Goal: Contribute content: Contribute content

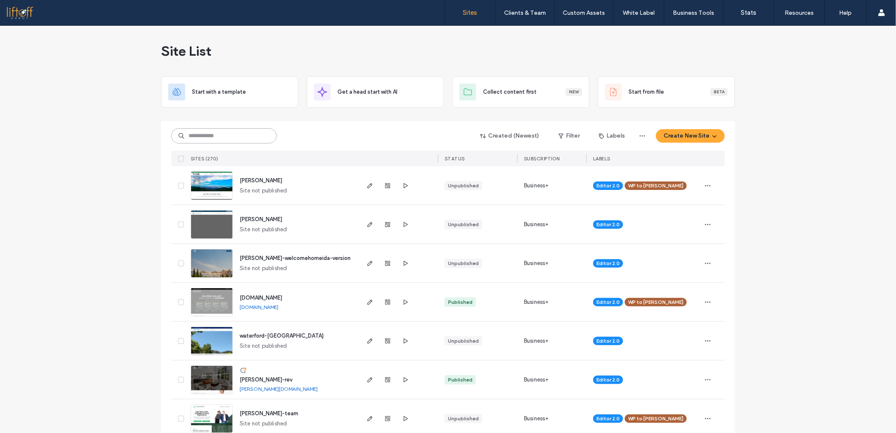
click at [213, 137] on input at bounding box center [224, 135] width 106 height 15
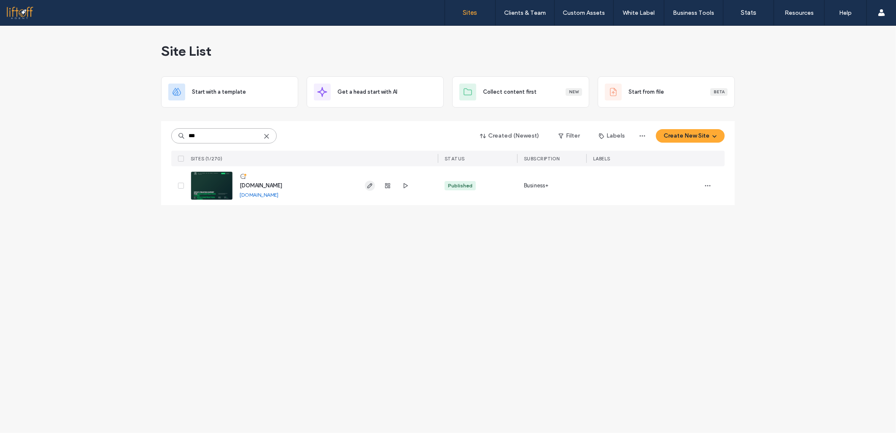
type input "***"
click at [373, 187] on icon "button" at bounding box center [370, 185] width 7 height 7
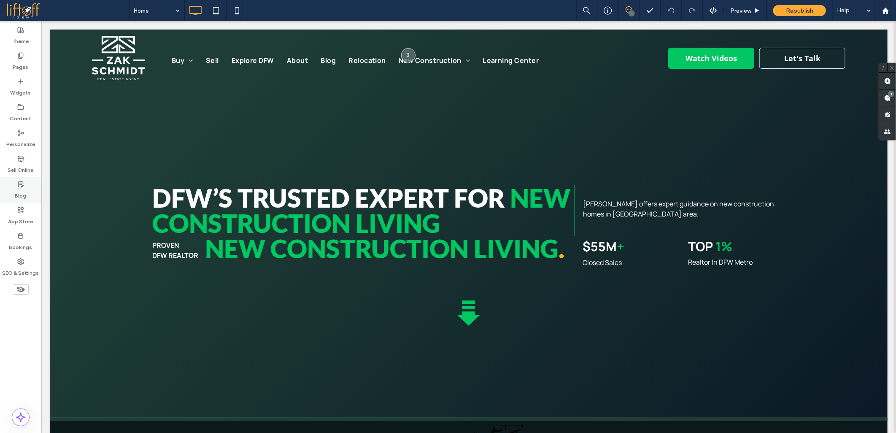
click at [16, 189] on label "Blog" at bounding box center [20, 194] width 11 height 12
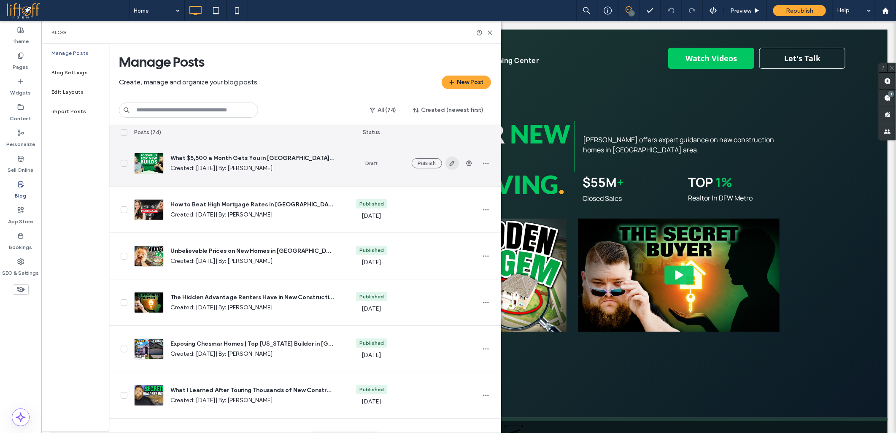
click at [450, 164] on use "button" at bounding box center [451, 163] width 5 height 5
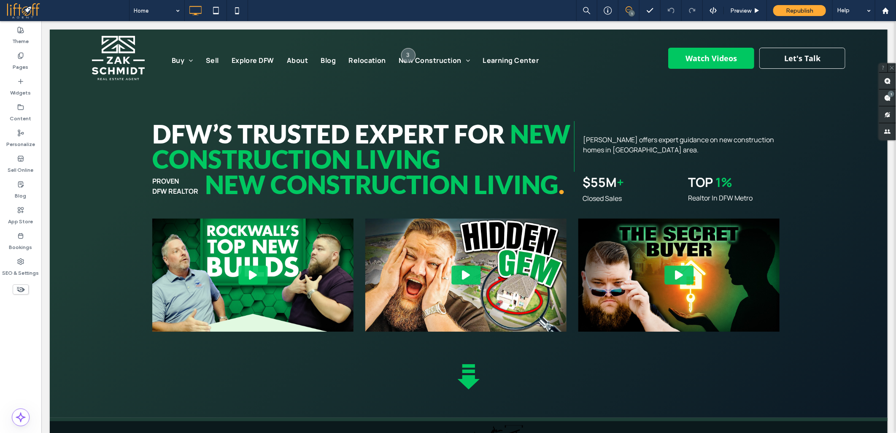
click at [125, 335] on div at bounding box center [448, 216] width 896 height 433
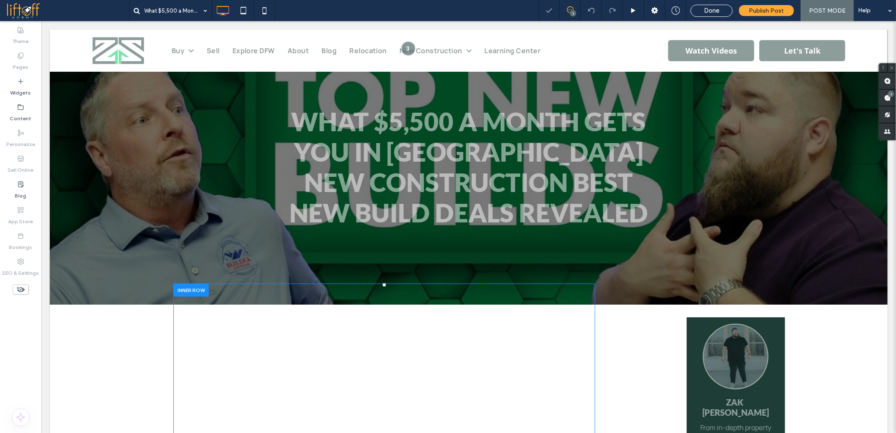
scroll to position [328, 0]
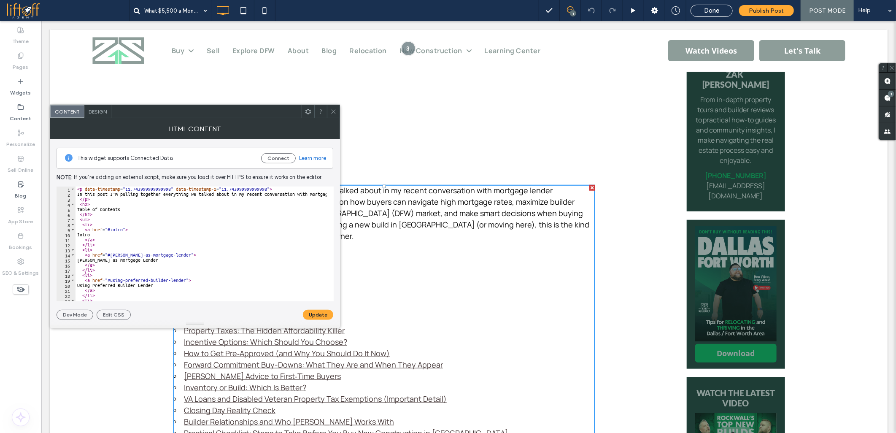
click at [128, 227] on div "< p data-timestamp = "11.743999999999998" data-timestamp-2 = "11.74399999999999…" at bounding box center [704, 246] width 1256 height 118
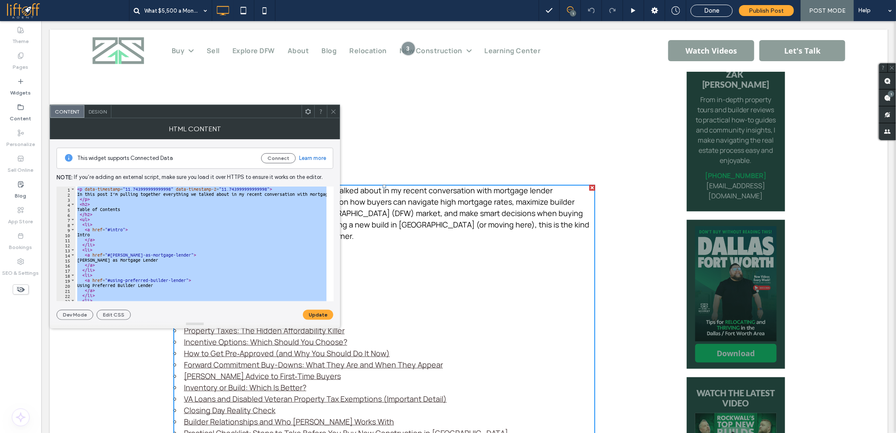
paste textarea "Cursor at row 536"
type textarea "**********"
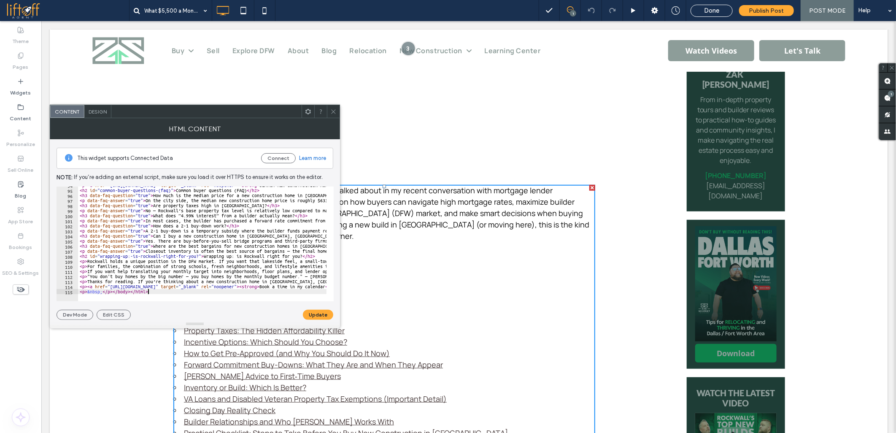
scroll to position [474, 0]
click at [315, 314] on button "Update" at bounding box center [318, 315] width 30 height 10
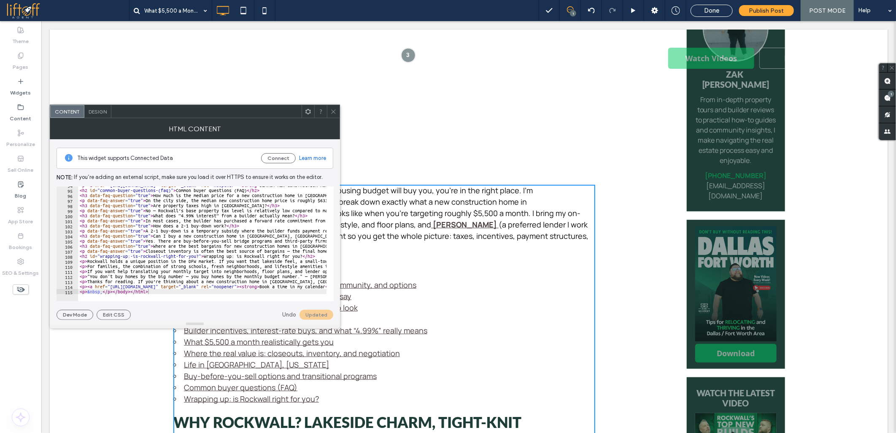
click at [333, 108] on icon at bounding box center [333, 111] width 6 height 6
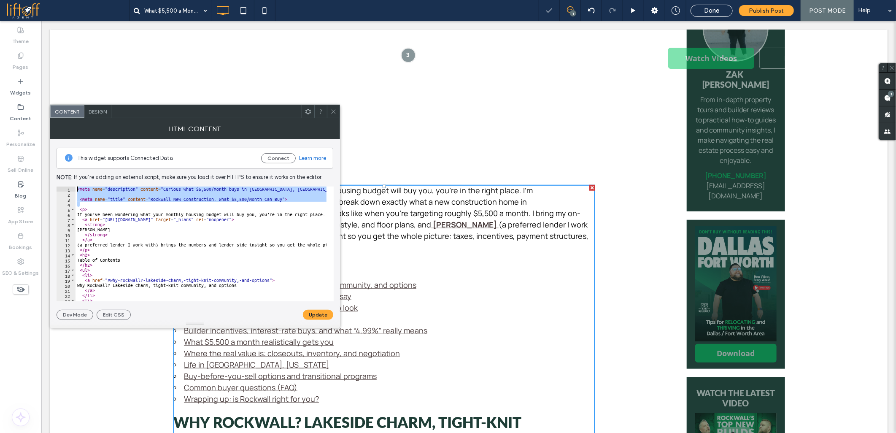
drag, startPoint x: 88, startPoint y: 203, endPoint x: 68, endPoint y: 171, distance: 37.9
click at [68, 171] on div "This widget supports Connected Data Connect Learn more Note: If you’re adding a…" at bounding box center [195, 229] width 277 height 181
type textarea "**********"
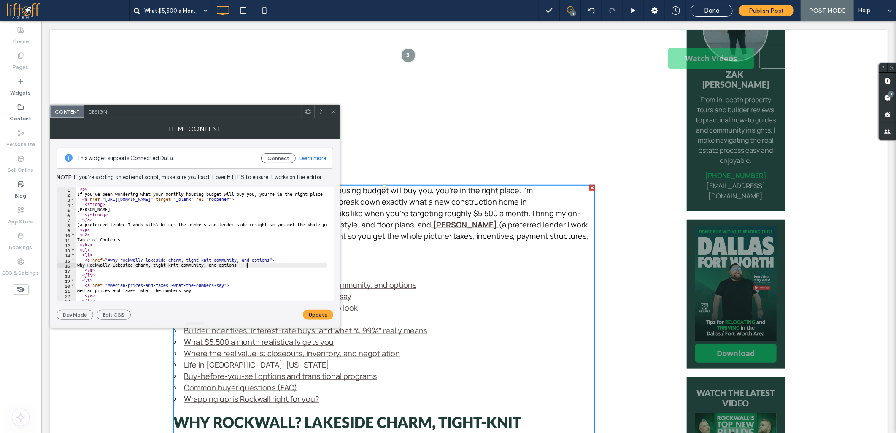
click at [248, 263] on div "< p > If you’ve been wondering what your monthly housing budget will buy you, y…" at bounding box center [608, 246] width 1064 height 118
paste textarea "Cursor at row 16"
click at [229, 243] on div "< p > If you’ve been wondering what your monthly housing budget will buy you, y…" at bounding box center [608, 246] width 1064 height 118
type textarea "*****"
type input "**********"
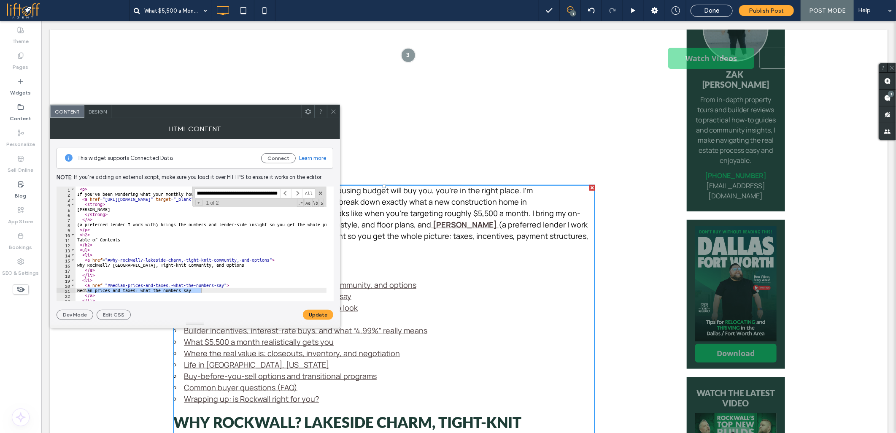
scroll to position [0, 0]
paste textarea "Cursor at row 21"
click at [197, 231] on div "< p > If you’ve been wondering what your monthly housing budget will buy you, y…" at bounding box center [608, 246] width 1064 height 118
type textarea "****"
paste input "*"
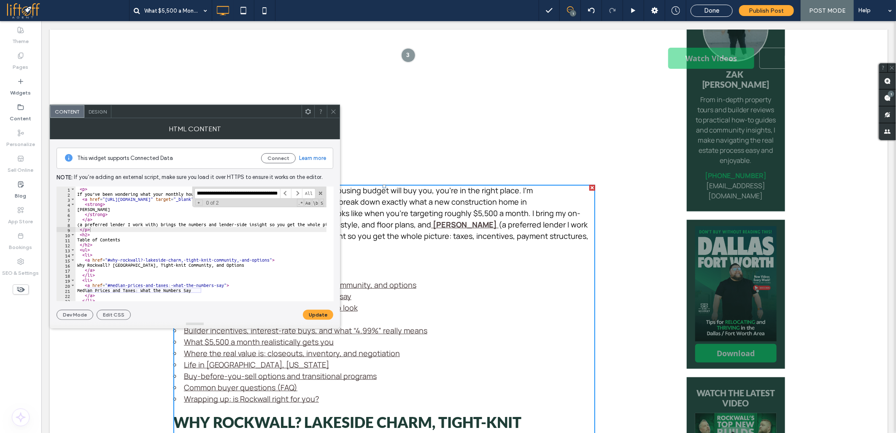
scroll to position [78, 0]
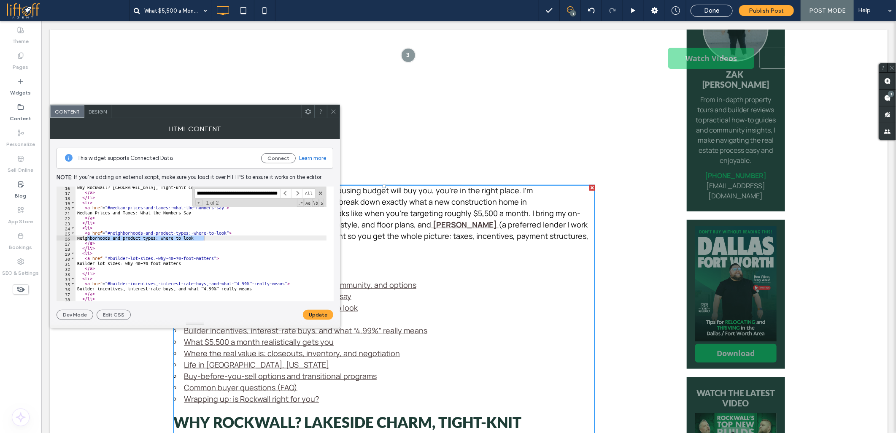
type input "**********"
paste textarea "Cursor at row 26"
click at [187, 224] on div "Why Rockwall? Lakeside Charm, Tight-knit Community, and Options </ a > </ li > …" at bounding box center [608, 244] width 1064 height 118
type textarea "*****"
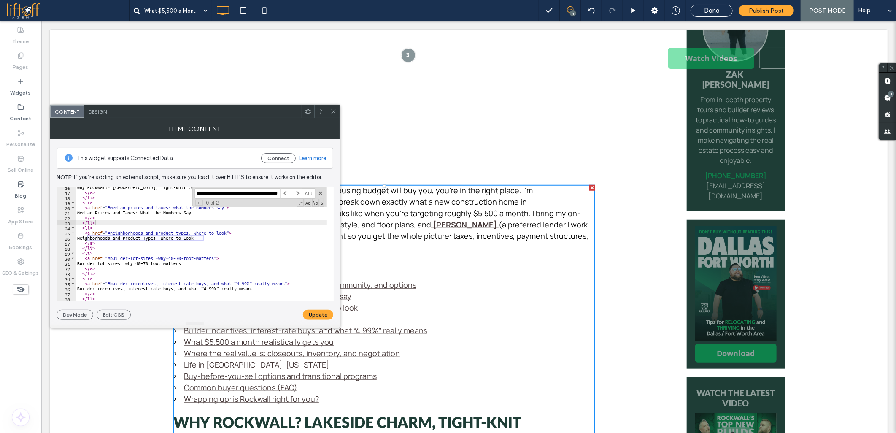
paste input
type input "**********"
paste textarea "Cursor at row 31"
click at [206, 238] on div "Why Rockwall? Lakeside Charm, Tight-knit Community, and Options </ a > </ li > …" at bounding box center [608, 244] width 1064 height 118
type textarea "**********"
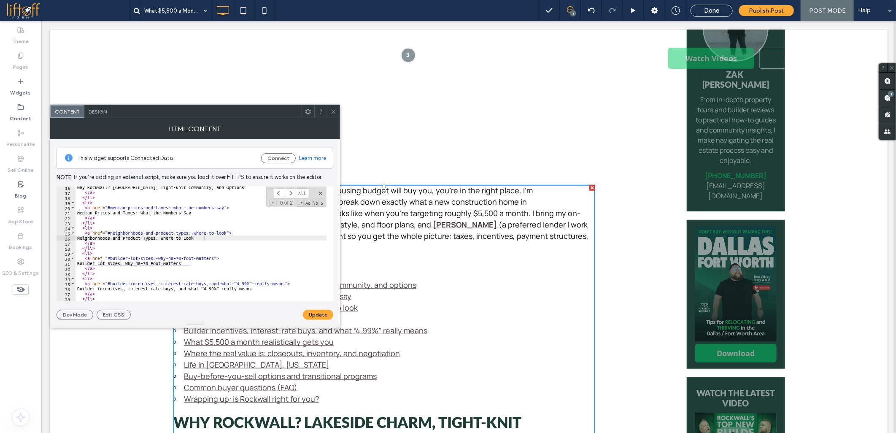
paste input "**********"
type input "**********"
paste textarea "Cursor at row 36"
click at [154, 244] on div "Why Rockwall? Lakeside Charm, Tight-knit Community, and Options </ a > </ li > …" at bounding box center [608, 244] width 1064 height 118
type textarea "****"
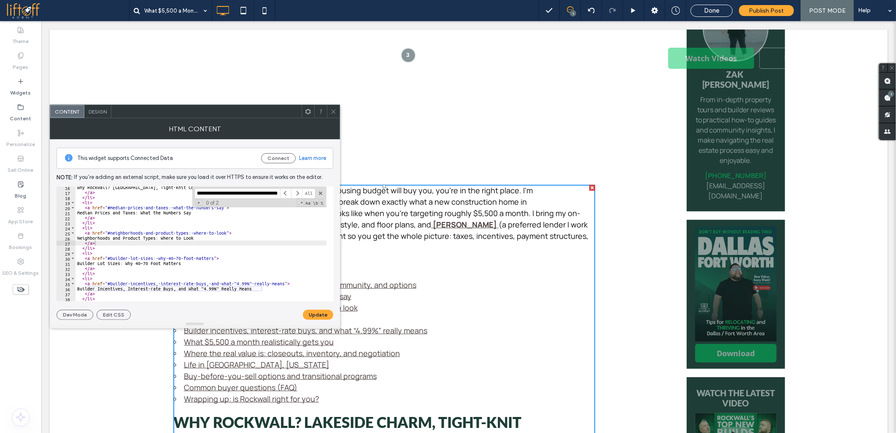
paste input
type input "**********"
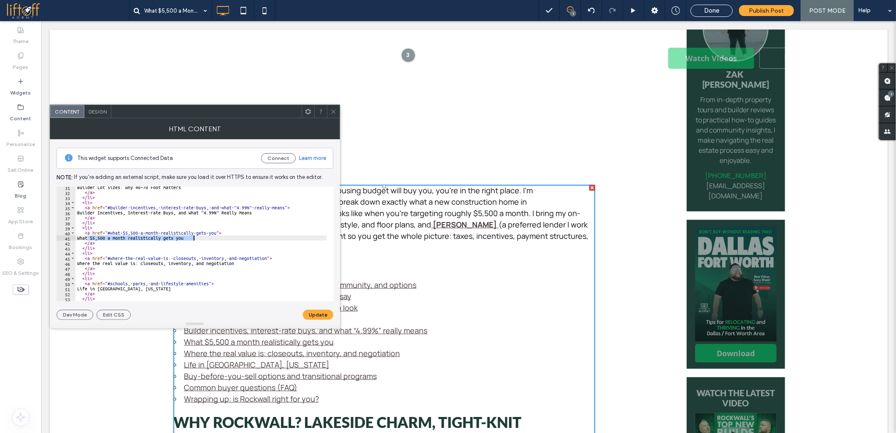
paste textarea "Cursor at row 41"
click at [248, 259] on div "Builder Lot Sizes: Why 40–70 Foot Matters </ a > </ li > < li > < a href = "#bu…" at bounding box center [608, 244] width 1064 height 118
type textarea "**********"
paste input "**********"
type input "**********"
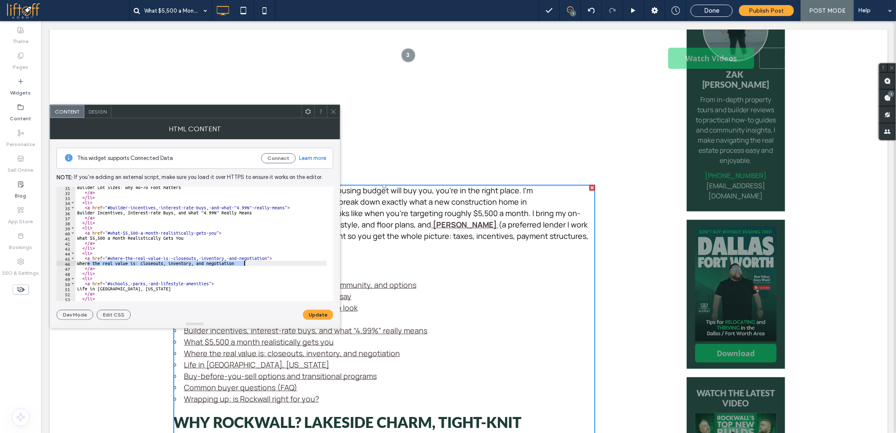
paste textarea "Cursor at row 46"
click at [187, 243] on div "Builder Lot Sizes: Why 40–70 Foot Matters </ a > </ li > < li > < a href = "#bu…" at bounding box center [608, 244] width 1064 height 118
type textarea "****"
paste input
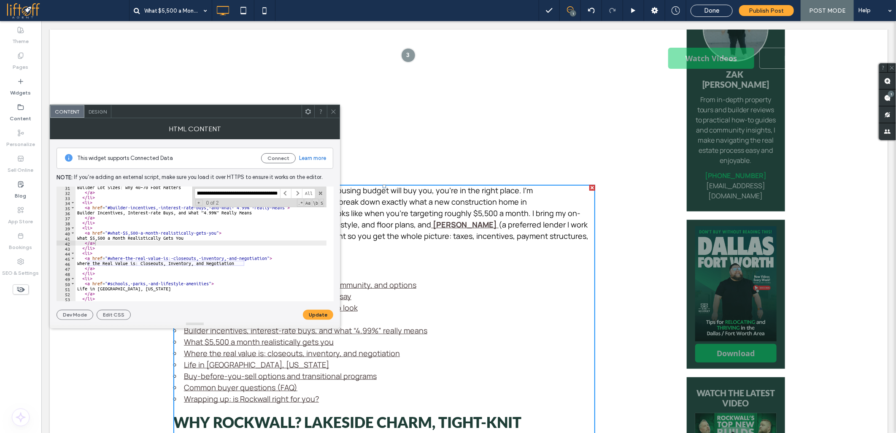
type input "**********"
click at [203, 246] on div "Builder Lot Sizes: Why 40–70 Foot Matters </ a > </ li > < li > < a href = "#bu…" at bounding box center [608, 244] width 1064 height 118
type textarea "*****"
paste input "**********"
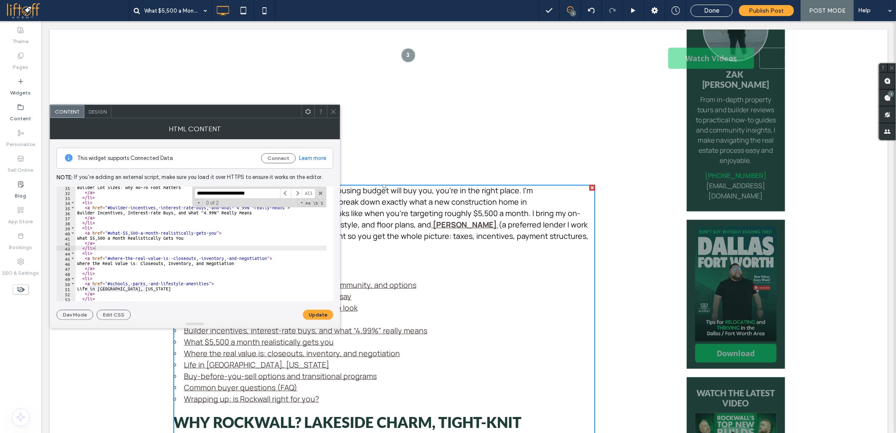
type input "**********"
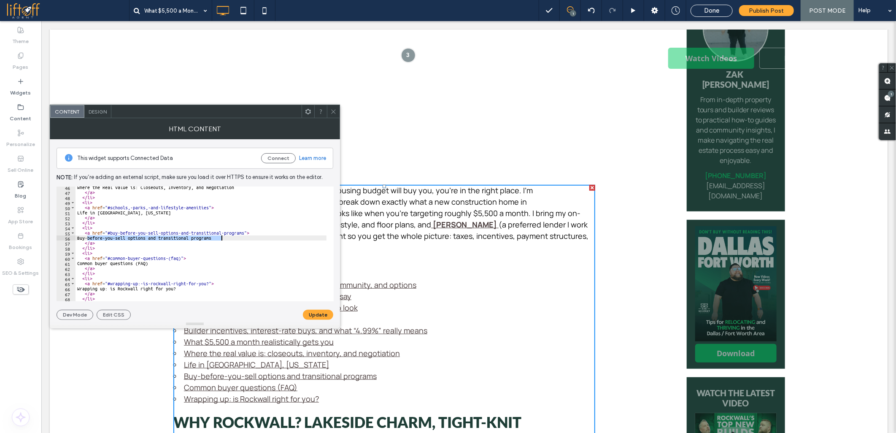
paste textarea "Cursor at row 56"
click at [182, 260] on div "Where the Real Value is: Closeouts, Inventory, and Negotiation </ a > </ li > <…" at bounding box center [608, 244] width 1064 height 118
type textarea "**********"
paste input
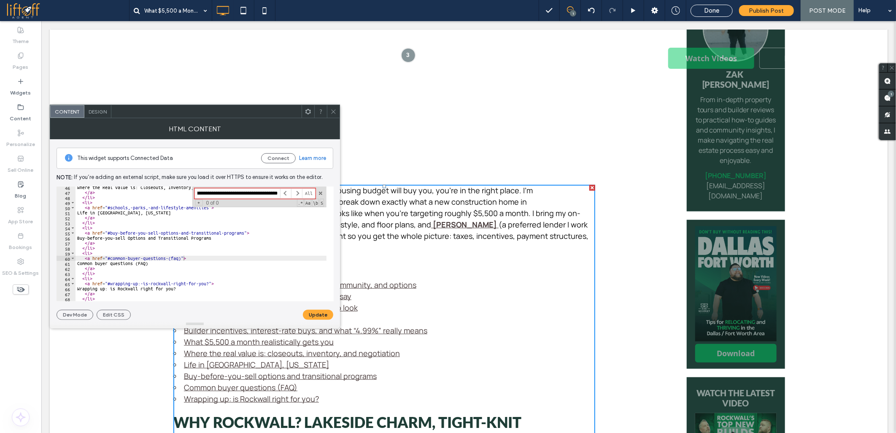
type input "**********"
click at [162, 252] on div "Where the Real Value is: Closeouts, Inventory, and Negotiation </ a > </ li > <…" at bounding box center [608, 244] width 1064 height 118
type textarea "****"
paste input
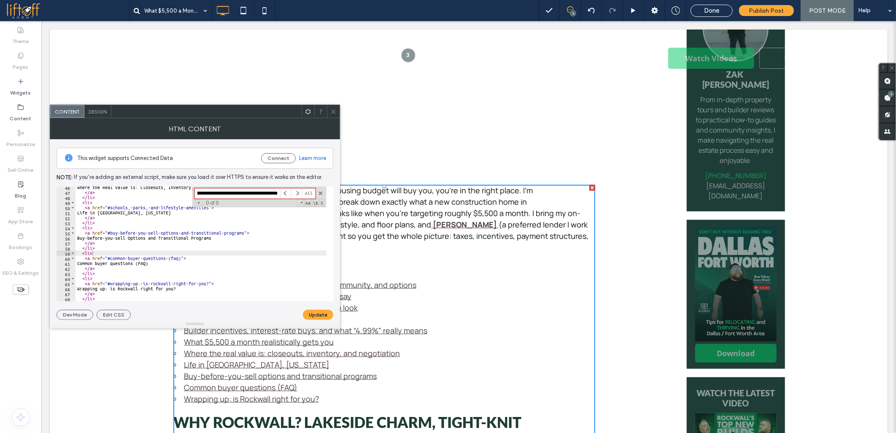
type input "**********"
paste textarea "Cursor at row 66"
click at [171, 266] on div "Where the Real Value is: Closeouts, Inventory, and Negotiation </ a > </ li > <…" at bounding box center [608, 244] width 1064 height 118
click at [170, 264] on div "Where the Real Value is: Closeouts, Inventory, and Negotiation </ a > </ li > <…" at bounding box center [608, 244] width 1064 height 118
paste textarea "**********"
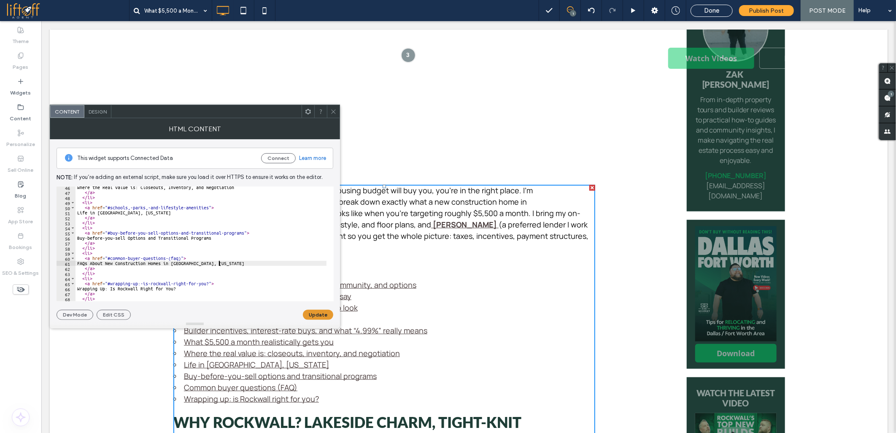
click at [309, 314] on button "Update" at bounding box center [318, 315] width 30 height 10
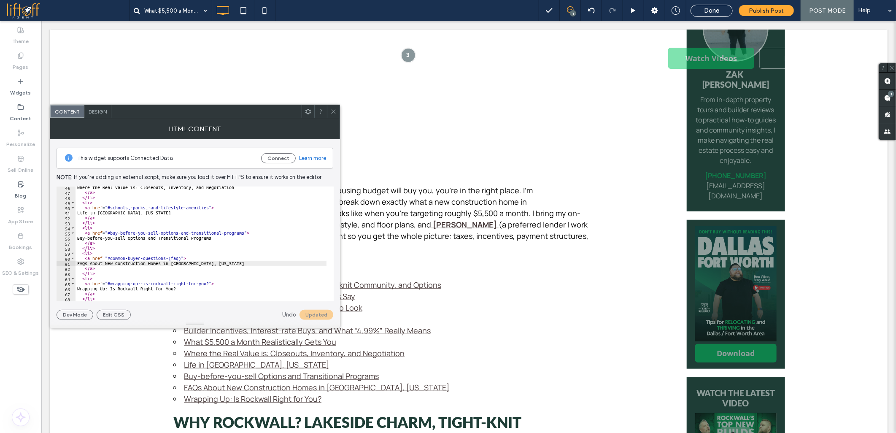
type textarea "**********"
click at [260, 257] on div "Where the Real Value is: Closeouts, Inventory, and Negotiation </ a > </ li > <…" at bounding box center [608, 244] width 1064 height 118
paste input
type input "**********"
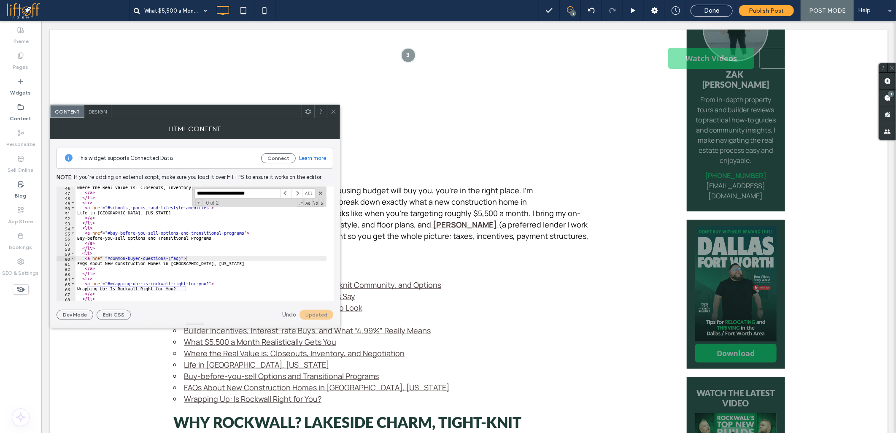
scroll to position [1167, 0]
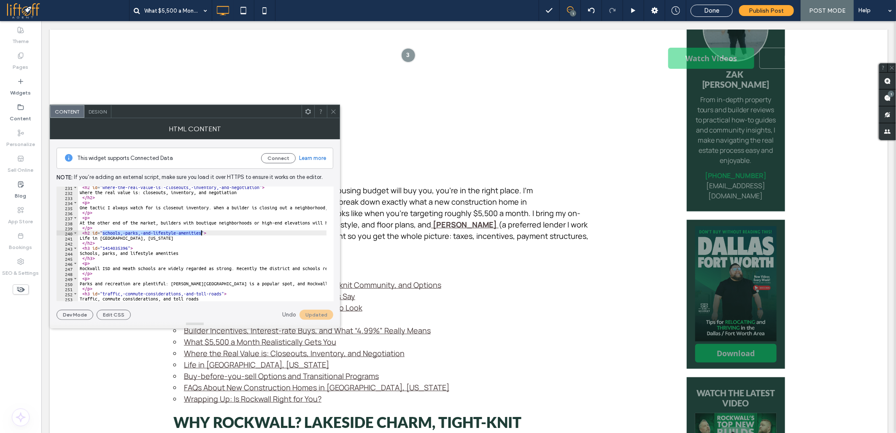
drag, startPoint x: 103, startPoint y: 233, endPoint x: 200, endPoint y: 232, distance: 97.9
click at [200, 232] on div "< h2 id = "where-the-real-value-is:-closeouts,-inventory,-and-negotiation" > Wh…" at bounding box center [610, 244] width 1064 height 118
click at [106, 230] on div "< h2 id = "where-the-real-value-is:-closeouts,-inventory,-and-negotiation" > Wh…" at bounding box center [610, 244] width 1064 height 118
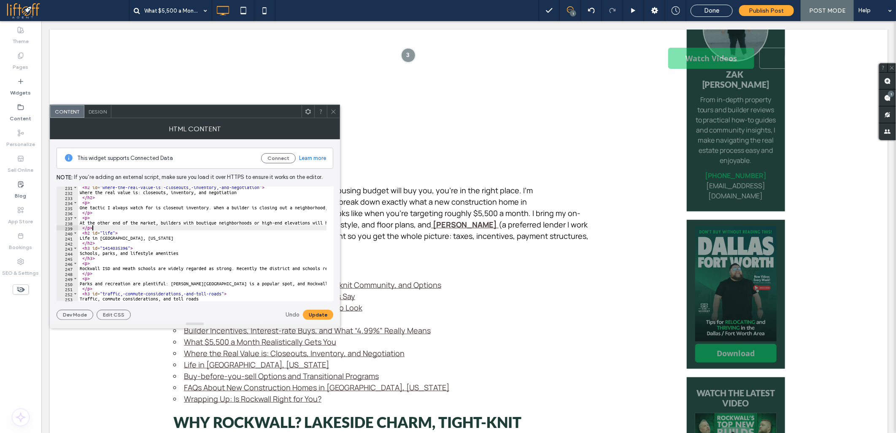
click at [106, 230] on div "< h2 id = "where-the-real-value-is:-closeouts,-inventory,-and-negotiation" > Wh…" at bounding box center [610, 244] width 1064 height 118
click at [107, 233] on div "< h2 id = "where-the-real-value-is:-closeouts,-inventory,-and-negotiation" > Wh…" at bounding box center [610, 244] width 1064 height 118
click at [152, 244] on div "< h2 id = "where-the-real-value-is:-closeouts,-inventory,-and-negotiation" > Wh…" at bounding box center [610, 244] width 1064 height 118
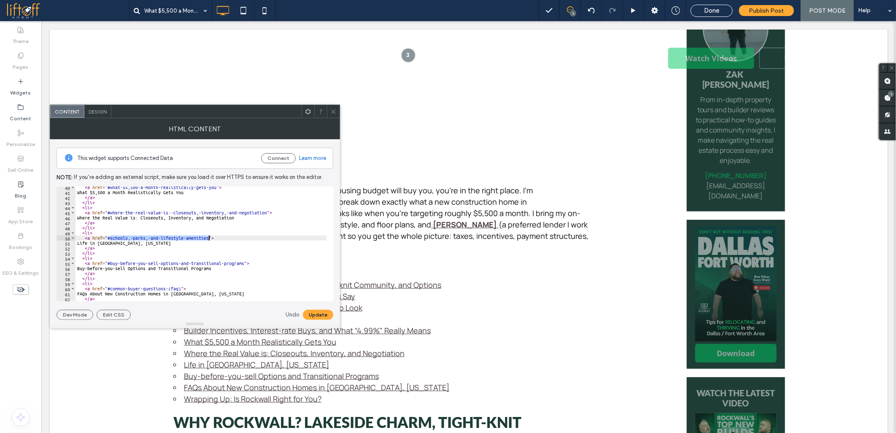
drag, startPoint x: 111, startPoint y: 238, endPoint x: 208, endPoint y: 238, distance: 97.5
click at [208, 238] on div "< a href = "#what-$5,500-a-month-realistically-gets-you" > What $5,500 a Month …" at bounding box center [608, 244] width 1064 height 118
paste textarea "Cursor at row 50"
click at [205, 225] on div "< a href = "#what-$5,500-a-month-realistically-gets-you" > What $5,500 a Month …" at bounding box center [608, 244] width 1064 height 118
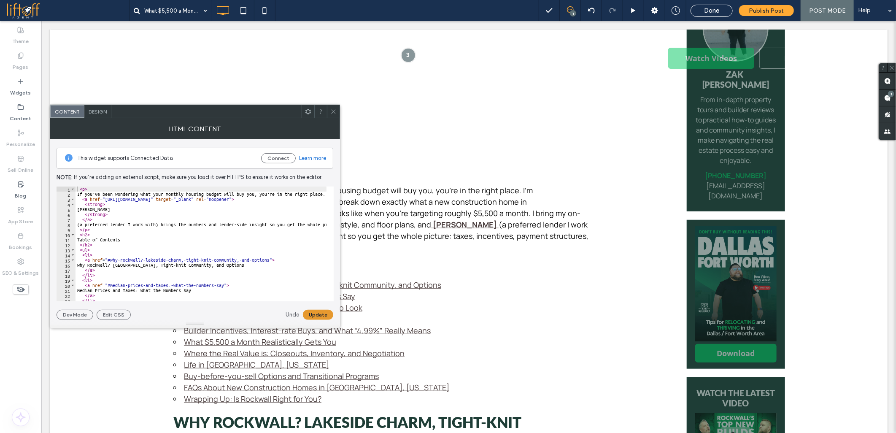
click at [313, 313] on button "Update" at bounding box center [318, 315] width 30 height 10
drag, startPoint x: 140, startPoint y: 259, endPoint x: 269, endPoint y: 260, distance: 129.2
click at [269, 260] on div "< p > If you’ve been wondering what your monthly housing budget will buy you, y…" at bounding box center [608, 246] width 1064 height 118
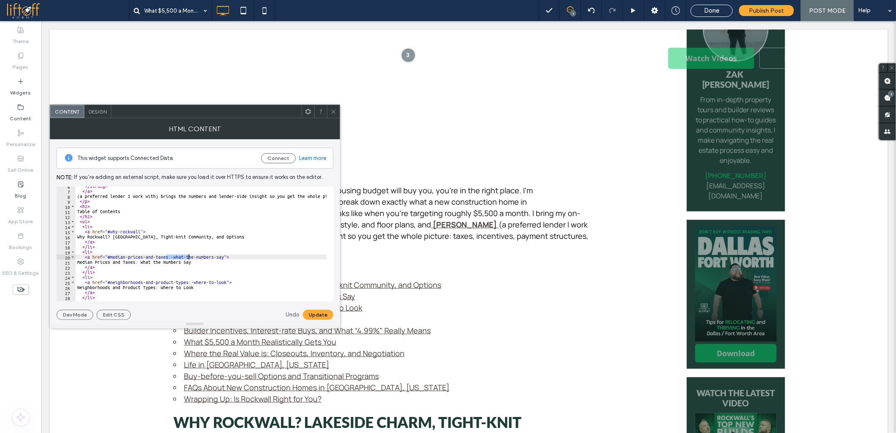
drag, startPoint x: 167, startPoint y: 256, endPoint x: 192, endPoint y: 256, distance: 24.9
click at [192, 256] on div "</ strong > </ a > (a preferred lender I work with) brings the numbers and lend…" at bounding box center [608, 243] width 1064 height 118
click at [165, 259] on div "**********" at bounding box center [201, 244] width 251 height 115
drag, startPoint x: 168, startPoint y: 257, endPoint x: 223, endPoint y: 256, distance: 54.9
click at [223, 256] on div "</ strong > </ a > (a preferred lender I work with) brings the numbers and lend…" at bounding box center [608, 243] width 1064 height 118
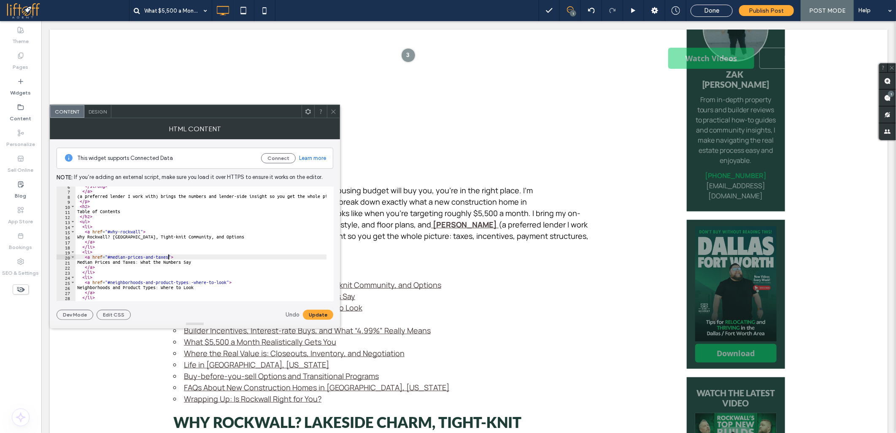
scroll to position [56, 0]
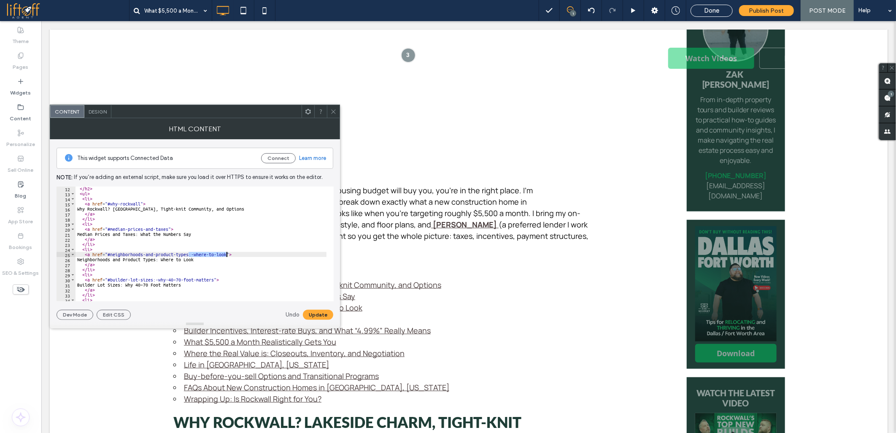
drag, startPoint x: 189, startPoint y: 255, endPoint x: 225, endPoint y: 253, distance: 36.3
click at [225, 253] on div "</ h2 > < ul > < li > < a href = "#why-rockwall" > Why Rockwall? Lakeside Charm…" at bounding box center [608, 245] width 1064 height 118
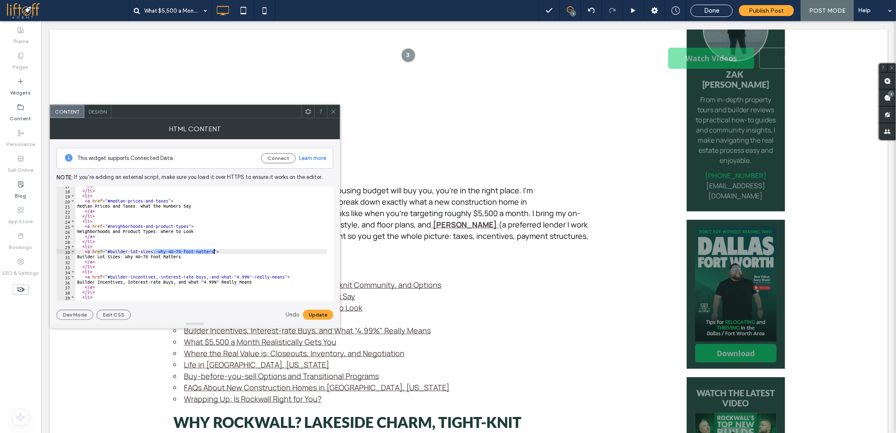
drag, startPoint x: 154, startPoint y: 251, endPoint x: 214, endPoint y: 251, distance: 60.4
click at [214, 251] on div "</ a > </ li > < li > < a href = "#median-prices-and-taxes" > Median Prices and…" at bounding box center [608, 242] width 1064 height 118
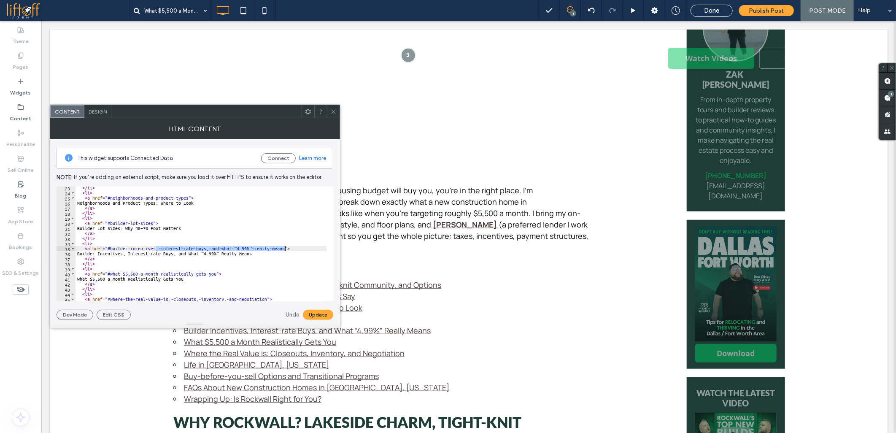
drag, startPoint x: 157, startPoint y: 248, endPoint x: 284, endPoint y: 250, distance: 127.9
click at [284, 250] on div "</ li > < li > < a href = "#neighborhoods-and-product-types" > Neighborhoods an…" at bounding box center [608, 244] width 1064 height 118
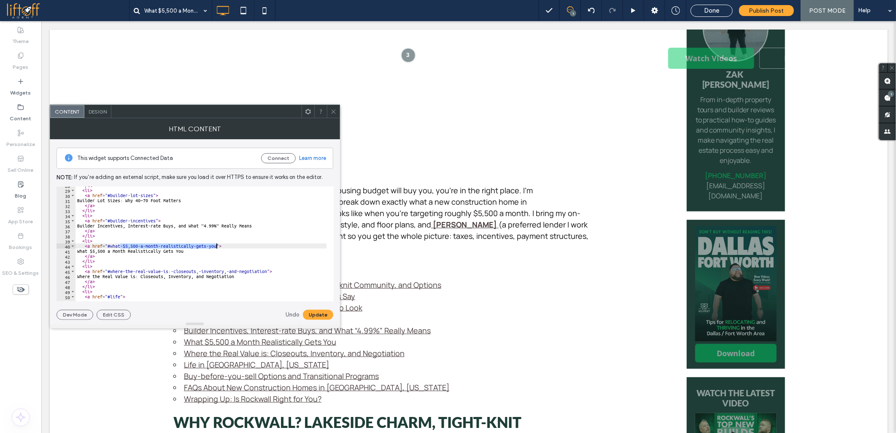
drag, startPoint x: 120, startPoint y: 246, endPoint x: 215, endPoint y: 244, distance: 95.4
click at [215, 244] on div "</ li > < li > < a href = "#builder-lot-sizes" > Builder Lot Sizes: Why 40–70 F…" at bounding box center [608, 242] width 1064 height 118
drag, startPoint x: 168, startPoint y: 271, endPoint x: 266, endPoint y: 271, distance: 98.3
click at [266, 271] on div "</ li > < li > < a href = "#builder-lot-sizes" > Builder Lot Sizes: Why 40–70 F…" at bounding box center [608, 242] width 1064 height 118
click at [315, 317] on button "Update" at bounding box center [318, 315] width 30 height 10
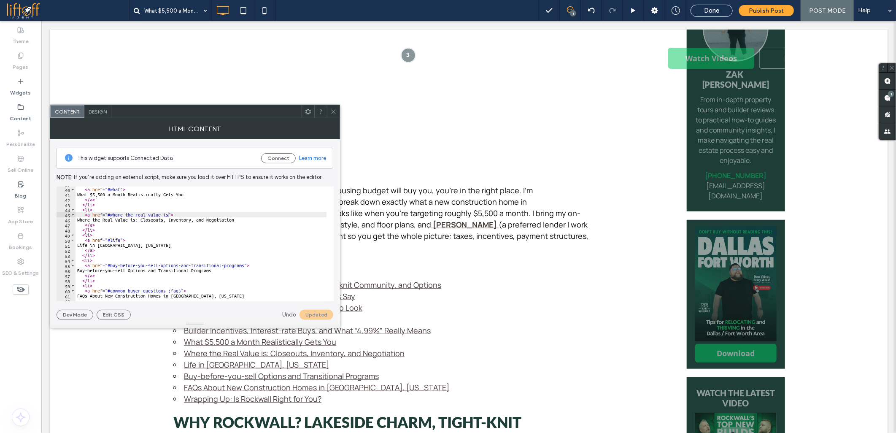
scroll to position [225, 0]
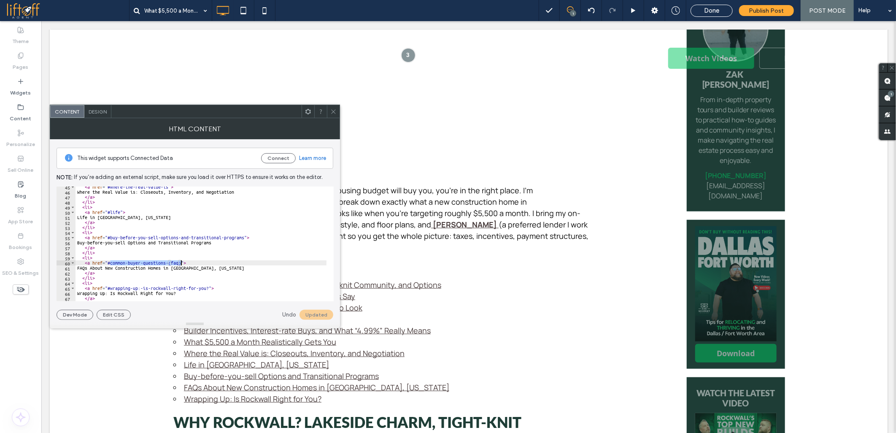
drag, startPoint x: 111, startPoint y: 264, endPoint x: 180, endPoint y: 263, distance: 69.7
click at [180, 263] on div "< a href = "#where-the-real-value-is" > Where the Real Value is: Closeouts, Inv…" at bounding box center [608, 243] width 1064 height 118
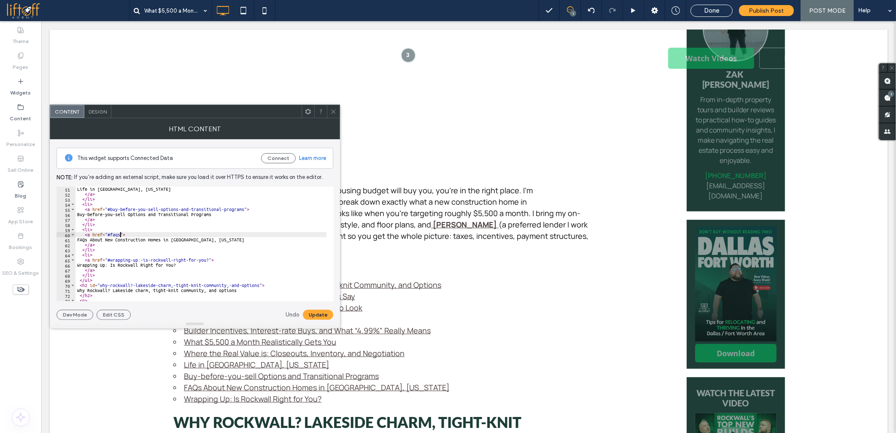
scroll to position [281, 0]
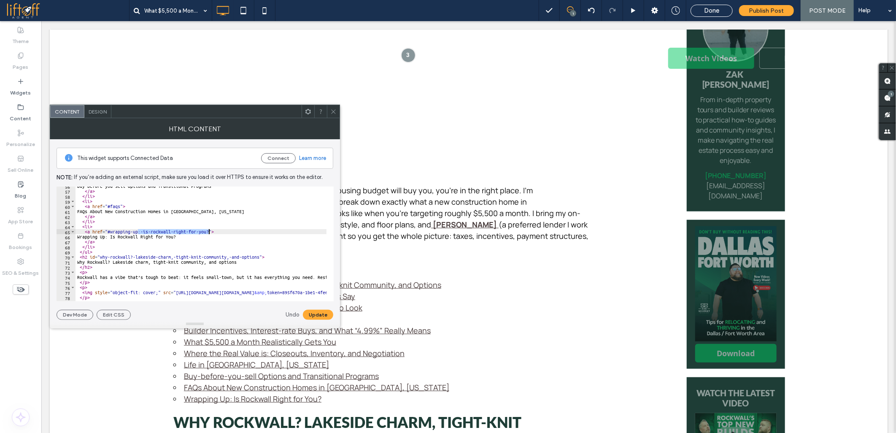
drag, startPoint x: 138, startPoint y: 231, endPoint x: 208, endPoint y: 231, distance: 70.5
click at [208, 231] on div "Buy-before-you-sell Options and Transitional Programs </ a > </ li > < li > < a…" at bounding box center [608, 243] width 1064 height 118
click at [309, 314] on button "Update" at bounding box center [318, 315] width 30 height 10
drag, startPoint x: 130, startPoint y: 257, endPoint x: 259, endPoint y: 256, distance: 129.2
click at [259, 256] on div "Buy-before-you-sell Options and Transitional Programs </ a > </ li > < li > < a…" at bounding box center [608, 243] width 1064 height 118
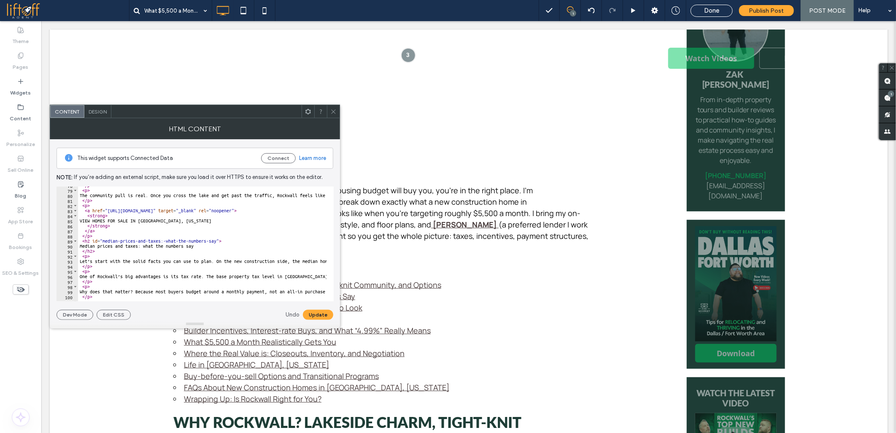
scroll to position [422, 0]
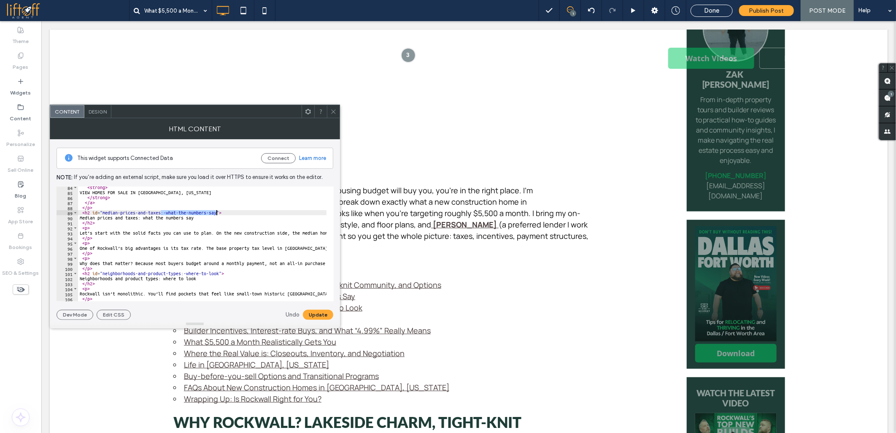
drag, startPoint x: 160, startPoint y: 214, endPoint x: 217, endPoint y: 213, distance: 56.6
click at [217, 213] on div "< strong > VIEW HOMES FOR SALE IN ROCKWALL, TEXAS </ strong > </ a > </ p > < h…" at bounding box center [610, 244] width 1064 height 118
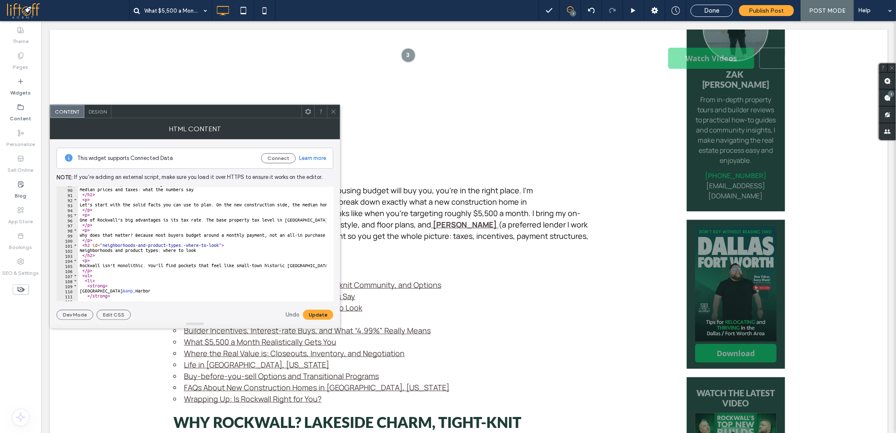
scroll to position [478, 0]
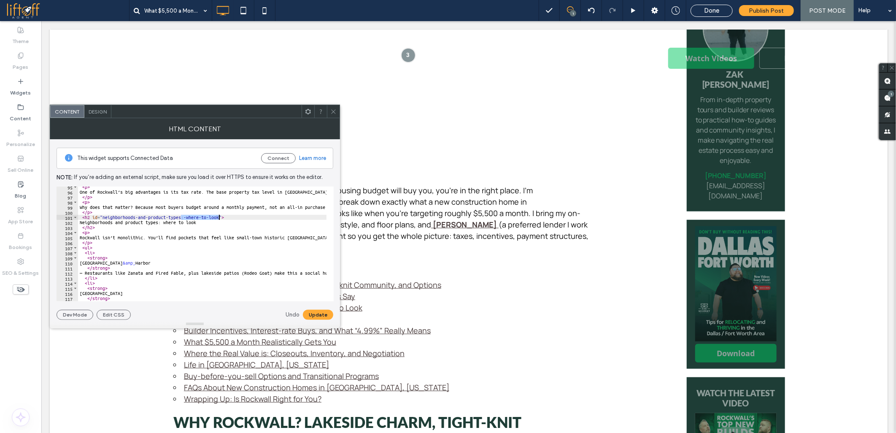
drag, startPoint x: 181, startPoint y: 217, endPoint x: 218, endPoint y: 218, distance: 37.6
click at [218, 218] on div "< p > One of Rockwall’s big advantages is its tax rate. The base property tax l…" at bounding box center [610, 243] width 1064 height 118
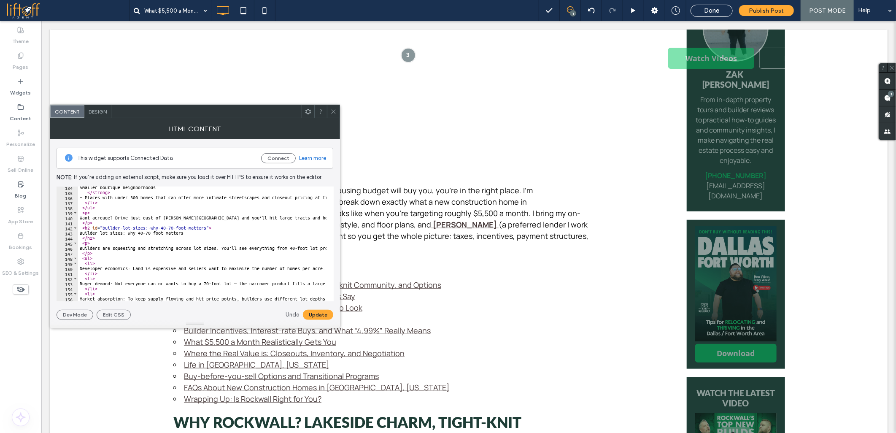
scroll to position [675, 0]
drag, startPoint x: 146, startPoint y: 227, endPoint x: 206, endPoint y: 228, distance: 59.5
click at [206, 228] on div "Smaller boutique neighborhoods </ strong > — Places with under 300 homes that c…" at bounding box center [610, 244] width 1064 height 118
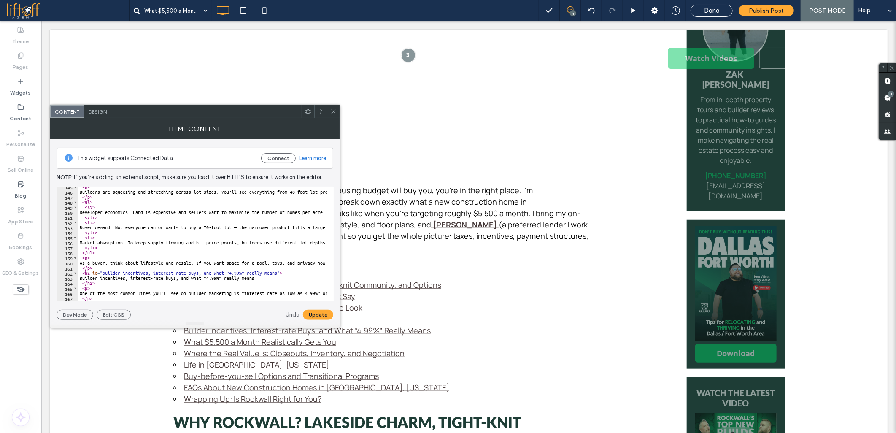
scroll to position [788, 0]
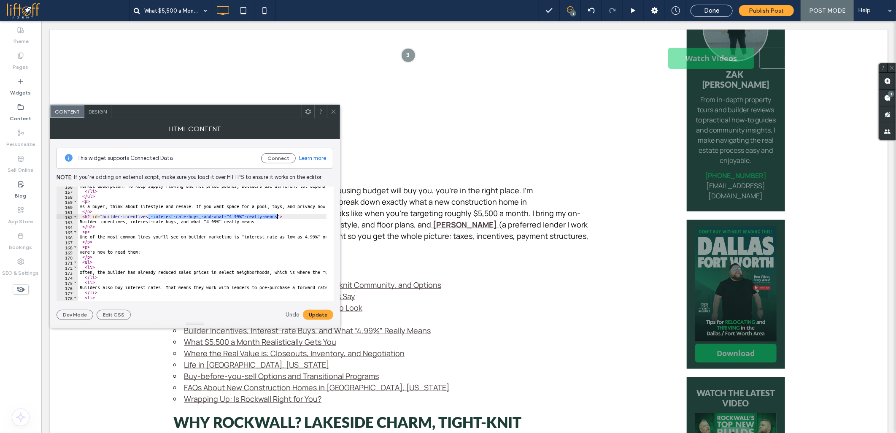
drag, startPoint x: 148, startPoint y: 217, endPoint x: 276, endPoint y: 215, distance: 128.3
click at [276, 215] on div "Market absorption: To keep supply flowing and hit price points, builders use di…" at bounding box center [610, 243] width 1064 height 118
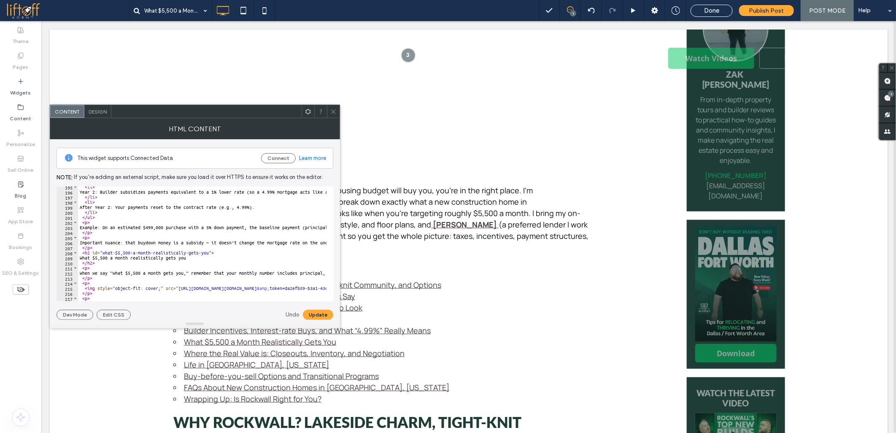
scroll to position [1013, 0]
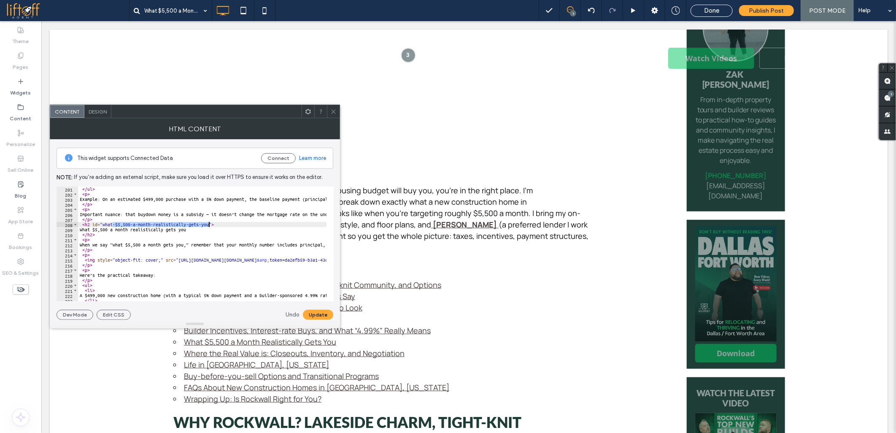
drag, startPoint x: 113, startPoint y: 225, endPoint x: 208, endPoint y: 225, distance: 95.4
click at [208, 225] on div "</ ul > < p > Example: On an estimated $499,000 purchase with a 5% down payment…" at bounding box center [610, 246] width 1064 height 118
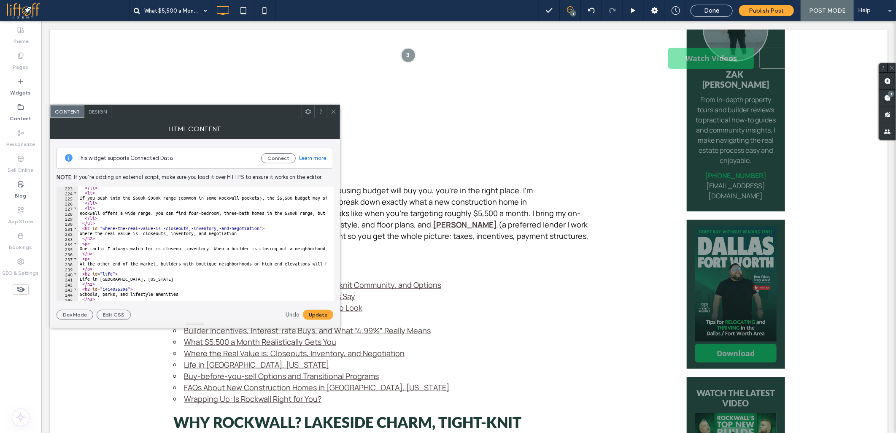
scroll to position [1153, 0]
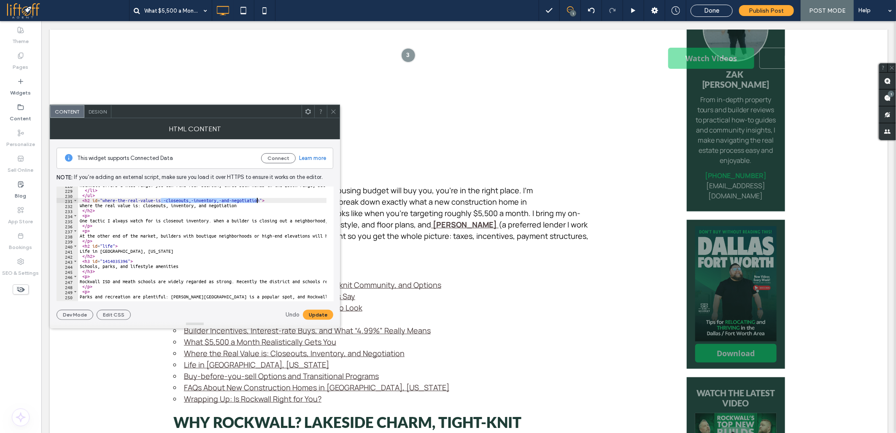
drag, startPoint x: 160, startPoint y: 200, endPoint x: 258, endPoint y: 201, distance: 97.5
click at [258, 201] on div "Rockwall offers a wide range: you can find four-bedroom, three-bath homes in th…" at bounding box center [610, 242] width 1064 height 118
click at [311, 312] on button "Update" at bounding box center [318, 315] width 30 height 10
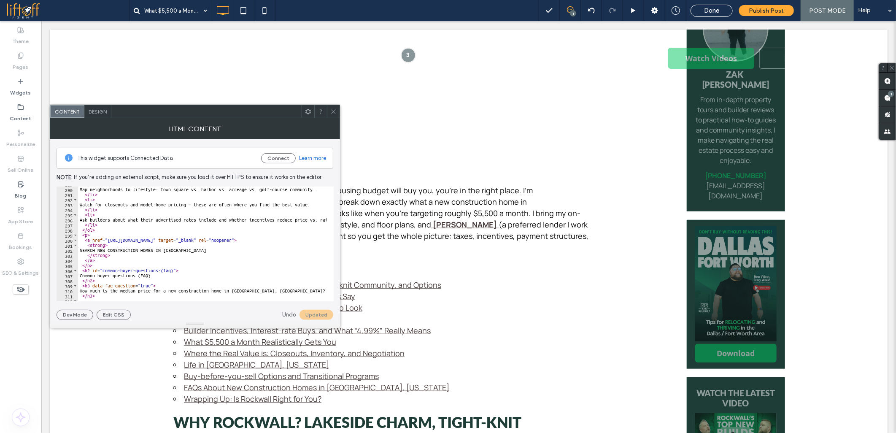
scroll to position [1491, 0]
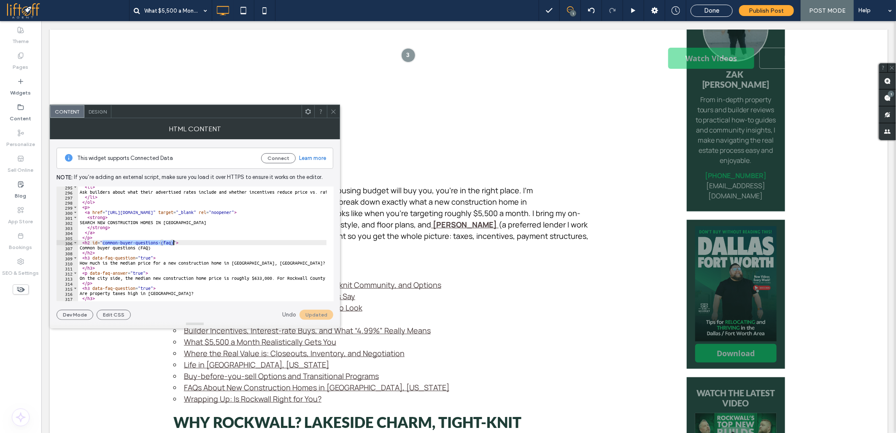
drag, startPoint x: 103, startPoint y: 244, endPoint x: 173, endPoint y: 242, distance: 70.5
click at [173, 242] on div "< li > Ask builders about what their advertised rates include and whether incen…" at bounding box center [610, 243] width 1064 height 118
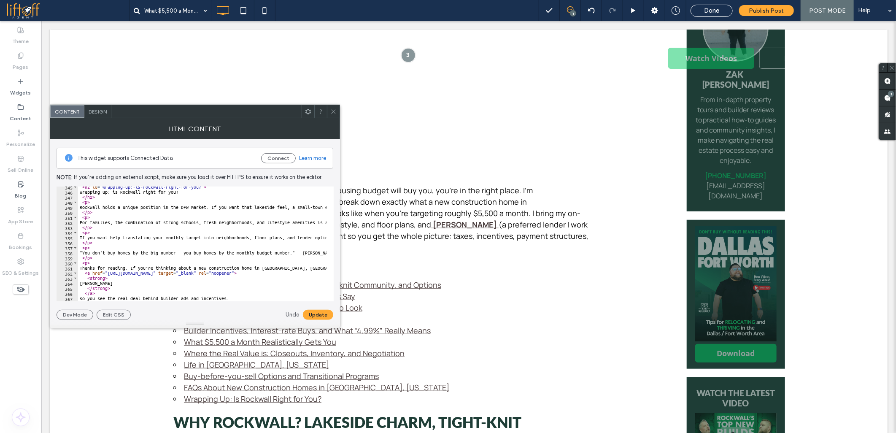
scroll to position [1716, 0]
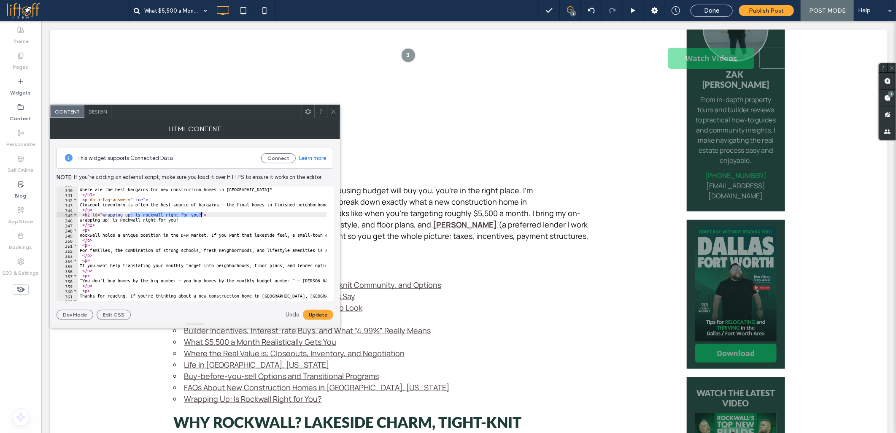
drag, startPoint x: 130, startPoint y: 214, endPoint x: 200, endPoint y: 214, distance: 70.5
click at [200, 214] on div "< h3 data-faq-question = "true" > Where are the best bargains for new construct…" at bounding box center [610, 241] width 1064 height 118
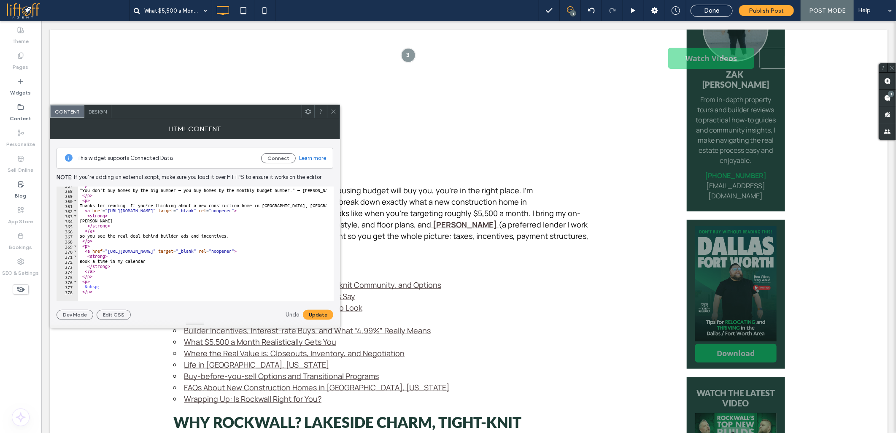
scroll to position [1806, 0]
type textarea "**********"
click at [322, 310] on button "Update" at bounding box center [318, 315] width 30 height 10
click at [333, 110] on icon at bounding box center [333, 111] width 6 height 6
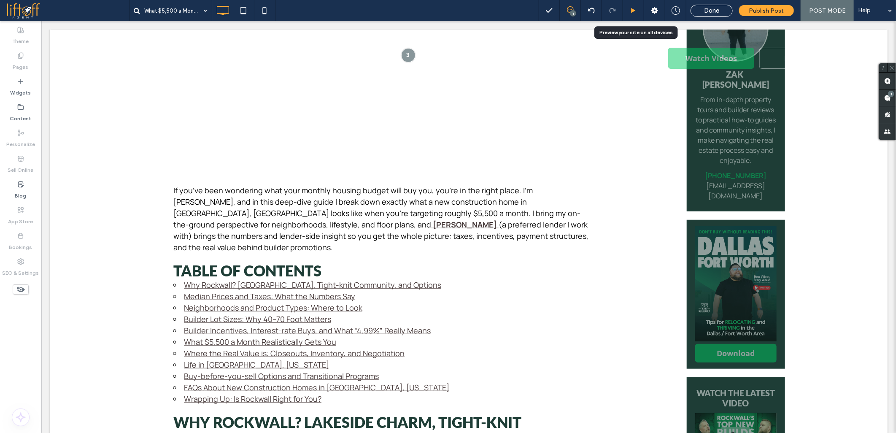
click at [634, 9] on use at bounding box center [634, 10] width 4 height 5
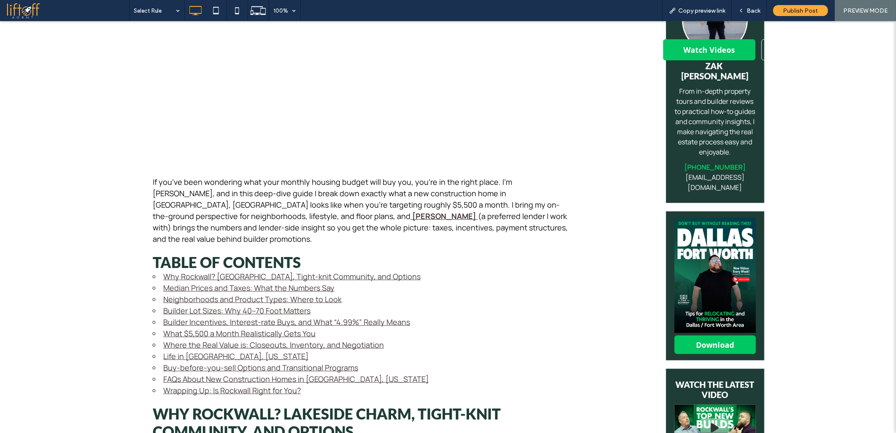
click at [236, 385] on link "Wrapping Up: Is Rockwall Right for You?" at bounding box center [232, 390] width 138 height 10
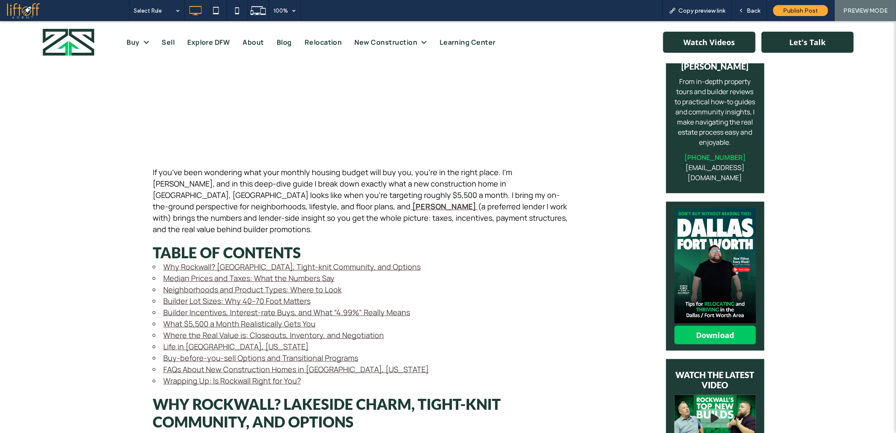
scroll to position [375, 0]
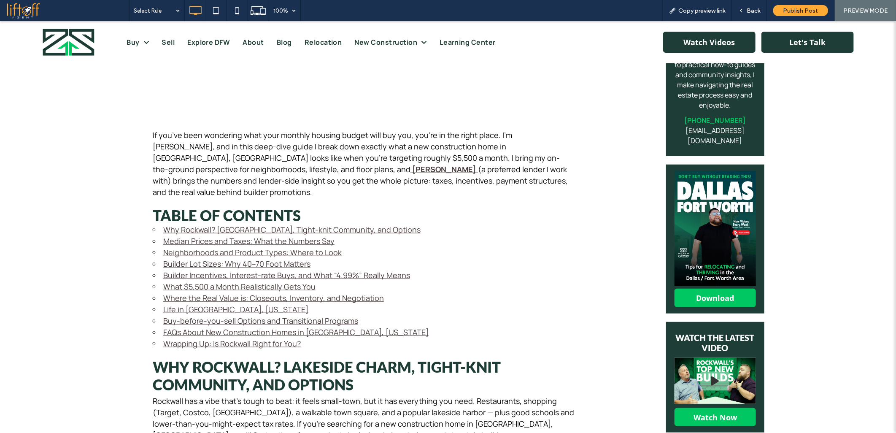
click at [194, 327] on link "FAQs About New Construction Homes in Rockwall, Texas" at bounding box center [295, 332] width 265 height 10
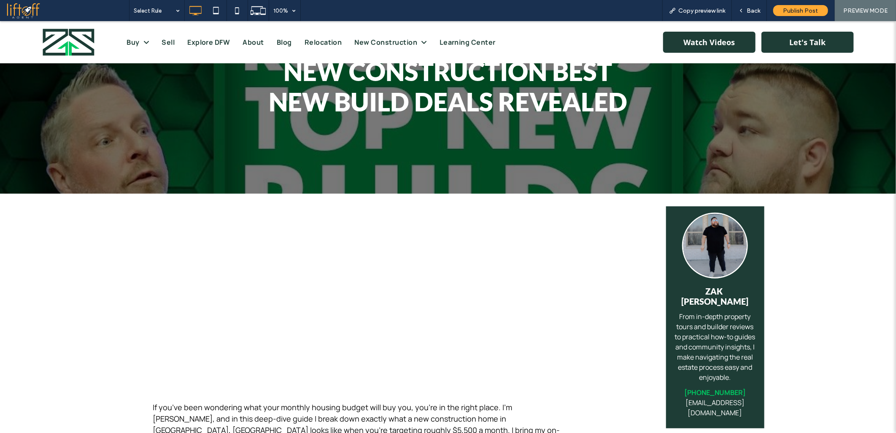
scroll to position [328, 0]
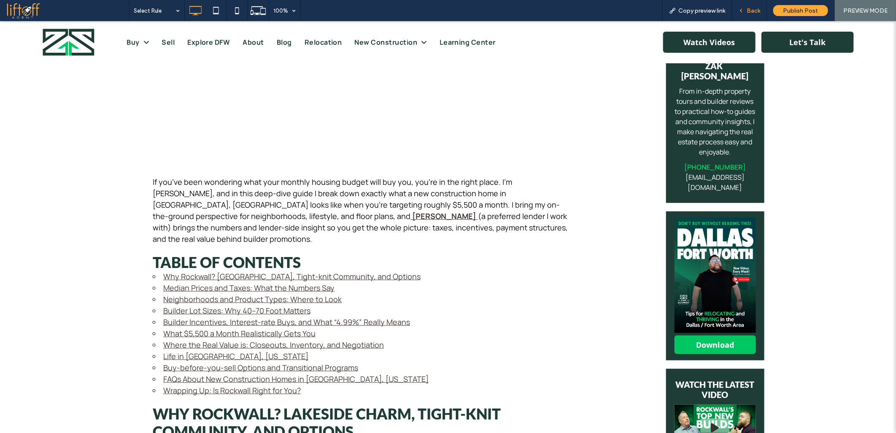
drag, startPoint x: 752, startPoint y: 11, endPoint x: 504, endPoint y: 43, distance: 249.8
click at [752, 11] on span "Back" at bounding box center [754, 10] width 14 height 7
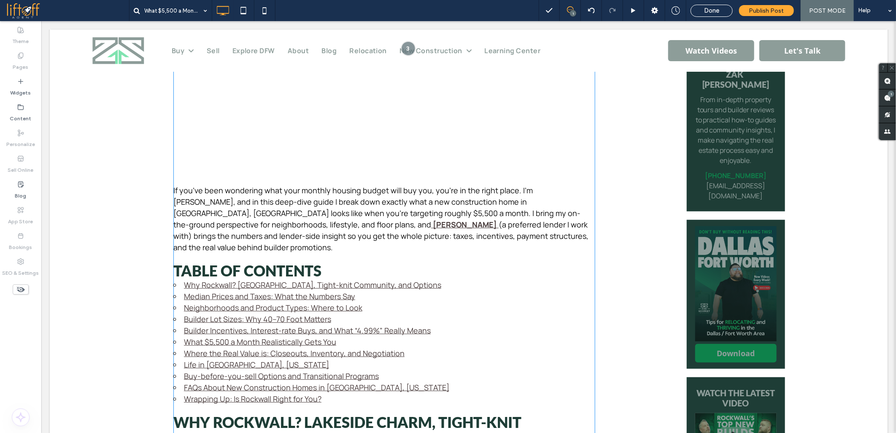
click at [192, 218] on p "If you’ve been wondering what your monthly housing budget will buy you, you’re …" at bounding box center [384, 218] width 422 height 68
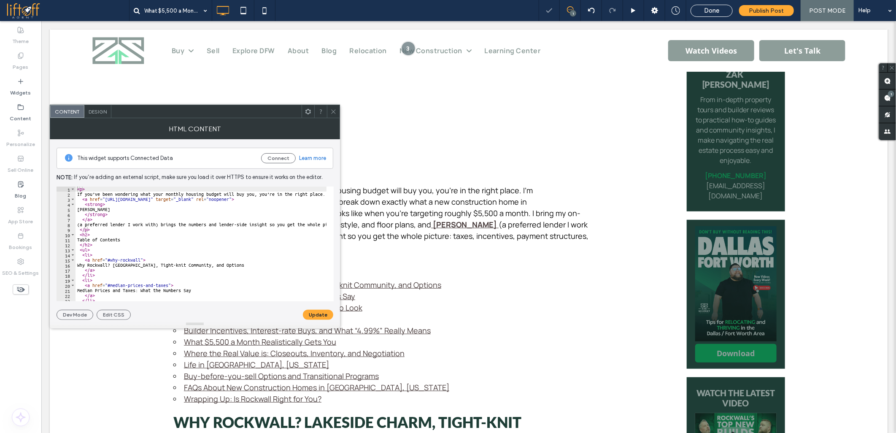
type textarea "****"
click at [114, 220] on div "< p > If you’ve been wondering what your monthly housing budget will buy you, y…" at bounding box center [608, 246] width 1064 height 118
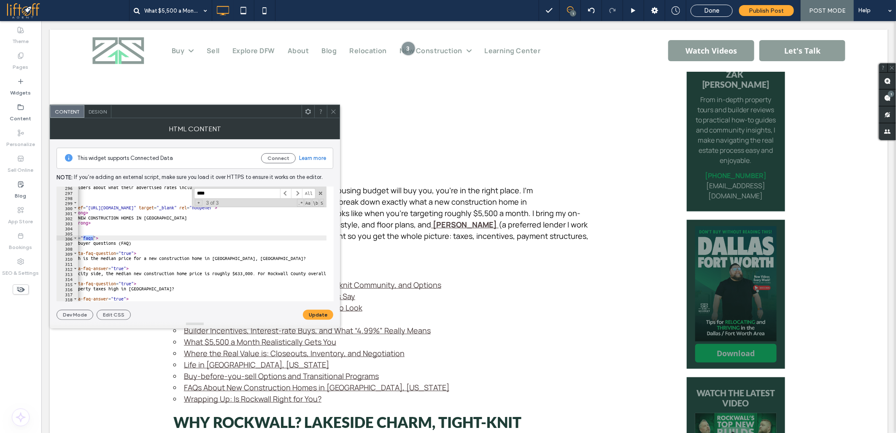
scroll to position [245, 0]
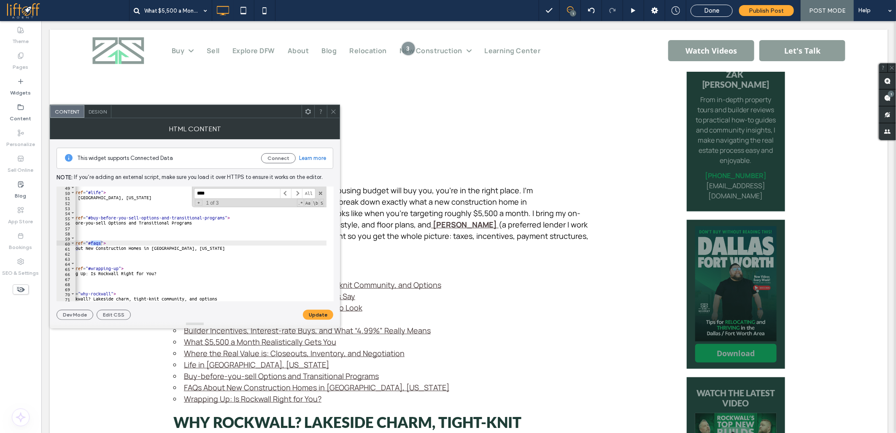
type input "****"
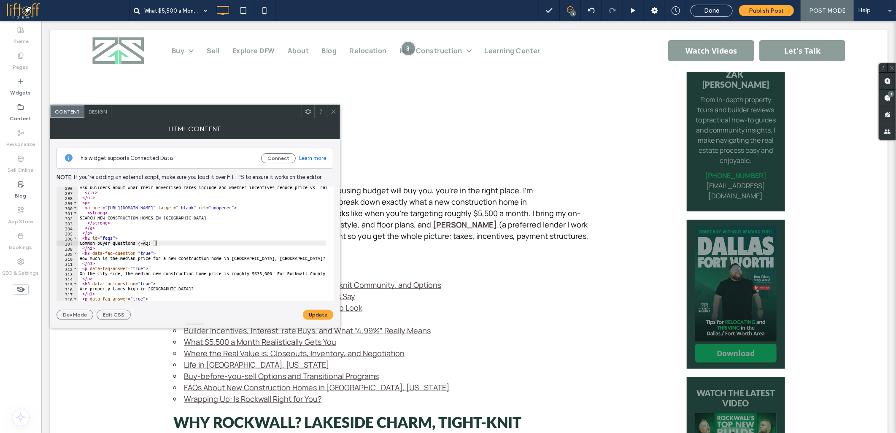
click at [159, 242] on div "Ask builders about what their advertised rates include and whether incentives r…" at bounding box center [610, 244] width 1064 height 118
paste textarea "**********"
type textarea "**********"
click at [315, 314] on button "Update" at bounding box center [318, 315] width 30 height 10
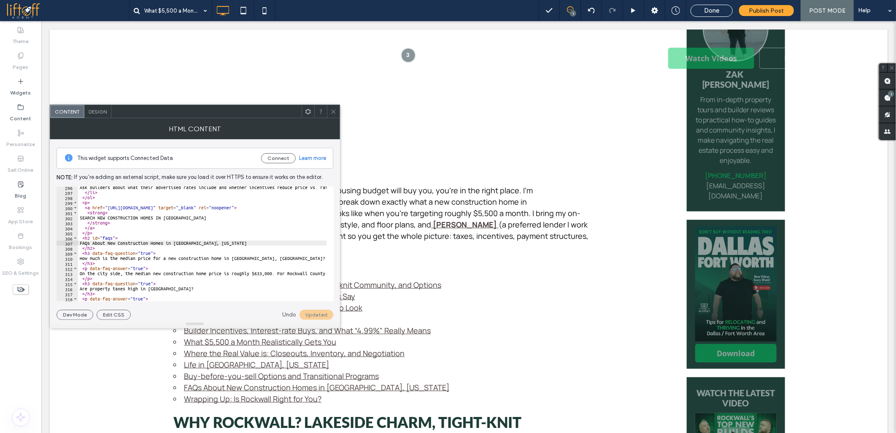
click at [335, 111] on icon at bounding box center [333, 111] width 6 height 6
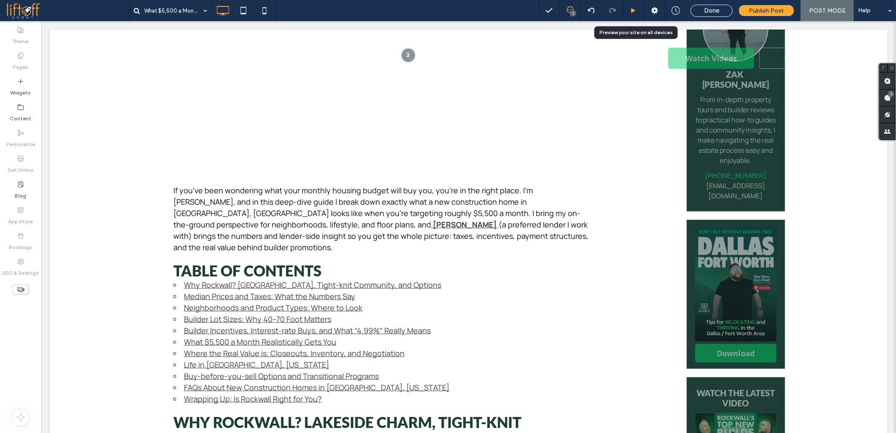
click at [627, 11] on div at bounding box center [633, 11] width 21 height 6
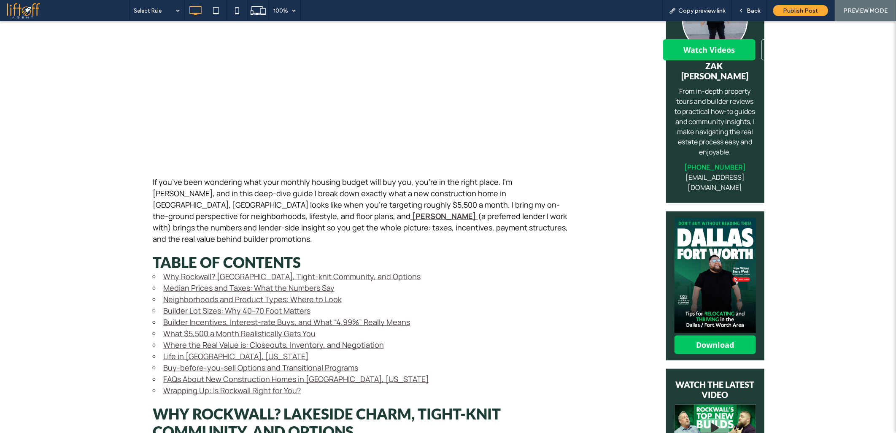
click at [217, 374] on link "FAQs About New Construction Homes in Rockwall, Texas" at bounding box center [295, 379] width 265 height 10
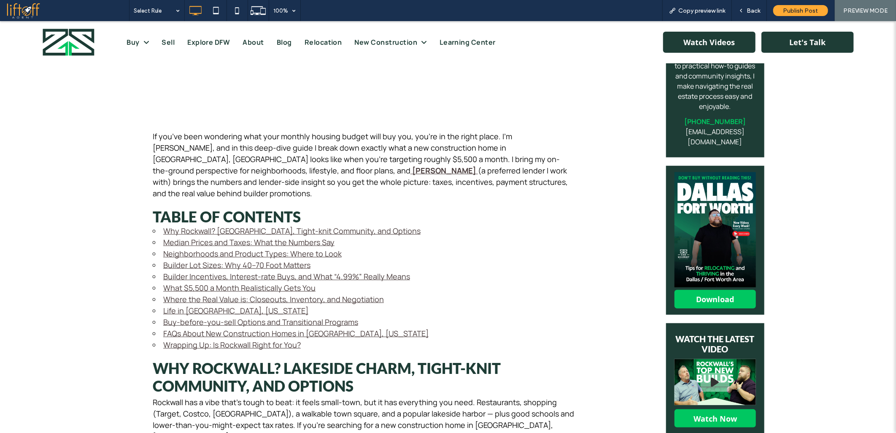
scroll to position [422, 0]
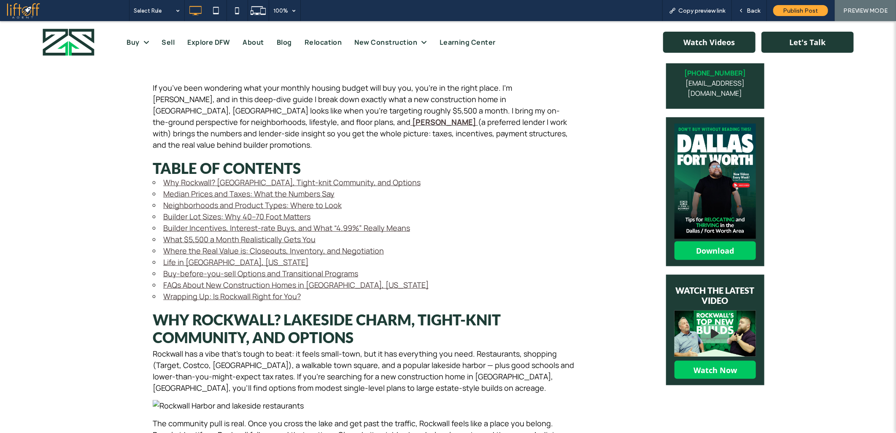
click at [174, 268] on link "Buy-before-you-sell Options and Transitional Programs" at bounding box center [260, 273] width 195 height 10
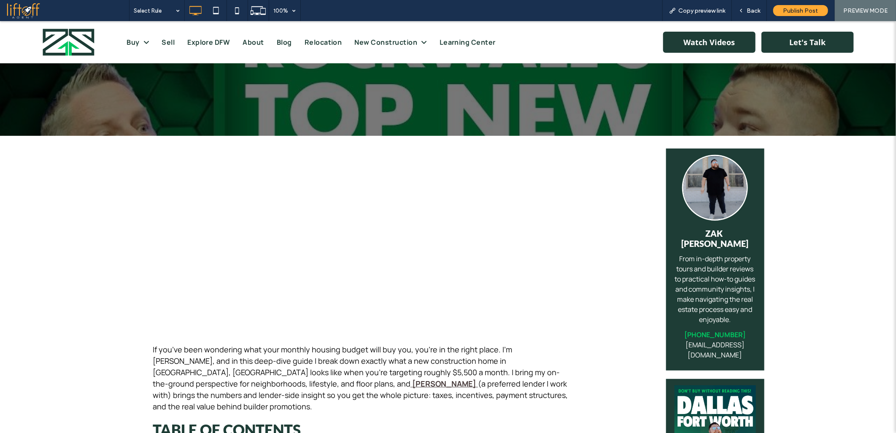
scroll to position [281, 0]
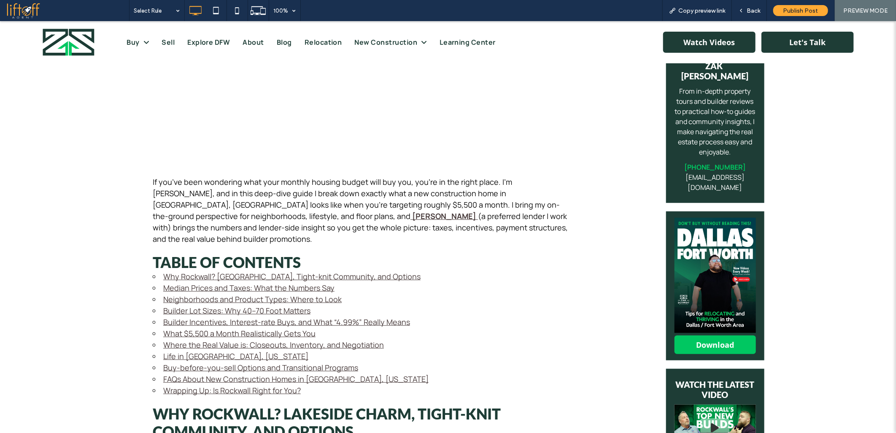
click at [199, 351] on link "Life in Rockwall, Texas" at bounding box center [235, 356] width 145 height 10
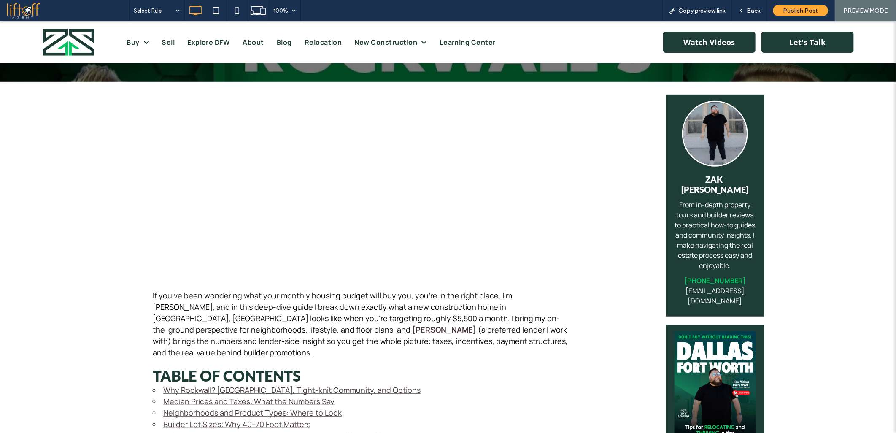
scroll to position [328, 0]
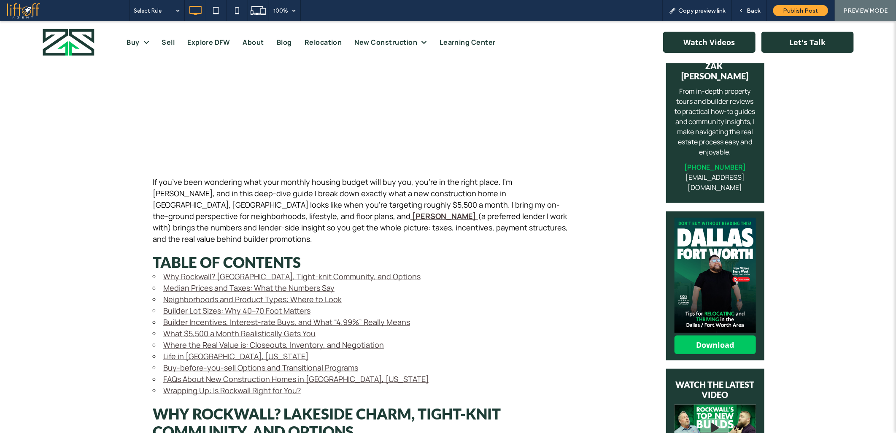
click at [192, 339] on link "Where the Real Value is: Closeouts, Inventory, and Negotiation" at bounding box center [273, 344] width 221 height 10
click at [192, 328] on link "What $5,500 a Month Realistically Gets You" at bounding box center [239, 333] width 152 height 10
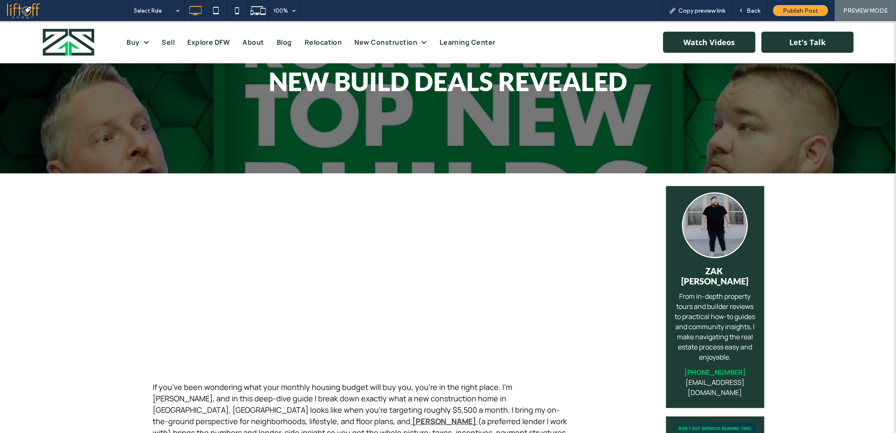
scroll to position [0, 0]
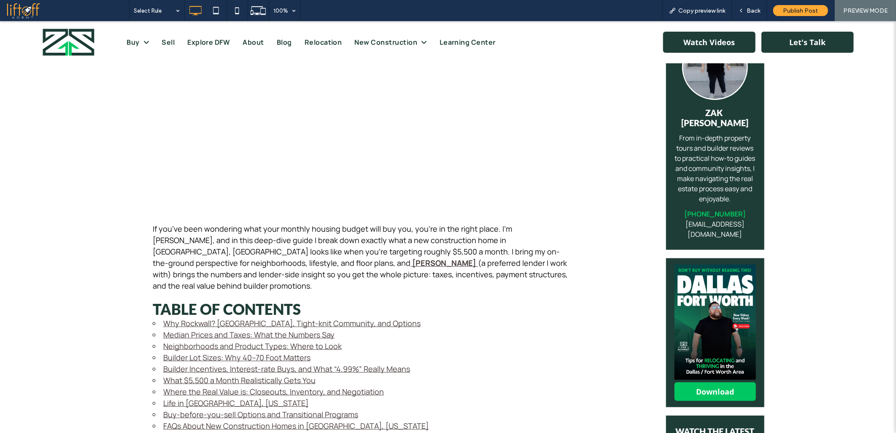
click at [183, 363] on link "Builder Incentives, Interest-rate Buys, and What “4.99%” Really Means" at bounding box center [286, 368] width 247 height 10
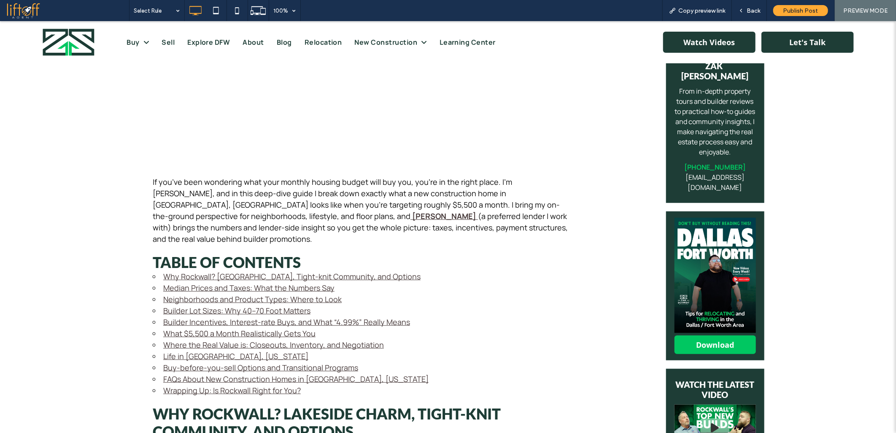
click at [204, 305] on link "Builder Lot Sizes: Why 40–70 Foot Matters" at bounding box center [236, 310] width 147 height 10
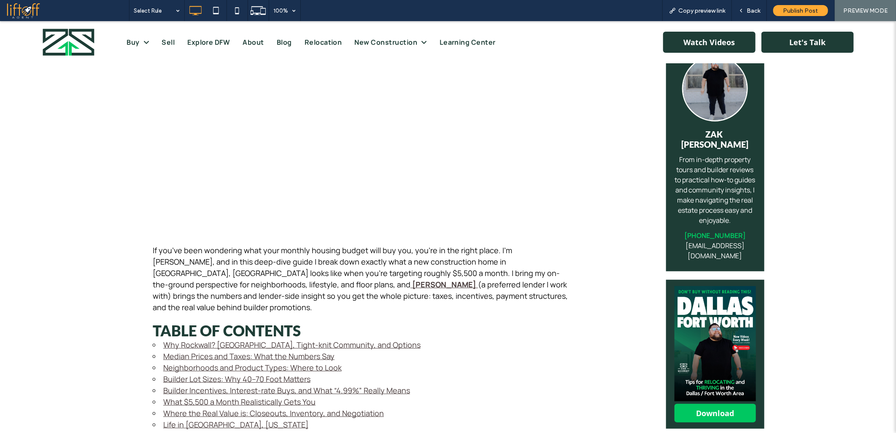
scroll to position [281, 0]
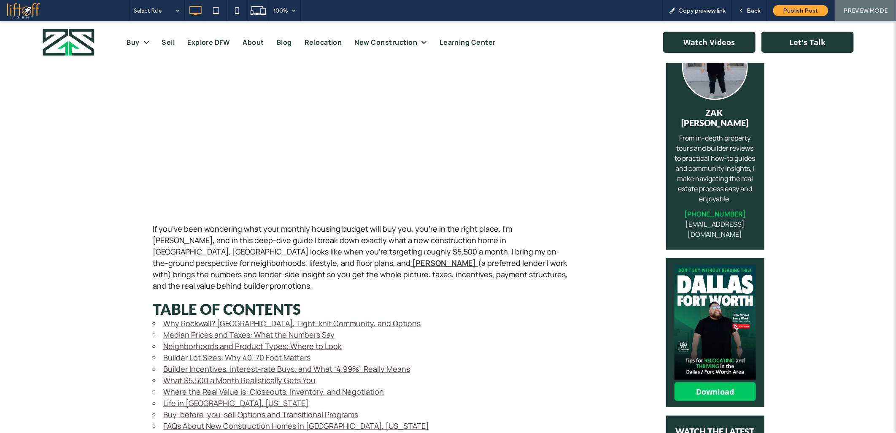
click at [199, 341] on link "Neighborhoods and Product Types: Where to Look" at bounding box center [252, 346] width 179 height 10
click at [200, 329] on link "Median Prices and Taxes: What the Numbers Say" at bounding box center [248, 334] width 171 height 10
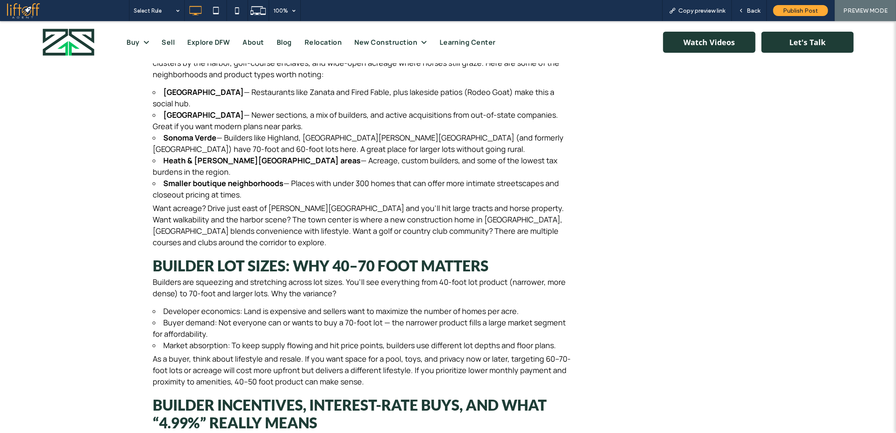
scroll to position [0, 0]
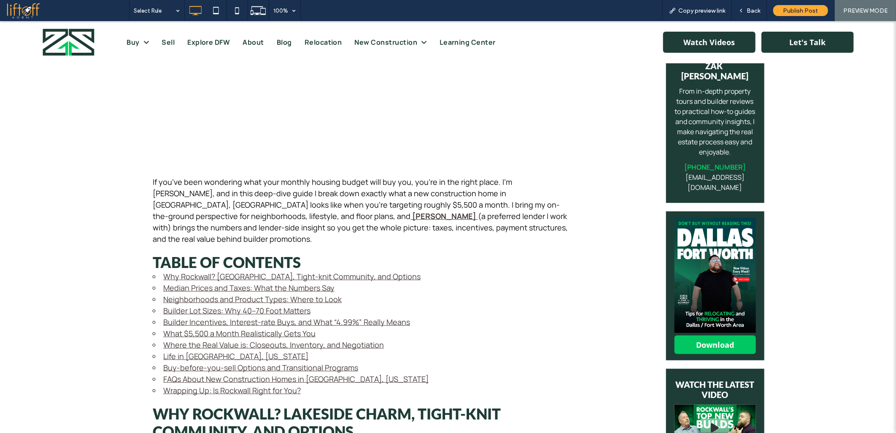
click at [200, 271] on link "Why Rockwall? Lakeside Charm, Tight-knit Community, and Options" at bounding box center [291, 276] width 257 height 10
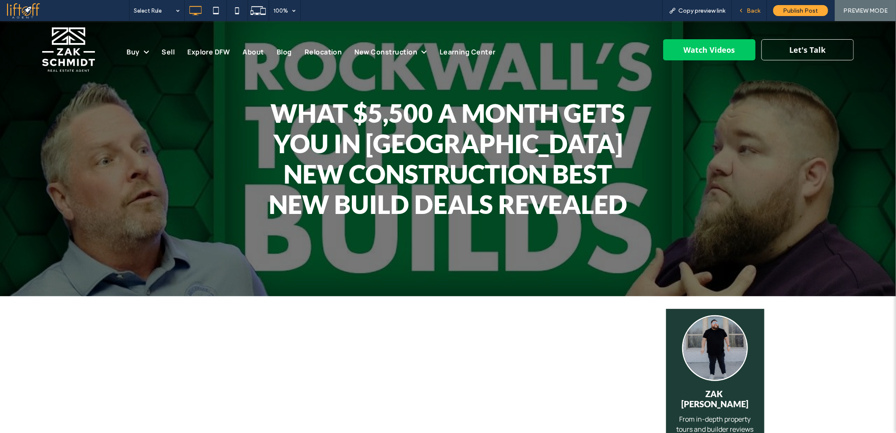
click at [753, 11] on span "Back" at bounding box center [754, 10] width 14 height 7
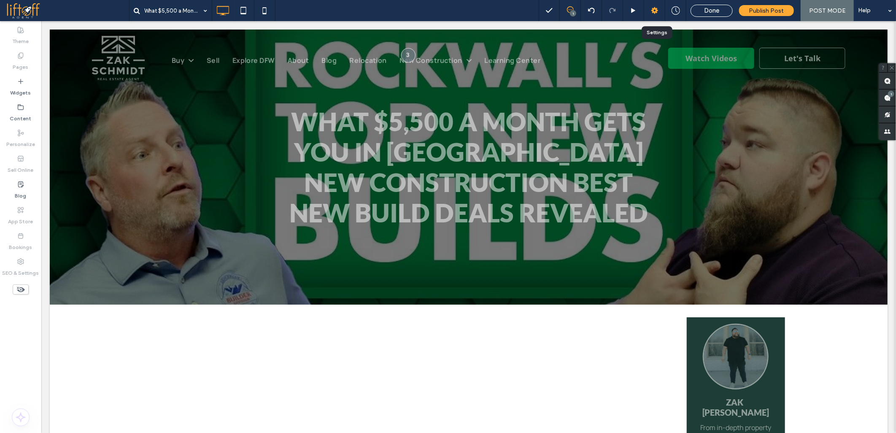
click at [657, 11] on icon at bounding box center [655, 10] width 8 height 8
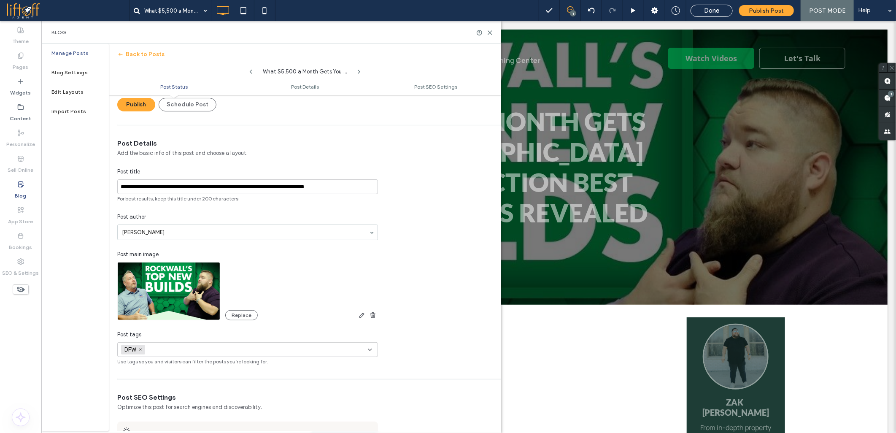
scroll to position [141, 0]
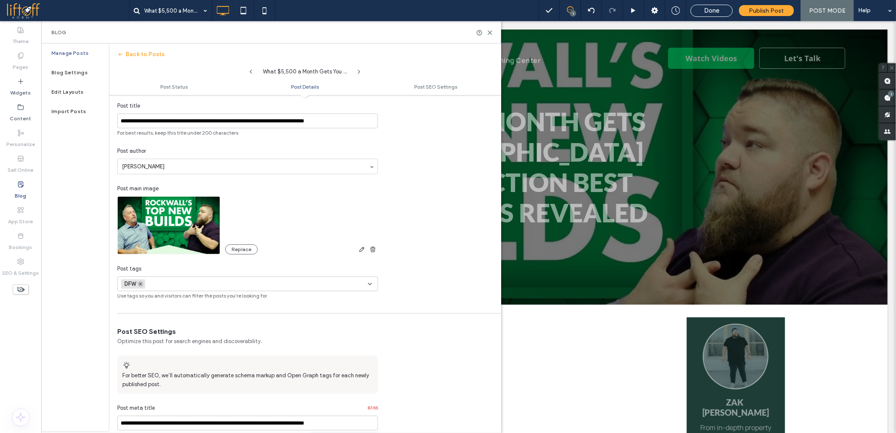
click at [141, 282] on icon at bounding box center [140, 284] width 4 height 4
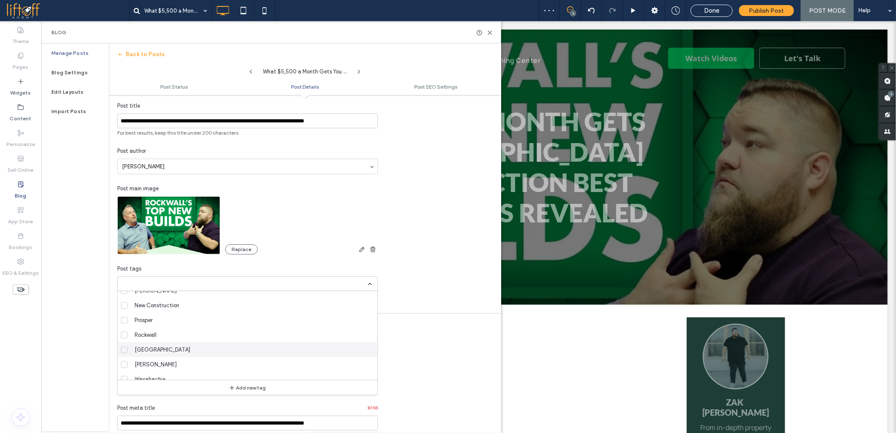
scroll to position [192, 0]
click at [155, 314] on span "Rockwall" at bounding box center [146, 313] width 22 height 8
click at [374, 281] on div "Rockwall +0 Rockwall +0" at bounding box center [247, 283] width 261 height 15
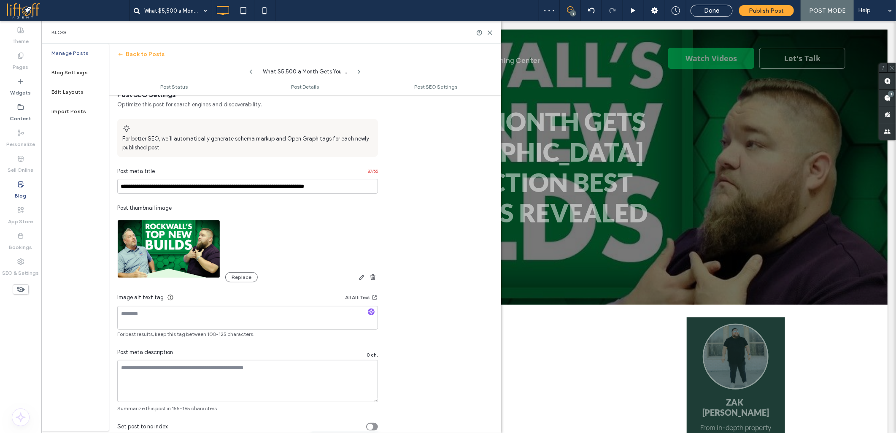
scroll to position [411, 0]
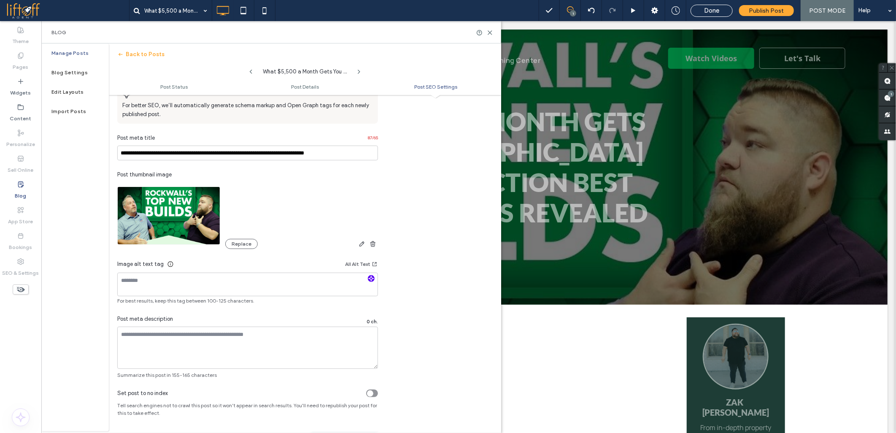
click at [374, 277] on icon "button" at bounding box center [371, 279] width 6 height 6
type textarea "**********"
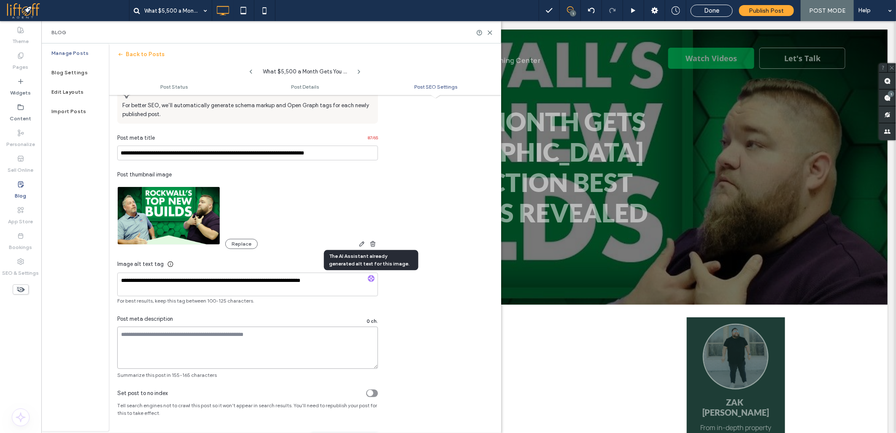
click at [200, 341] on textarea at bounding box center [247, 348] width 261 height 42
paste textarea "**********"
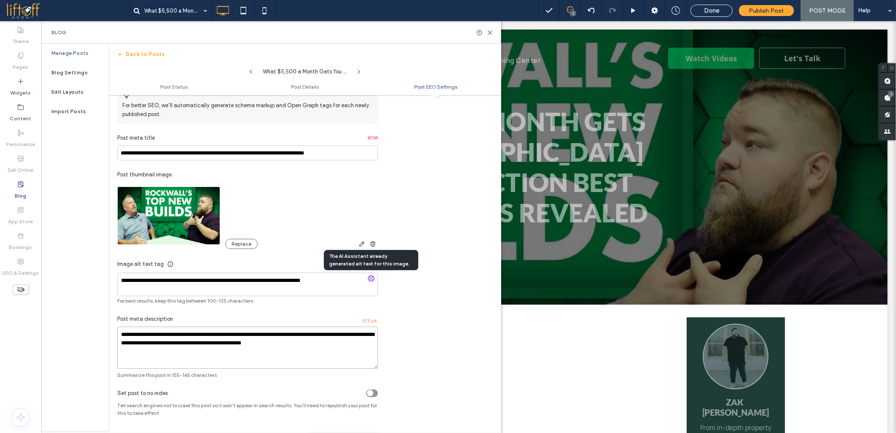
type textarea "**********"
click at [169, 154] on input "**********" at bounding box center [247, 153] width 261 height 15
paste input
click at [436, 225] on div "**********" at bounding box center [305, 218] width 393 height 322
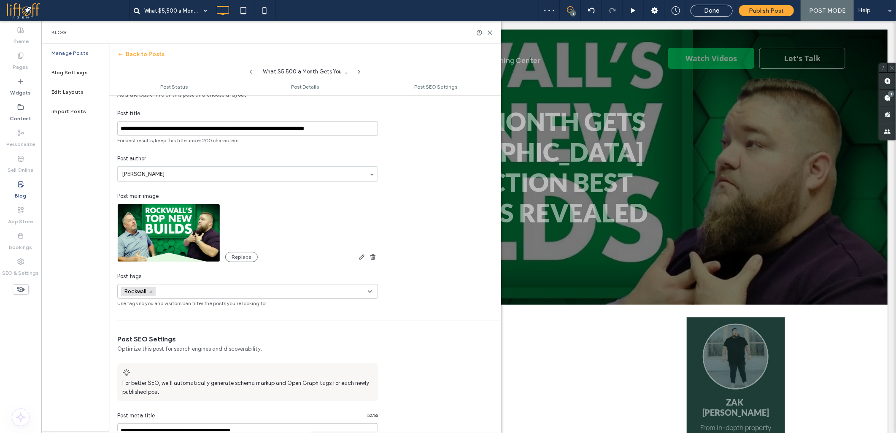
scroll to position [0, 0]
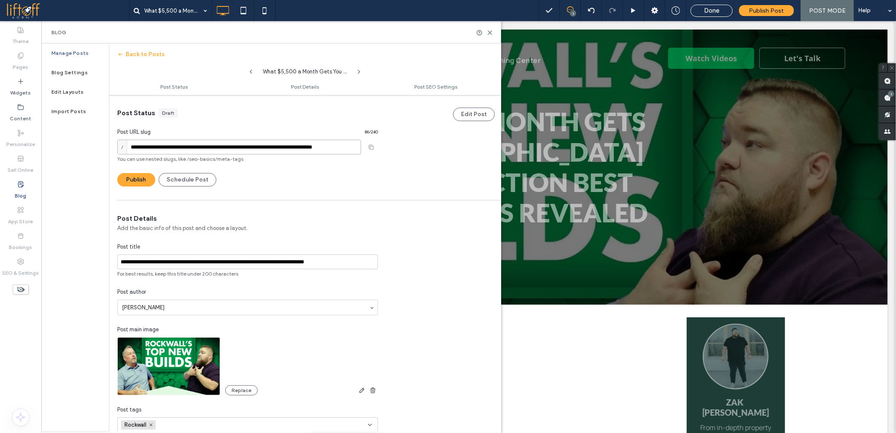
click at [181, 149] on input "**********" at bounding box center [239, 147] width 244 height 15
type input "*****"
click at [181, 149] on input "**********" at bounding box center [239, 147] width 244 height 15
type input "**********"
click at [148, 180] on button "Publish" at bounding box center [136, 180] width 38 height 14
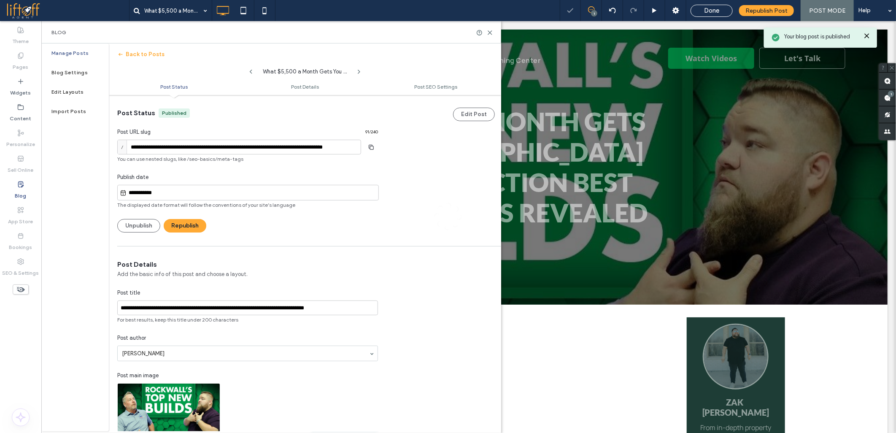
click at [148, 192] on div at bounding box center [448, 216] width 896 height 433
click at [188, 224] on div at bounding box center [448, 216] width 896 height 433
click at [163, 189] on div at bounding box center [448, 216] width 896 height 433
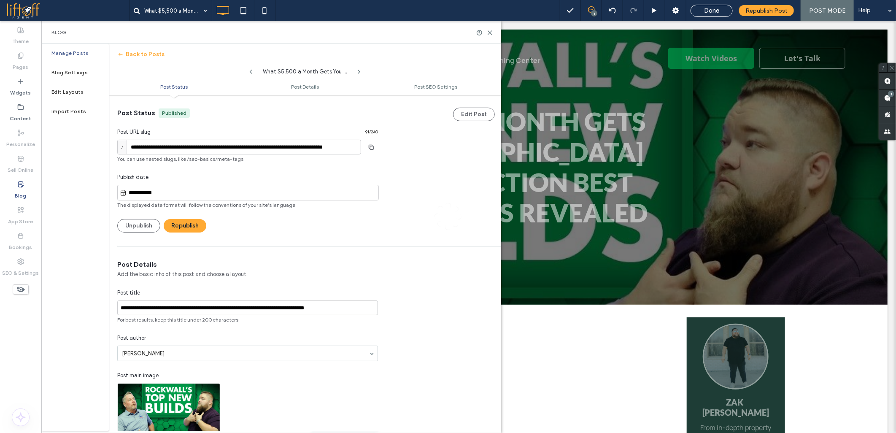
click at [161, 189] on div at bounding box center [448, 216] width 896 height 433
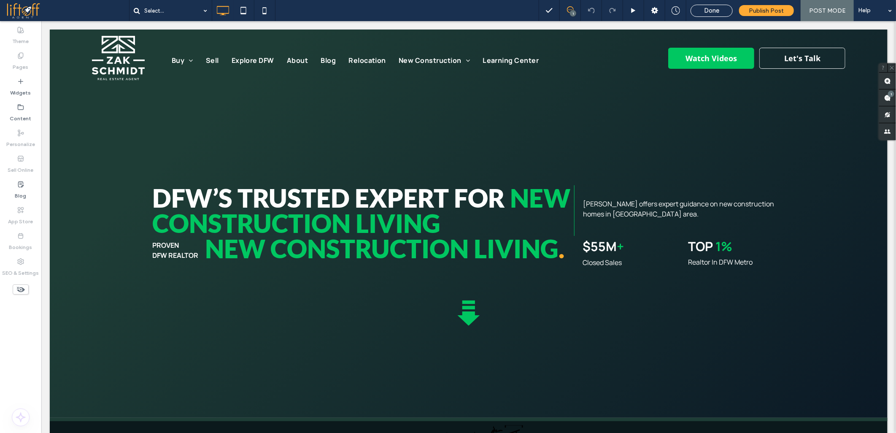
click at [24, 189] on div at bounding box center [448, 216] width 896 height 433
click at [23, 189] on div at bounding box center [448, 216] width 896 height 433
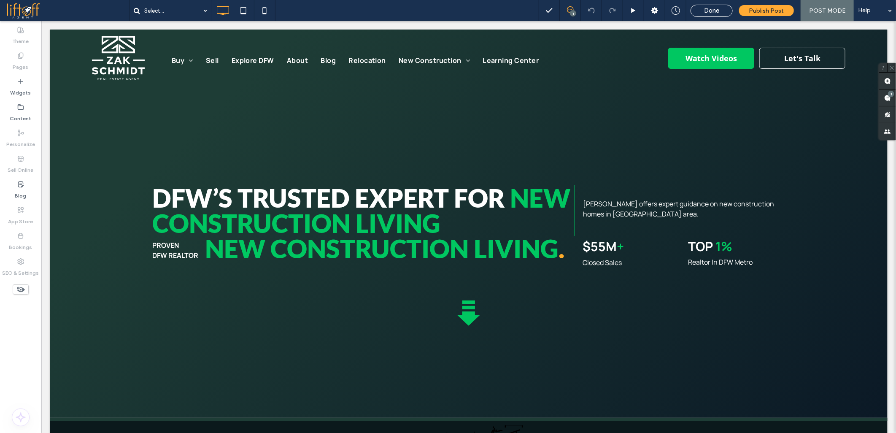
click at [23, 189] on div at bounding box center [448, 216] width 896 height 433
drag, startPoint x: 106, startPoint y: 233, endPoint x: 98, endPoint y: 207, distance: 26.7
click at [104, 233] on div at bounding box center [448, 216] width 896 height 433
click at [98, 205] on div at bounding box center [448, 216] width 896 height 433
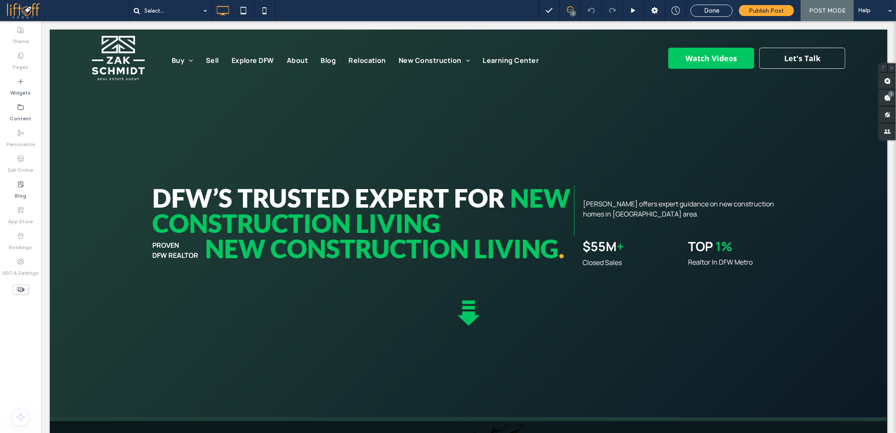
click at [98, 208] on div at bounding box center [448, 216] width 896 height 433
click at [98, 209] on div at bounding box center [448, 216] width 896 height 433
drag, startPoint x: 119, startPoint y: 266, endPoint x: 115, endPoint y: 242, distance: 23.9
click at [119, 267] on div at bounding box center [448, 216] width 896 height 433
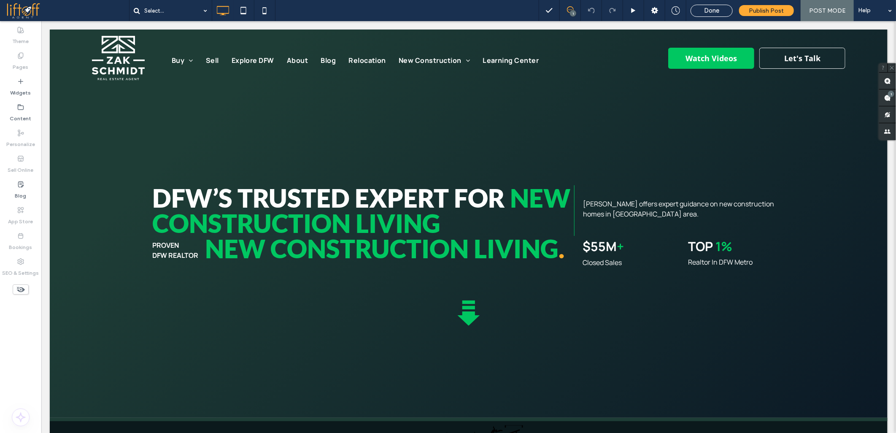
click at [116, 268] on div at bounding box center [448, 216] width 896 height 433
drag, startPoint x: 116, startPoint y: 268, endPoint x: 119, endPoint y: 264, distance: 4.8
click at [117, 266] on div at bounding box center [448, 216] width 896 height 433
click at [27, 213] on div at bounding box center [448, 216] width 896 height 433
click at [22, 166] on div at bounding box center [448, 216] width 896 height 433
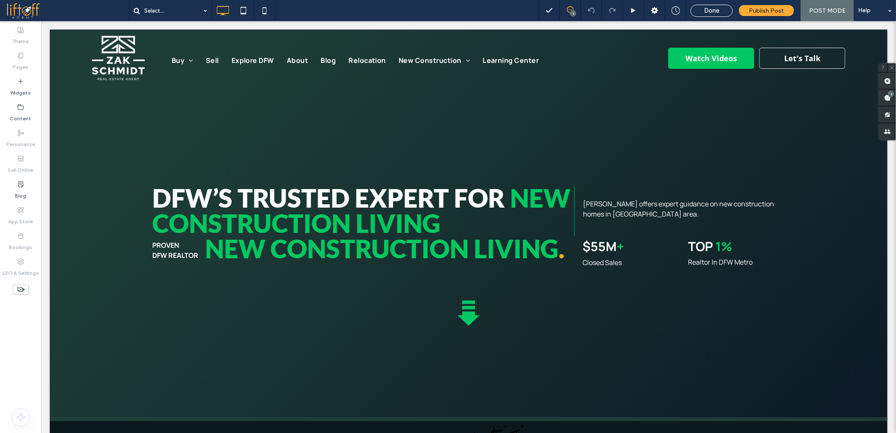
click at [23, 203] on div at bounding box center [448, 216] width 896 height 433
click at [23, 200] on div at bounding box center [448, 216] width 896 height 433
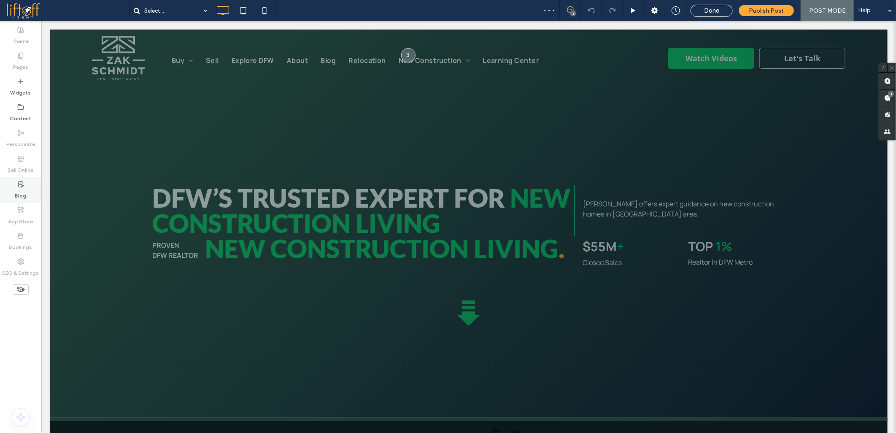
click at [24, 191] on label "Blog" at bounding box center [20, 194] width 11 height 12
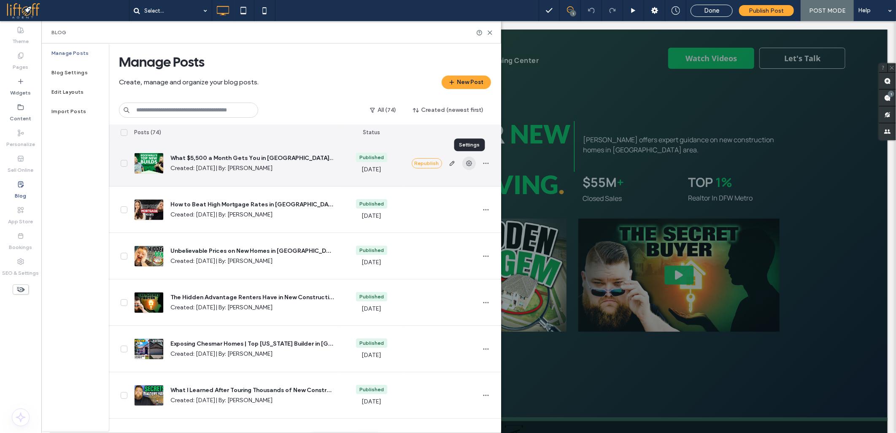
click at [466, 162] on icon "button" at bounding box center [469, 163] width 7 height 7
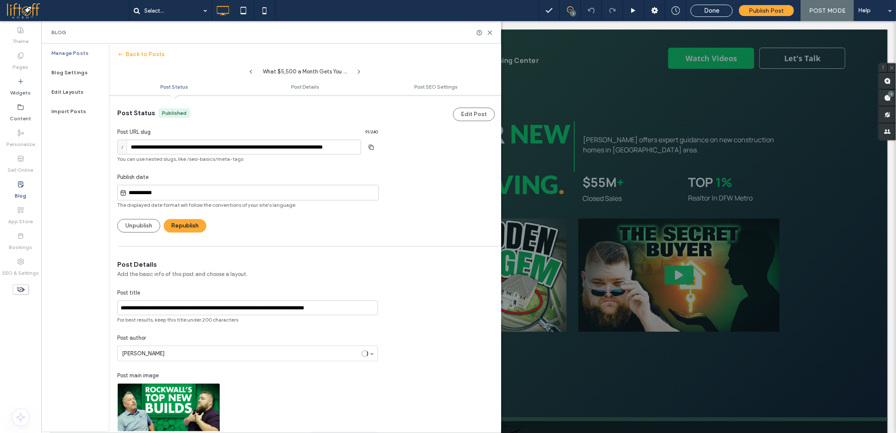
scroll to position [0, 0]
click at [374, 146] on use "button" at bounding box center [371, 146] width 5 height 5
click at [22, 11] on span at bounding box center [67, 10] width 123 height 17
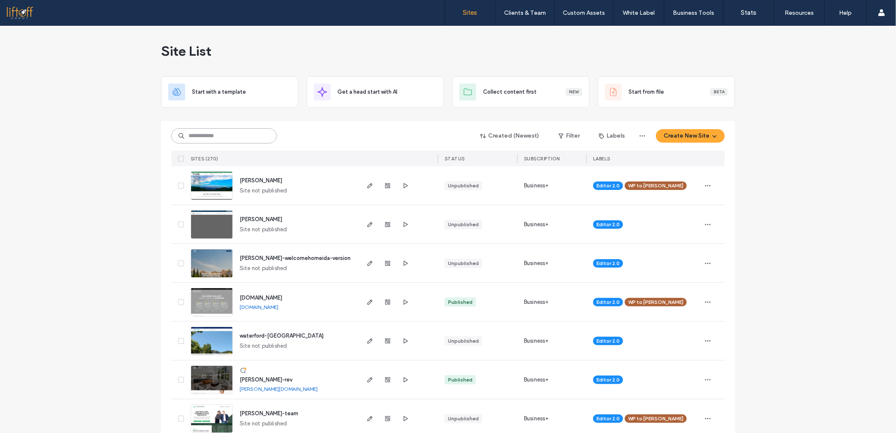
click at [212, 137] on input at bounding box center [224, 135] width 106 height 15
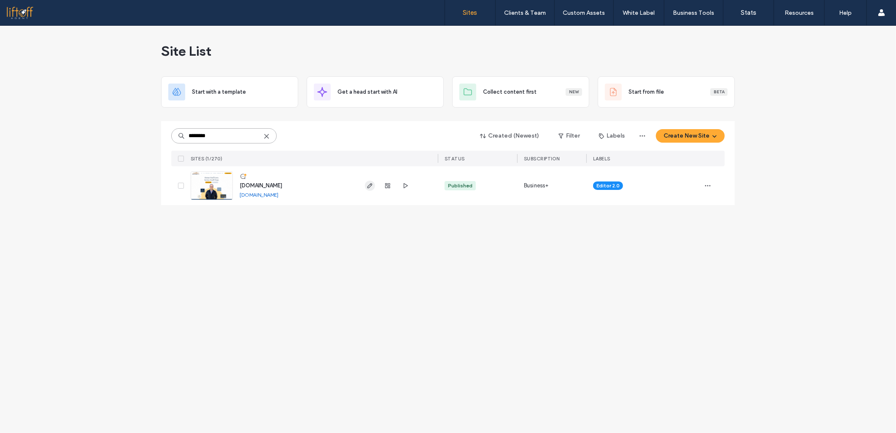
type input "********"
click at [366, 186] on span "button" at bounding box center [370, 186] width 10 height 10
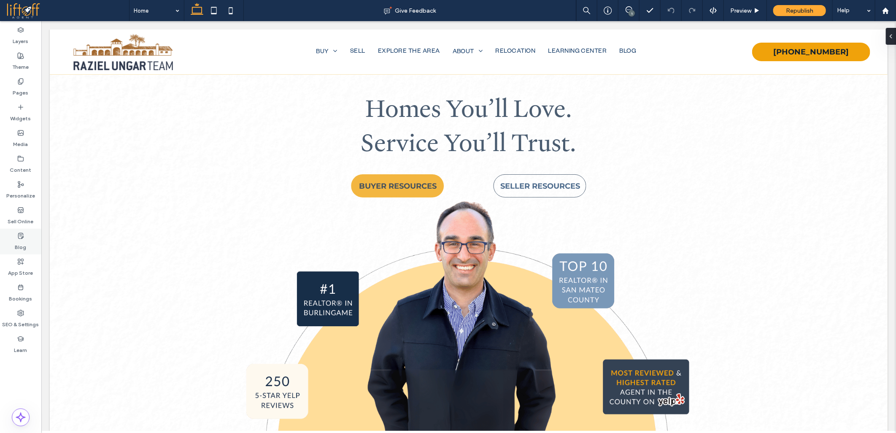
click at [14, 244] on div "Blog" at bounding box center [20, 242] width 41 height 26
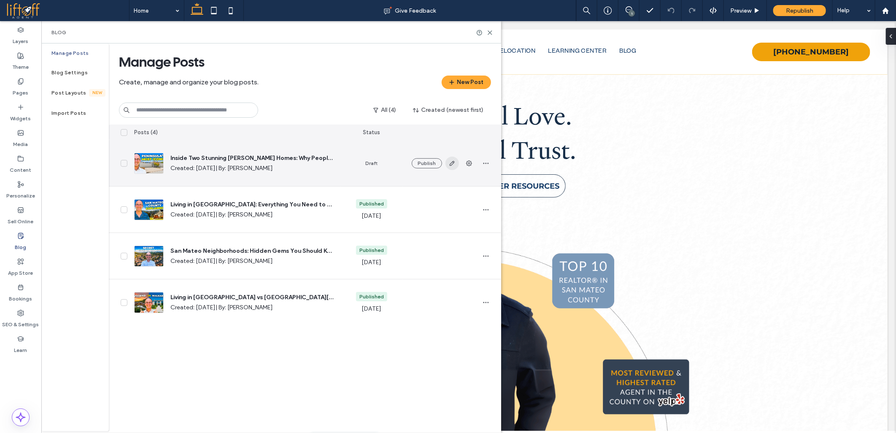
click at [452, 162] on use "button" at bounding box center [451, 163] width 5 height 5
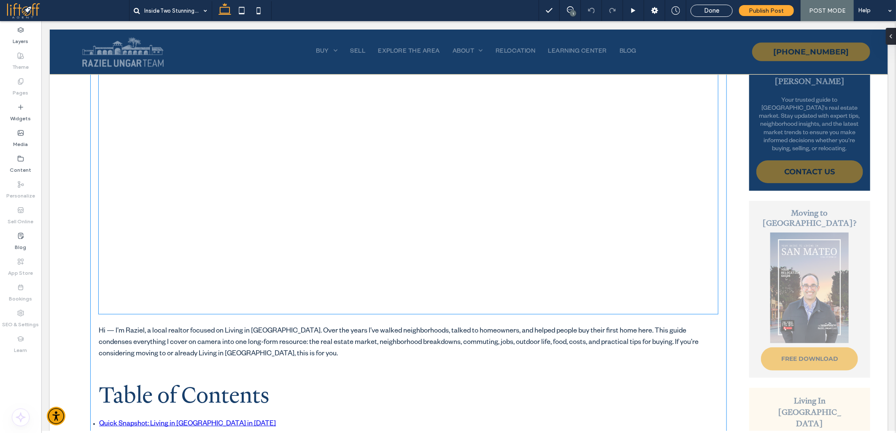
scroll to position [469, 0]
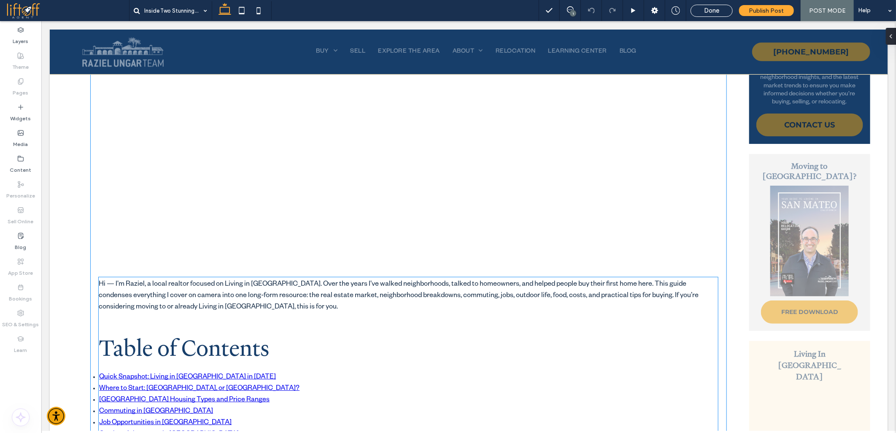
click at [185, 304] on p "Hi — I’m Raziel, a local realtor focused on Living in San Mateo County. Over th…" at bounding box center [408, 296] width 620 height 34
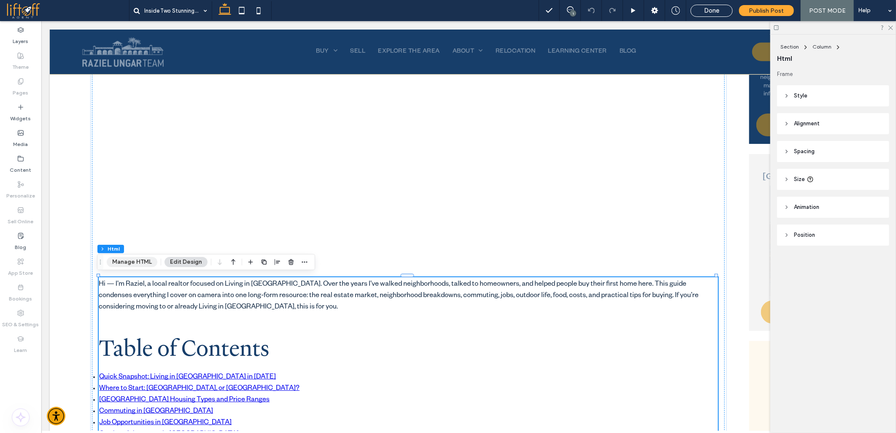
click at [127, 264] on button "Manage HTML" at bounding box center [132, 262] width 51 height 10
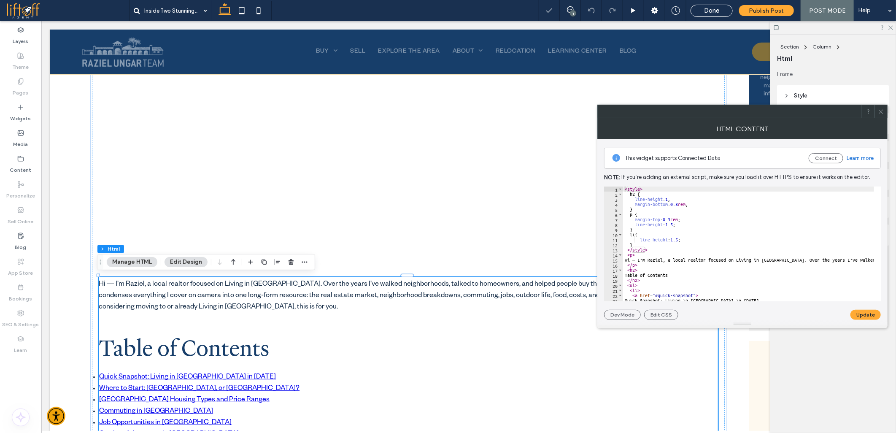
type textarea "****** *****"
paste textarea "**********"
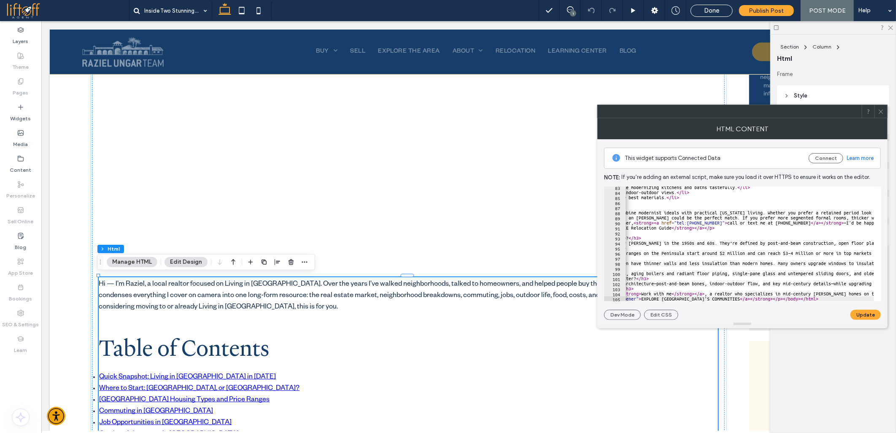
scroll to position [0, 224]
click at [862, 317] on button "Update" at bounding box center [866, 315] width 30 height 10
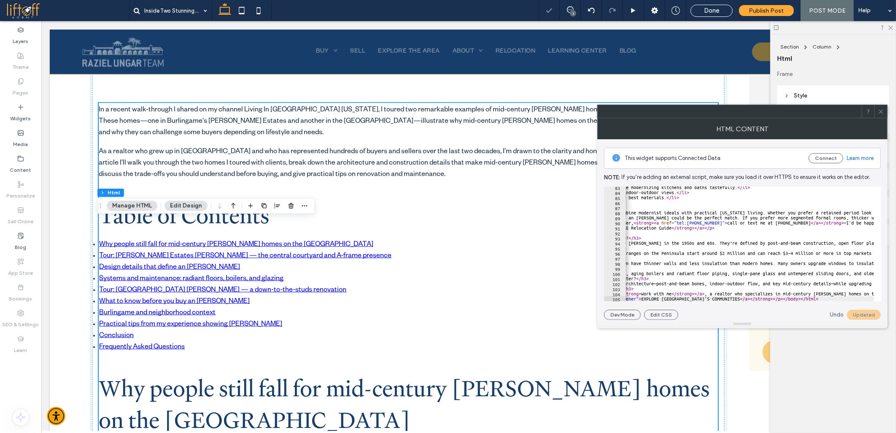
scroll to position [656, 0]
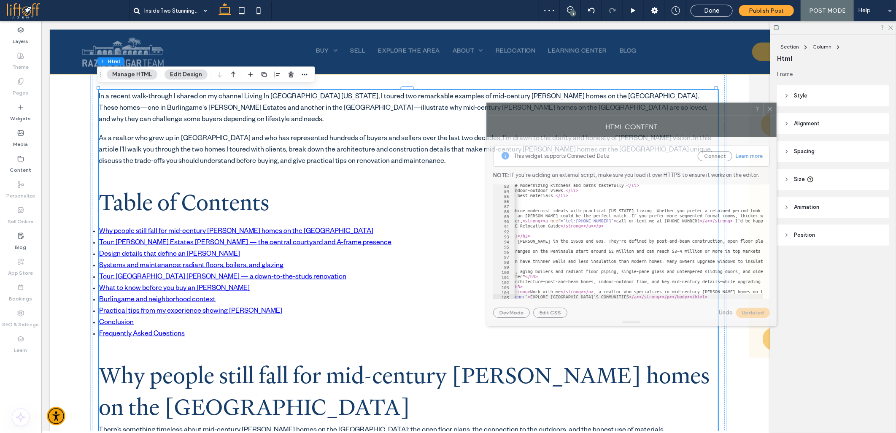
drag, startPoint x: 546, startPoint y: 114, endPoint x: 373, endPoint y: 111, distance: 173.5
click at [487, 111] on div at bounding box center [619, 109] width 264 height 13
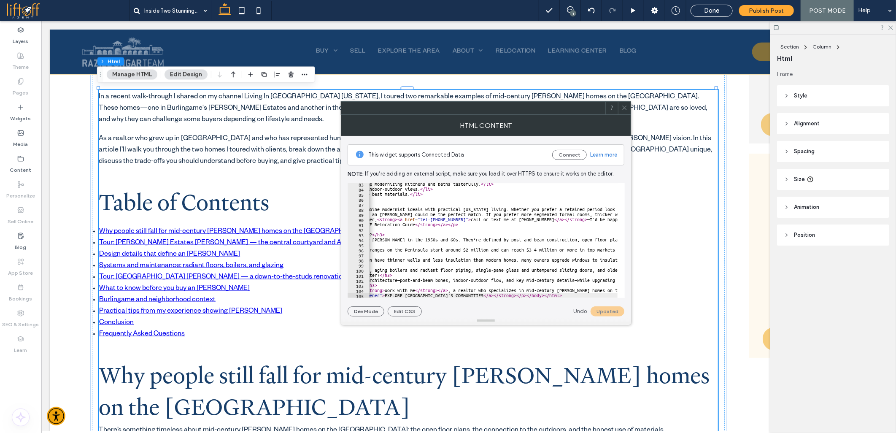
type textarea "**********"
click at [626, 115] on div "HTML Content" at bounding box center [486, 125] width 290 height 21
click at [626, 109] on icon at bounding box center [625, 108] width 6 height 6
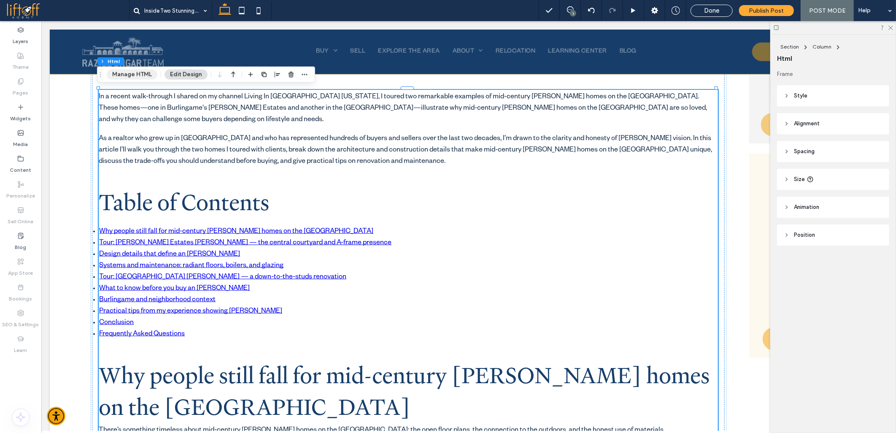
click at [119, 72] on button "Manage HTML" at bounding box center [132, 75] width 51 height 10
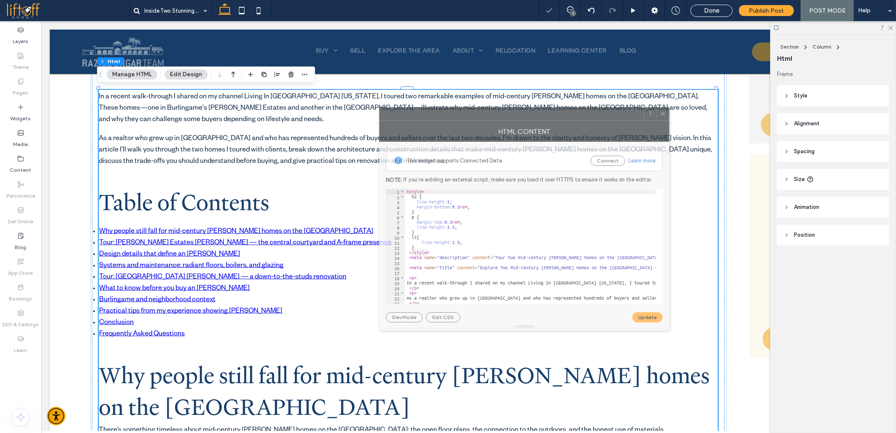
drag, startPoint x: 617, startPoint y: 111, endPoint x: 398, endPoint y: 114, distance: 219.5
click at [398, 114] on div at bounding box center [512, 114] width 264 height 13
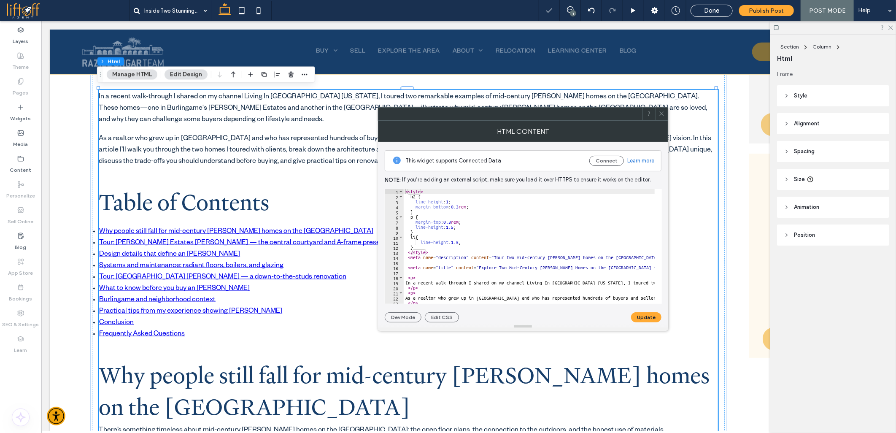
scroll to position [28, 0]
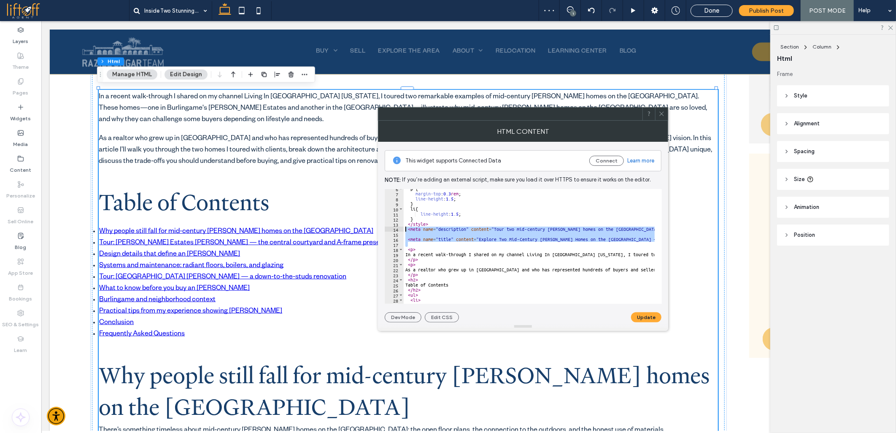
drag, startPoint x: 427, startPoint y: 245, endPoint x: 401, endPoint y: 230, distance: 30.3
click at [401, 230] on div "6 7 8 9 10 11 12 13 14 15 16 17 18 19 20 21 22 23 24 25 26 27 28 29 30 p { marg…" at bounding box center [523, 246] width 277 height 115
type textarea "**********"
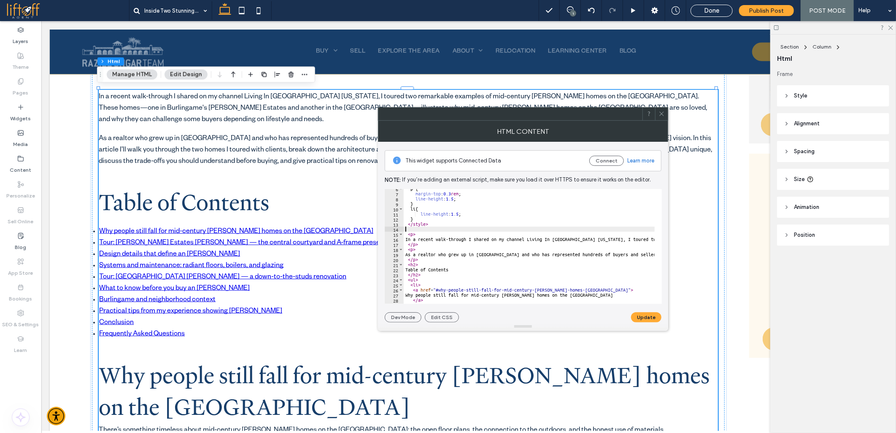
type textarea "***"
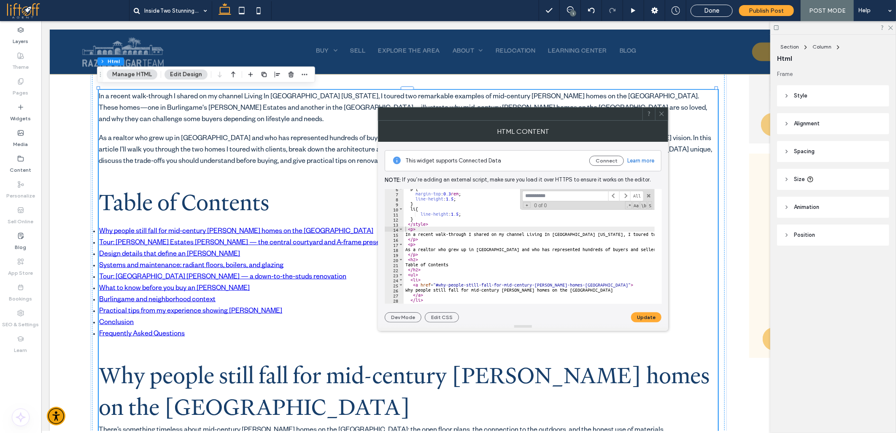
type input "**********"
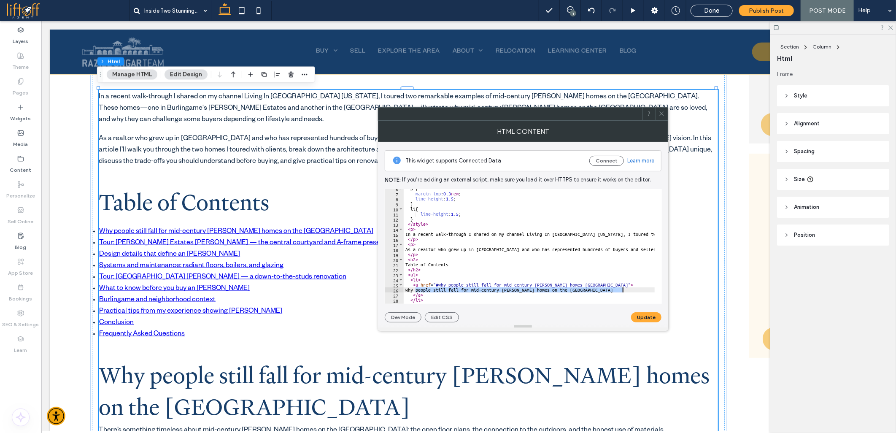
paste textarea "Cursor at row 26"
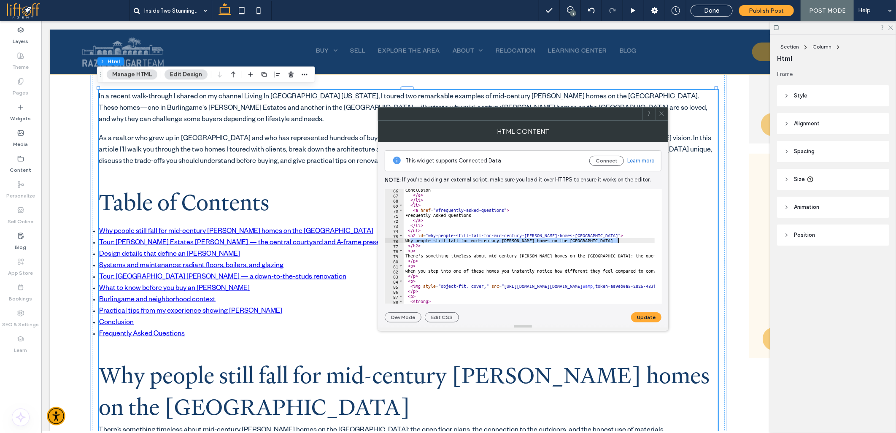
paste textarea "Cursor at row 76"
type textarea "**********"
paste input
type input "**********"
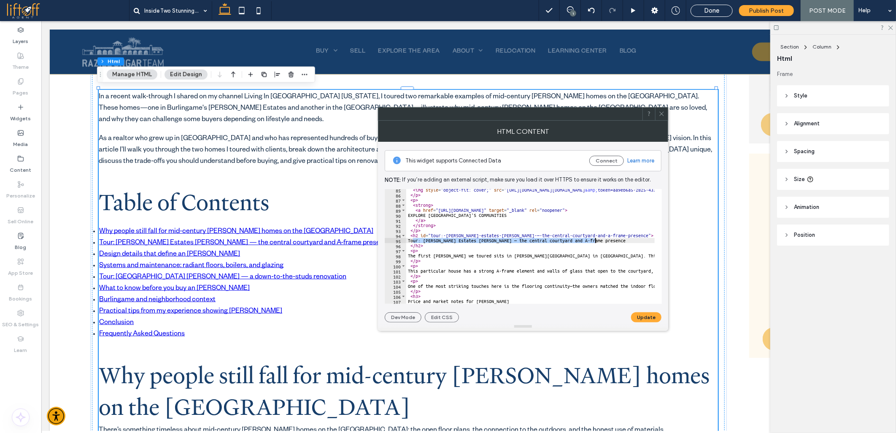
paste textarea "Cursor at row 95"
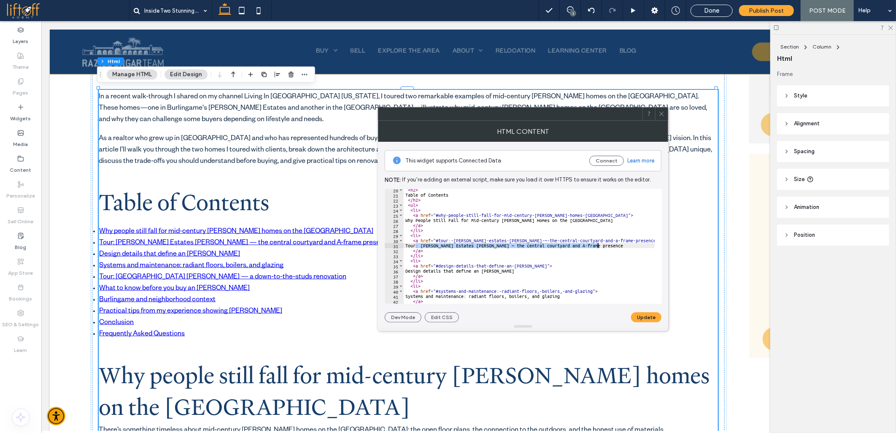
paste textarea "Cursor at row 31"
click at [634, 320] on button "Update" at bounding box center [646, 317] width 30 height 10
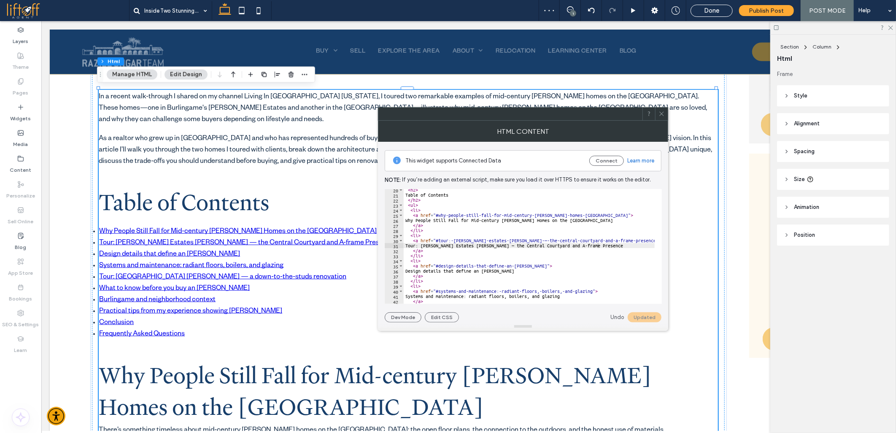
type textarea "****"
paste input
type input "**********"
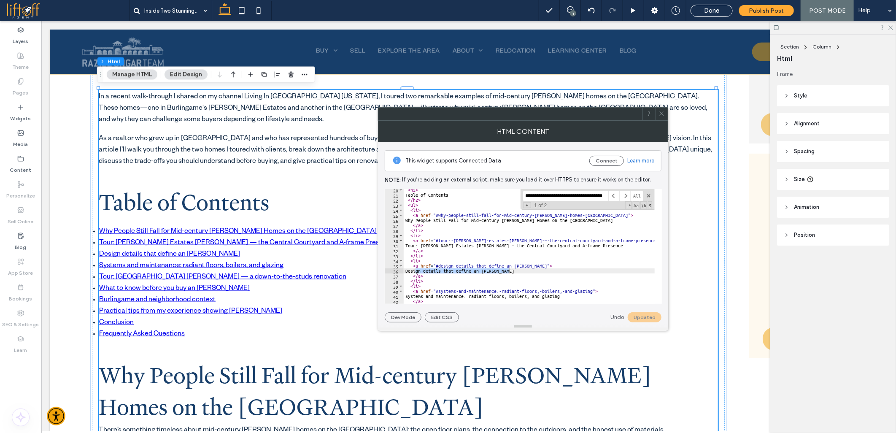
scroll to position [0, 0]
paste textarea "Cursor at row 36"
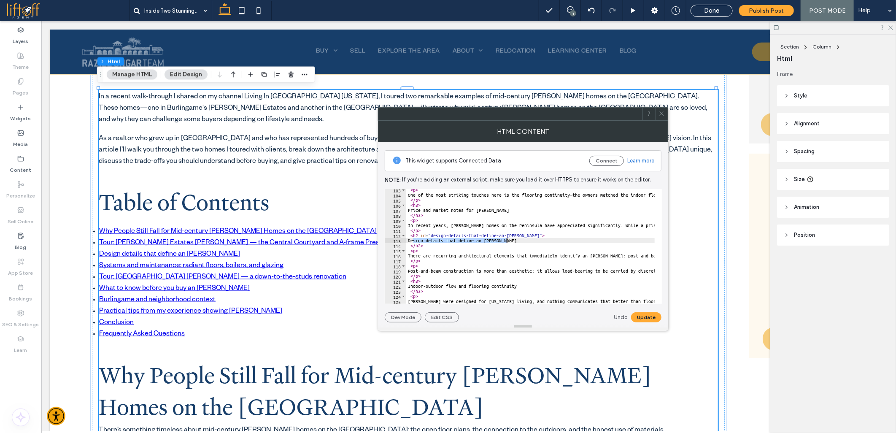
paste textarea "Cursor at row 113"
type textarea "***"
paste input "**********"
type input "**********"
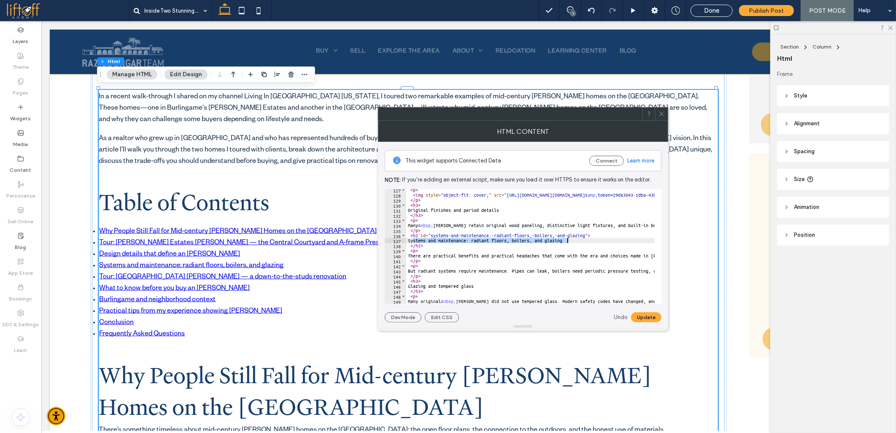
paste textarea "Cursor at row 137"
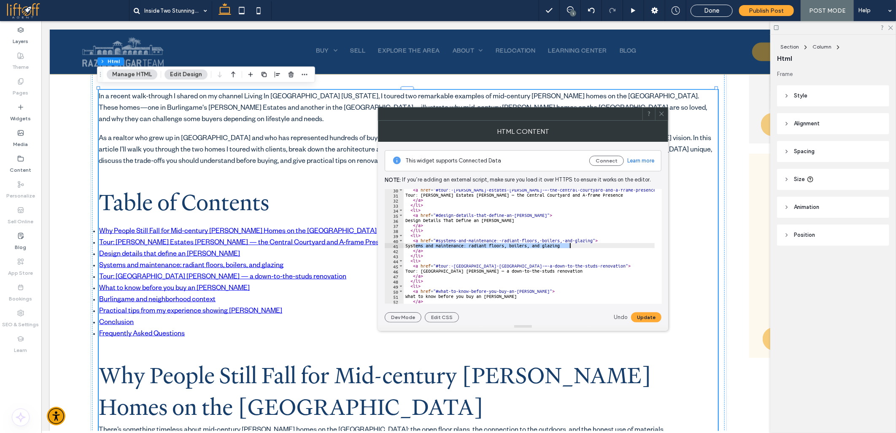
paste textarea "Cursor at row 41"
click at [644, 318] on button "Update" at bounding box center [646, 317] width 30 height 10
type textarea "****"
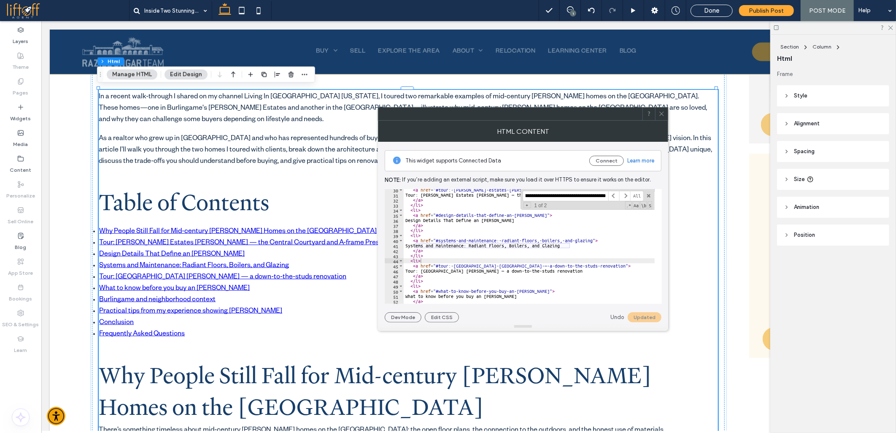
paste input "*****"
type input "**********"
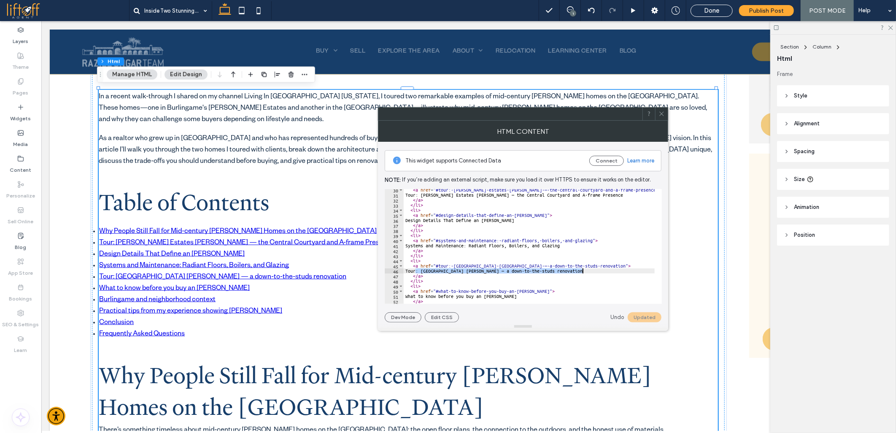
paste textarea "Cursor at row 46"
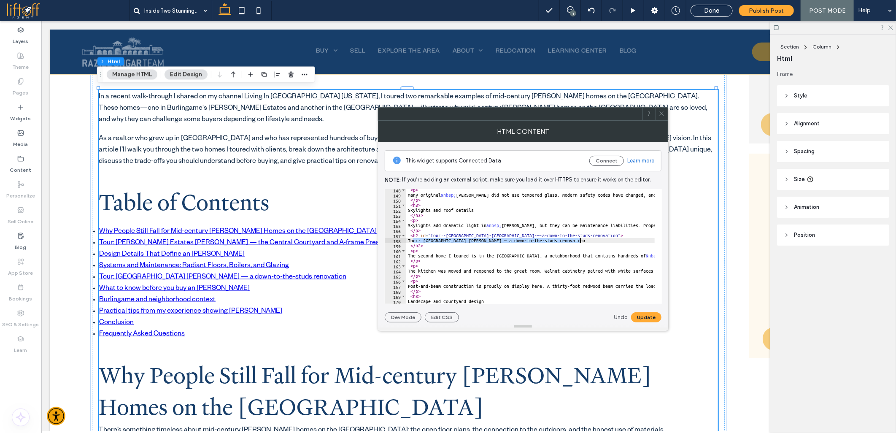
paste textarea "Cursor at row 158"
click at [641, 317] on button "Update" at bounding box center [646, 317] width 30 height 10
type textarea "****"
paste input
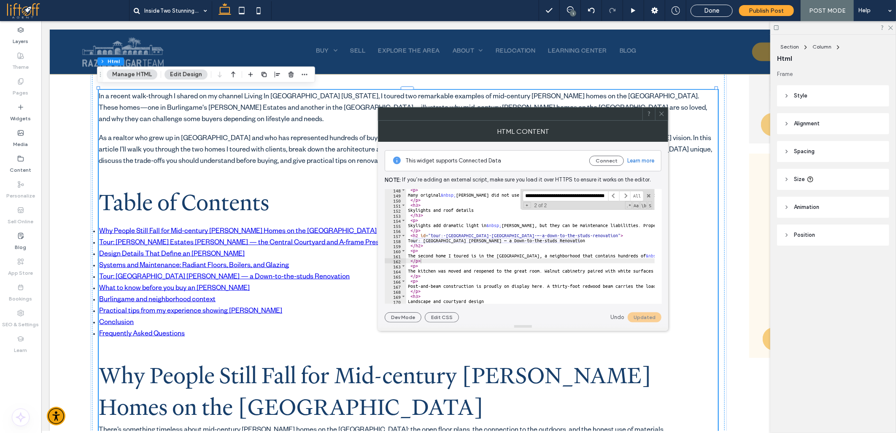
scroll to position [853, 0]
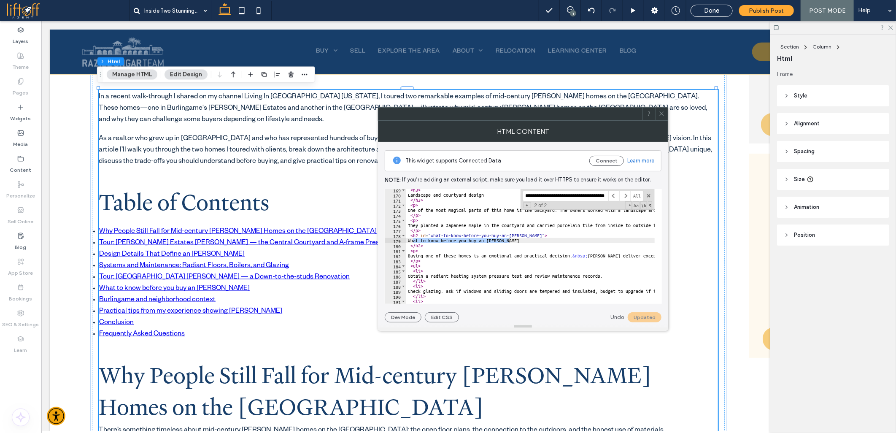
type input "**********"
paste textarea "Cursor at row 179"
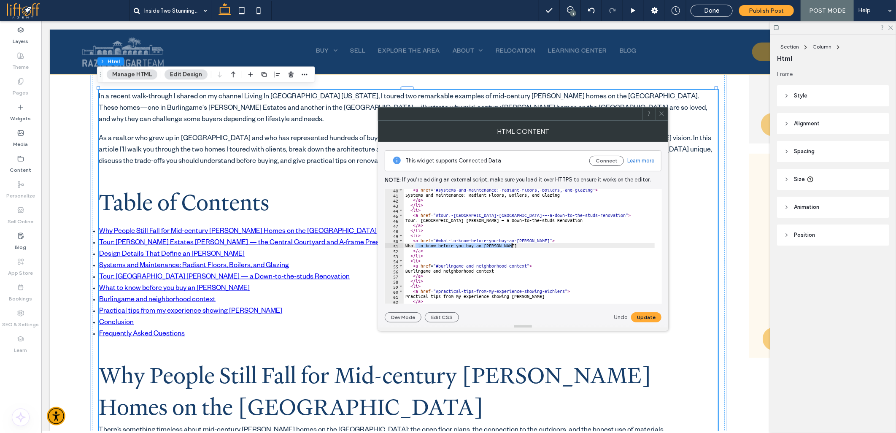
paste textarea "Cursor at row 51"
click at [642, 315] on button "Update" at bounding box center [646, 317] width 30 height 10
type textarea "****"
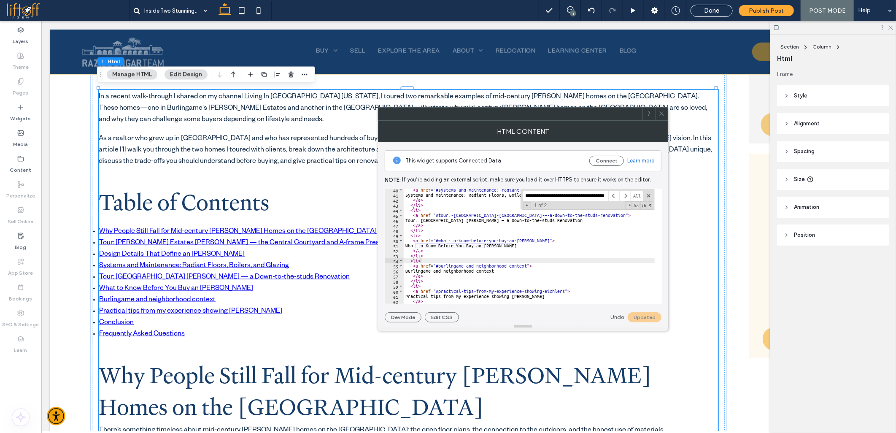
paste input
type input "**********"
paste textarea "Cursor at row 56"
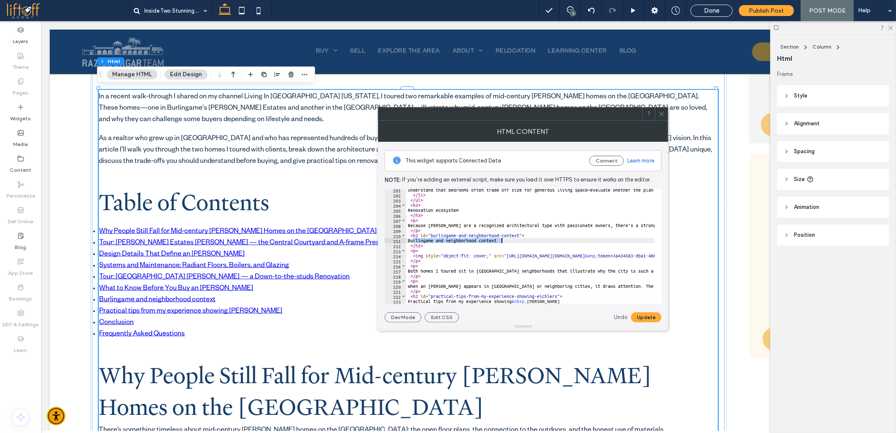
paste textarea "Cursor at row 211"
type textarea "**********"
paste input "**********"
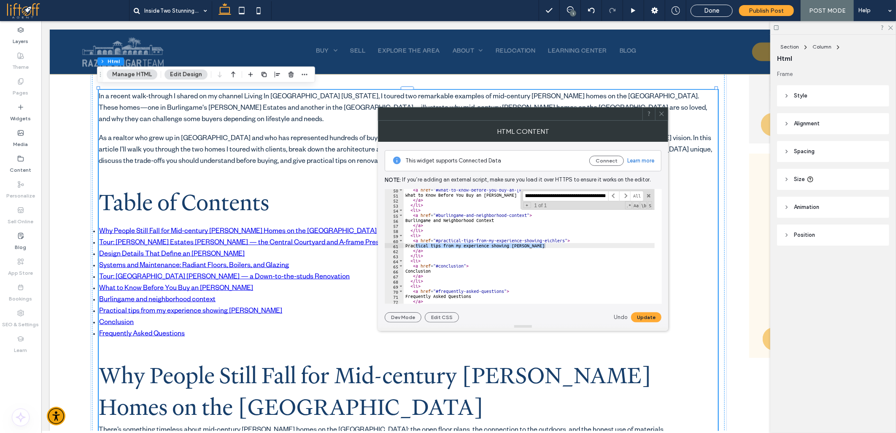
type input "**********"
paste textarea "Cursor at row 61"
type textarea "**********"
type input "*********"
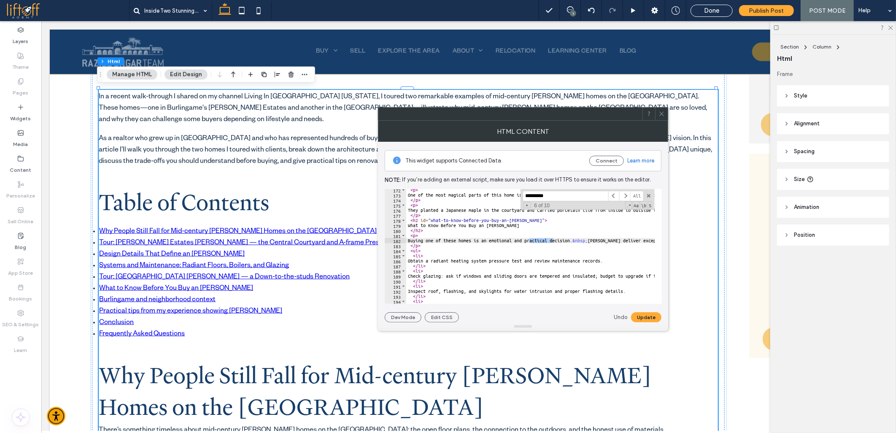
scroll to position [1070, 0]
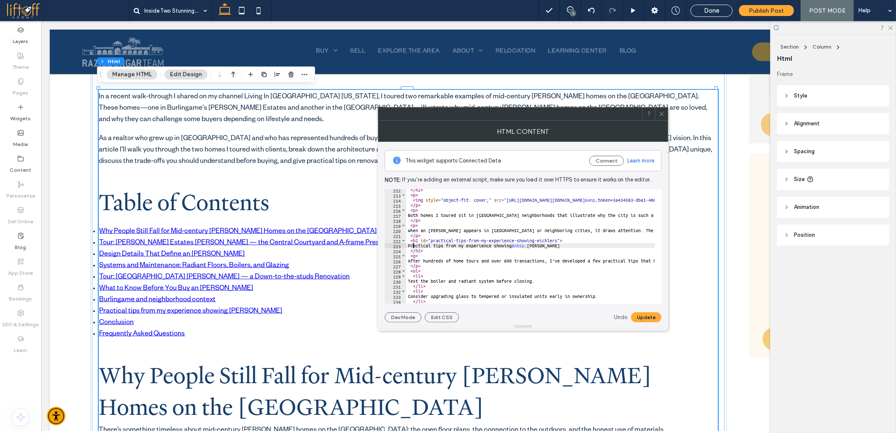
paste textarea "Cursor at row 223"
click at [646, 317] on button "Update" at bounding box center [646, 317] width 30 height 10
type textarea "****"
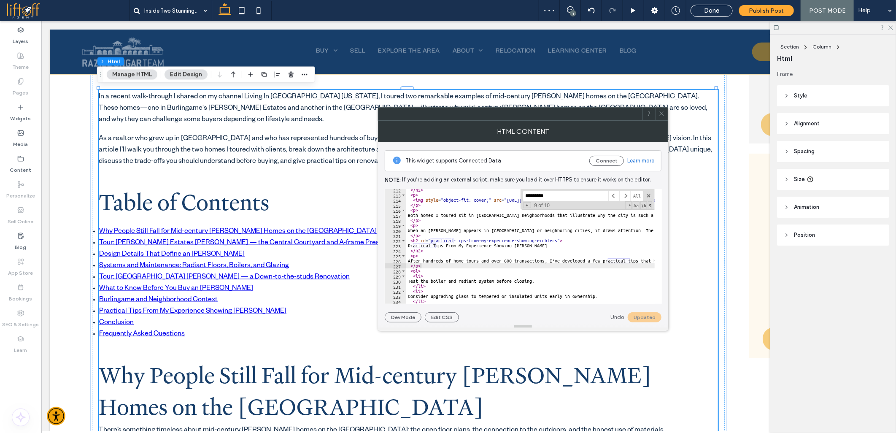
paste input "*"
type input "**********"
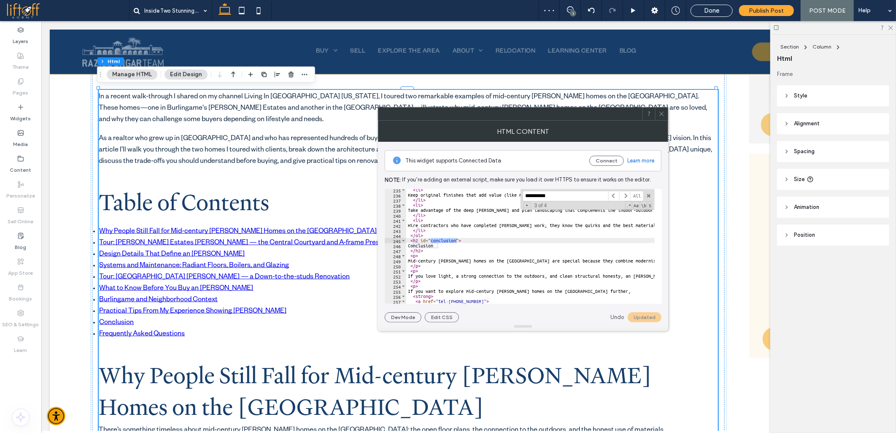
scroll to position [1187, 0]
type textarea "****"
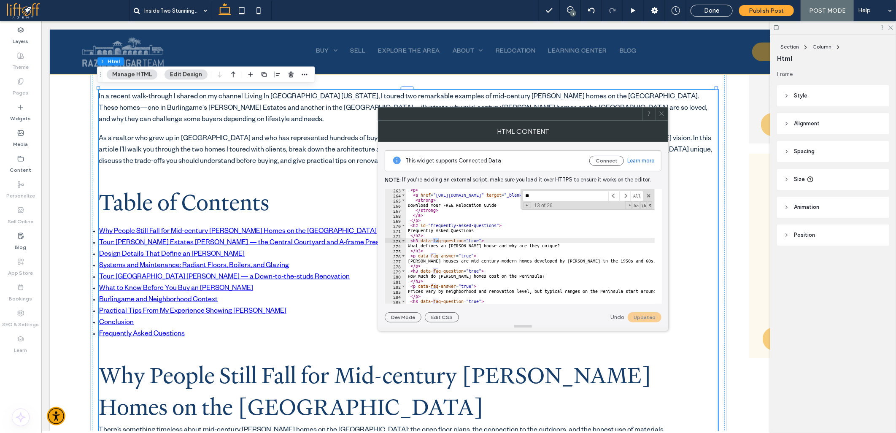
type input "***"
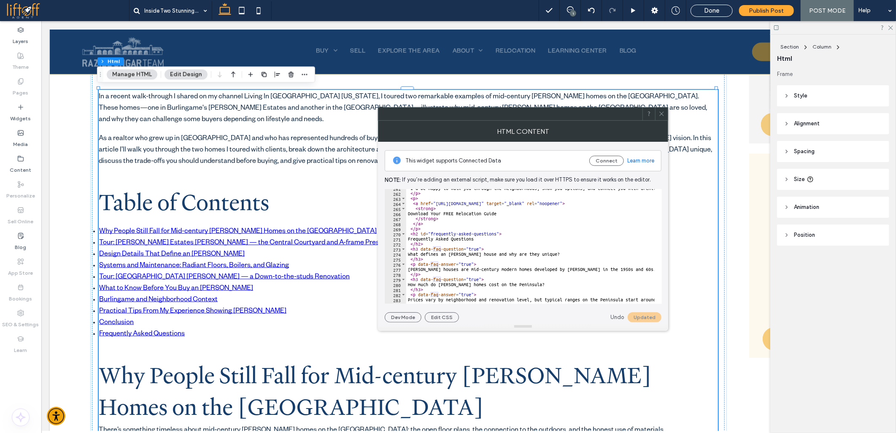
scroll to position [1292, 0]
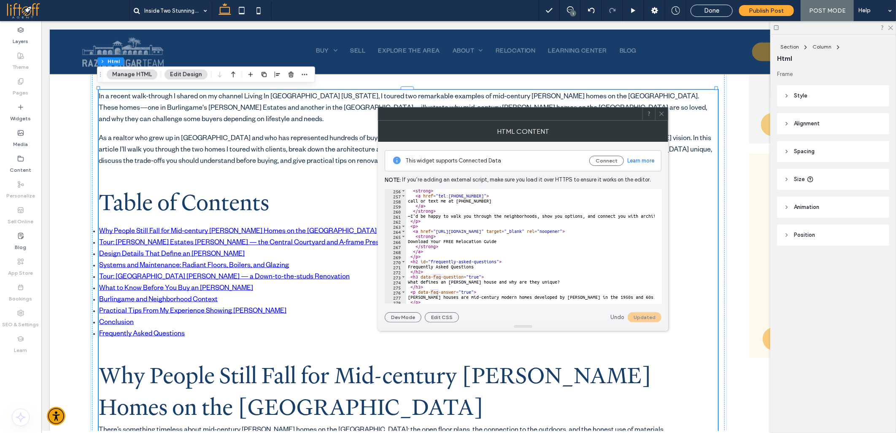
paste textarea "**********"
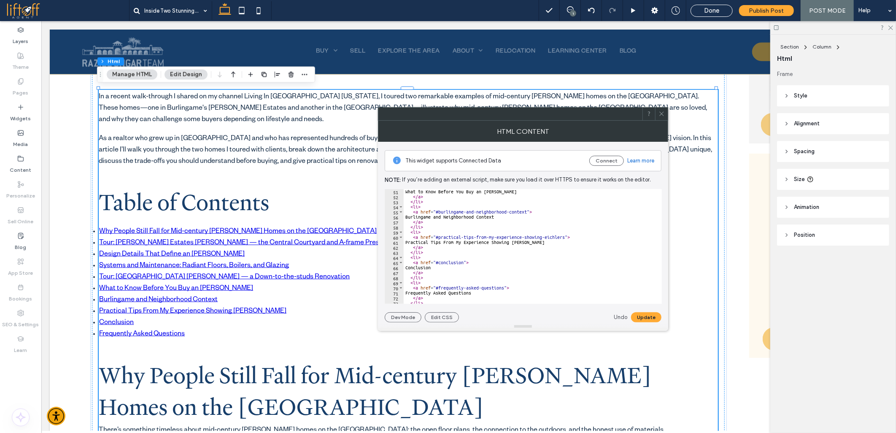
scroll to position [281, 0]
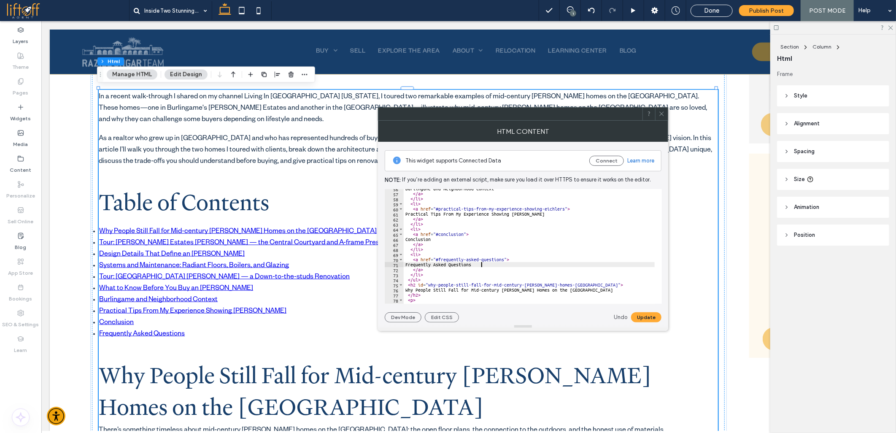
paste textarea "**********"
type textarea "**********"
click at [646, 319] on button "Update" at bounding box center [646, 317] width 30 height 10
click at [661, 113] on use at bounding box center [662, 114] width 4 height 4
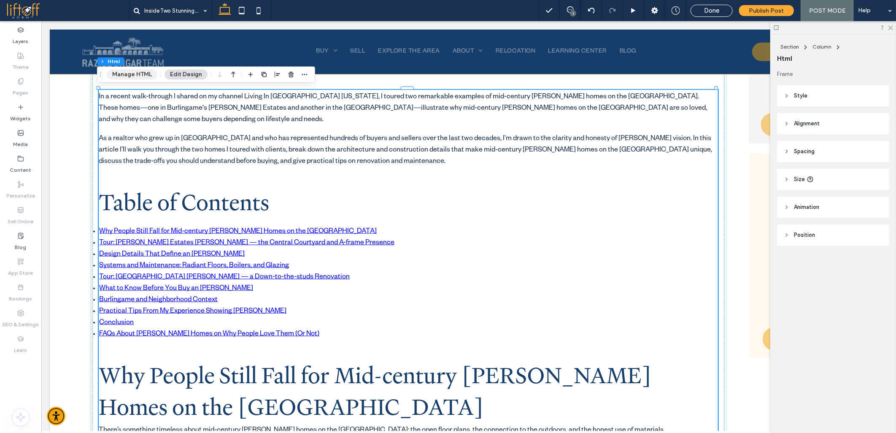
click at [135, 73] on button "Manage HTML" at bounding box center [132, 75] width 51 height 10
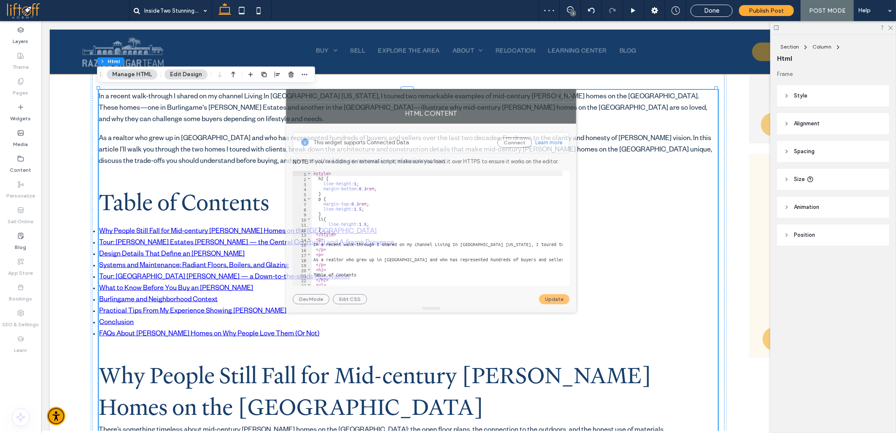
drag, startPoint x: 629, startPoint y: 113, endPoint x: 314, endPoint y: 100, distance: 315.6
click at [314, 100] on div at bounding box center [419, 95] width 264 height 13
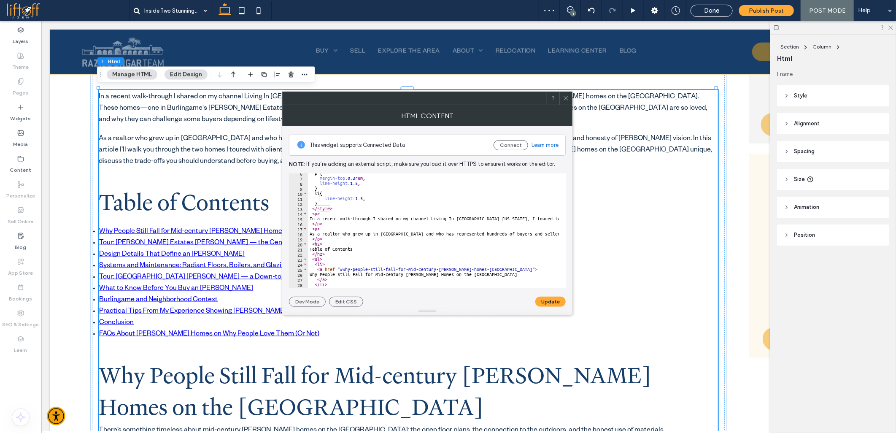
scroll to position [56, 0]
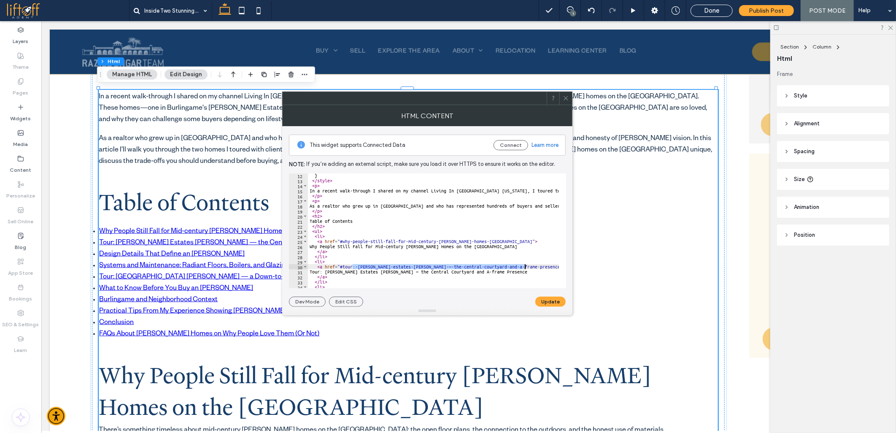
drag, startPoint x: 352, startPoint y: 268, endPoint x: 524, endPoint y: 267, distance: 172.2
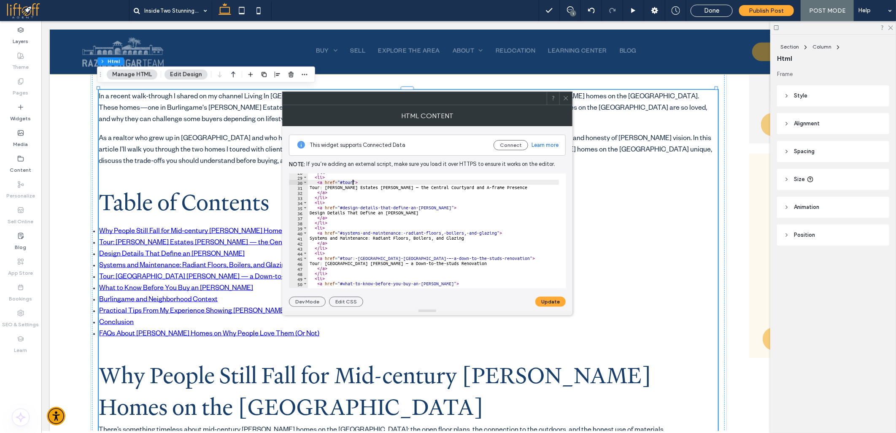
scroll to position [141, 0]
drag, startPoint x: 400, startPoint y: 233, endPoint x: 496, endPoint y: 233, distance: 95.8
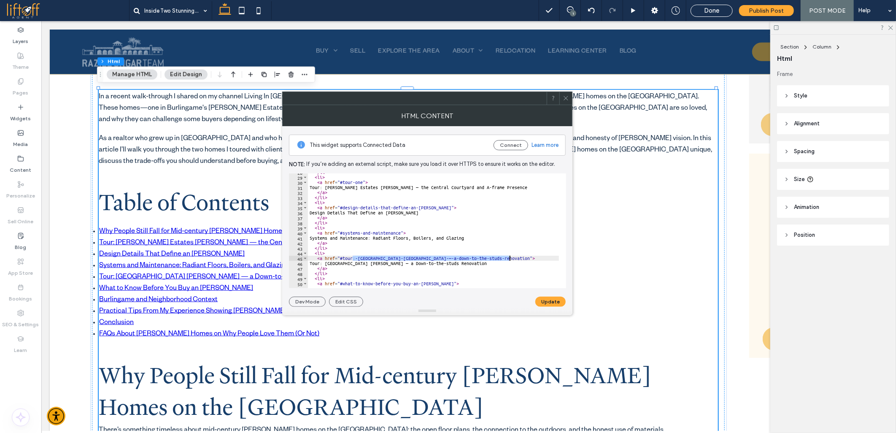
drag, startPoint x: 352, startPoint y: 259, endPoint x: 509, endPoint y: 257, distance: 156.6
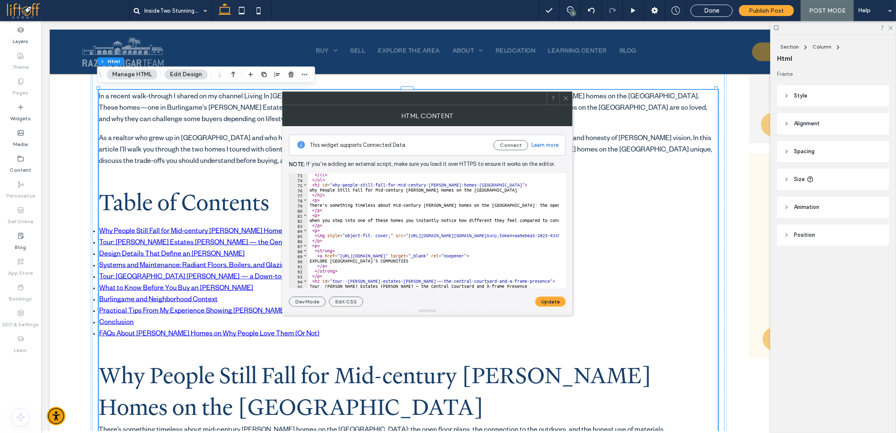
scroll to position [394, 0]
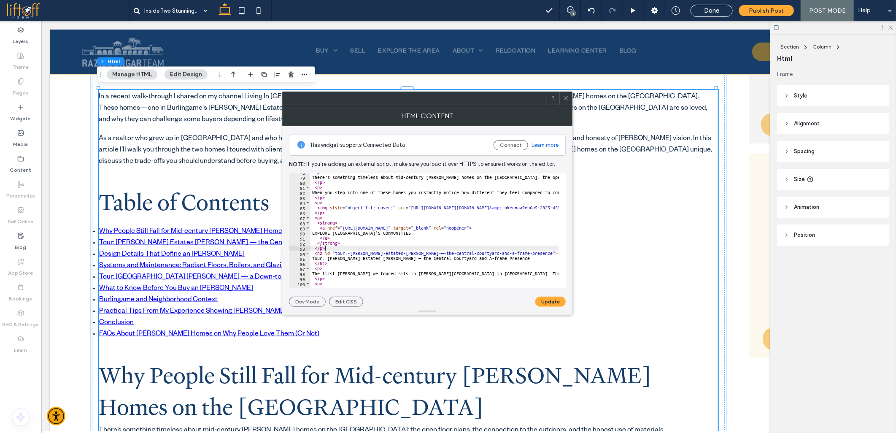
drag, startPoint x: 345, startPoint y: 250, endPoint x: 383, endPoint y: 250, distance: 38.4
drag, startPoint x: 346, startPoint y: 255, endPoint x: 517, endPoint y: 252, distance: 171.0
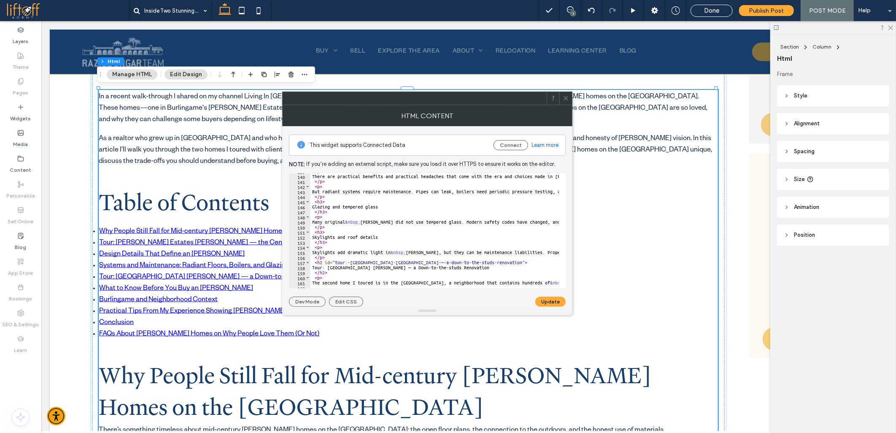
scroll to position [731, 0]
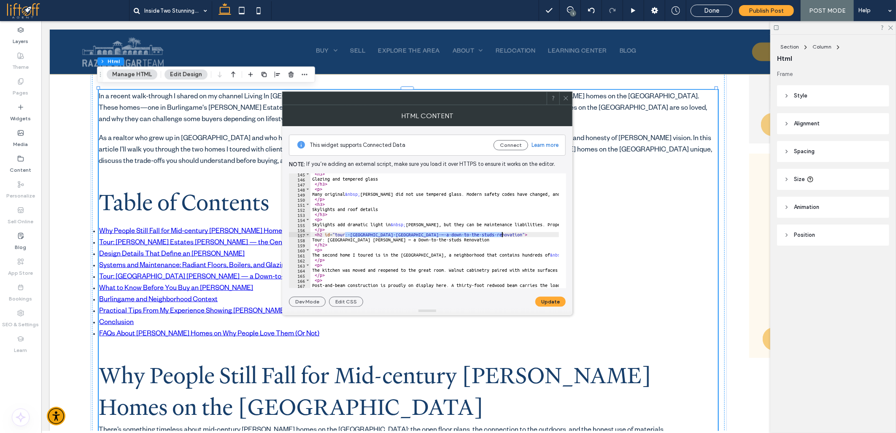
drag, startPoint x: 345, startPoint y: 237, endPoint x: 501, endPoint y: 234, distance: 156.2
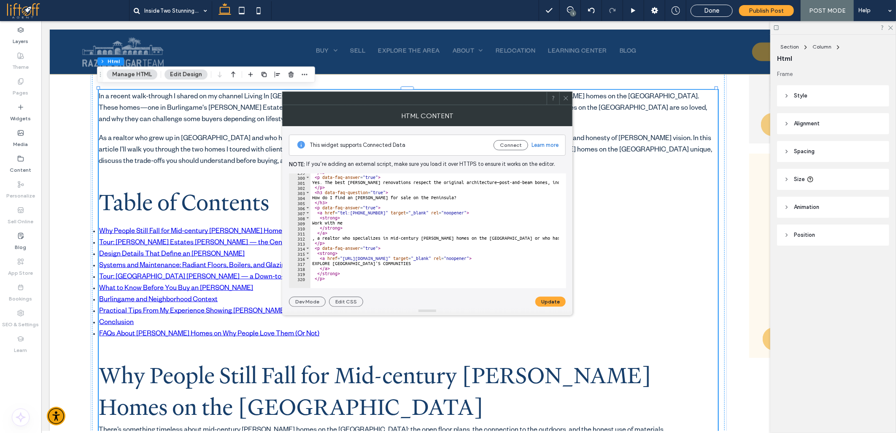
scroll to position [1513, 0]
type textarea "**********"
click at [550, 299] on button "Update" at bounding box center [551, 302] width 30 height 10
click at [564, 97] on use at bounding box center [566, 98] width 4 height 4
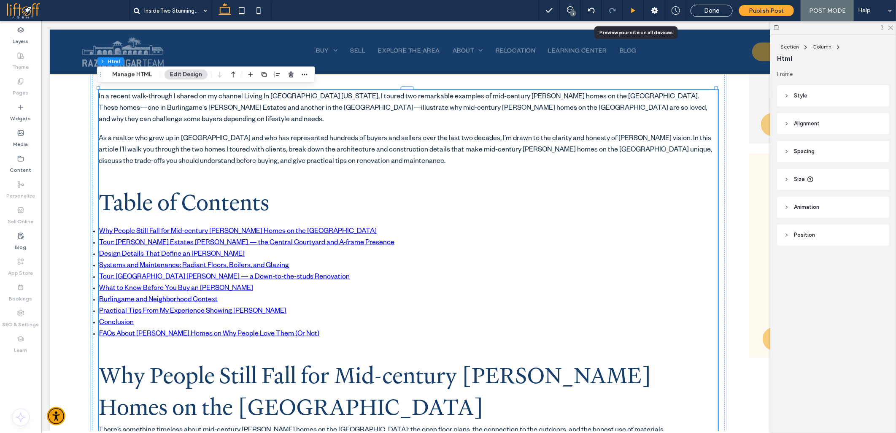
drag, startPoint x: 632, startPoint y: 8, endPoint x: 493, endPoint y: 47, distance: 144.5
click at [632, 8] on icon at bounding box center [634, 11] width 6 height 6
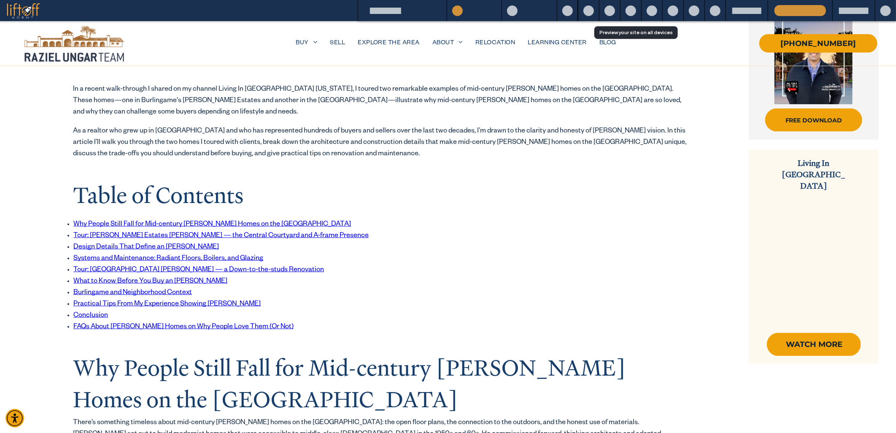
scroll to position [649, 0]
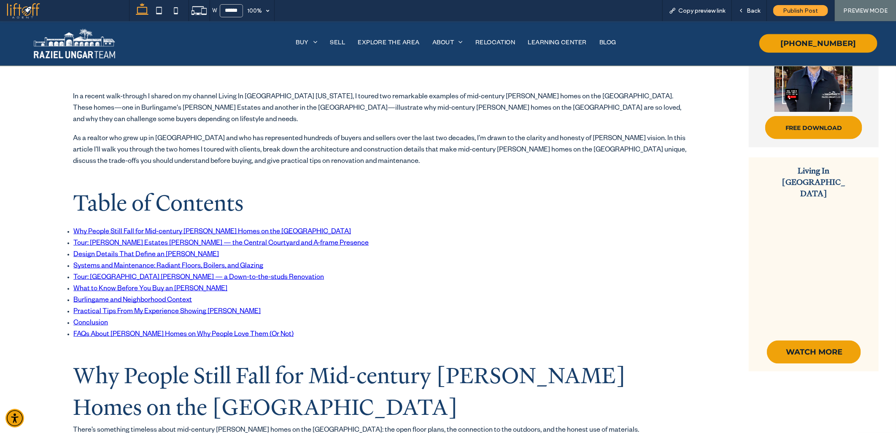
click at [90, 329] on li "FAQs About Eichler Homes on Why People Love Them (Or Not)" at bounding box center [382, 334] width 619 height 11
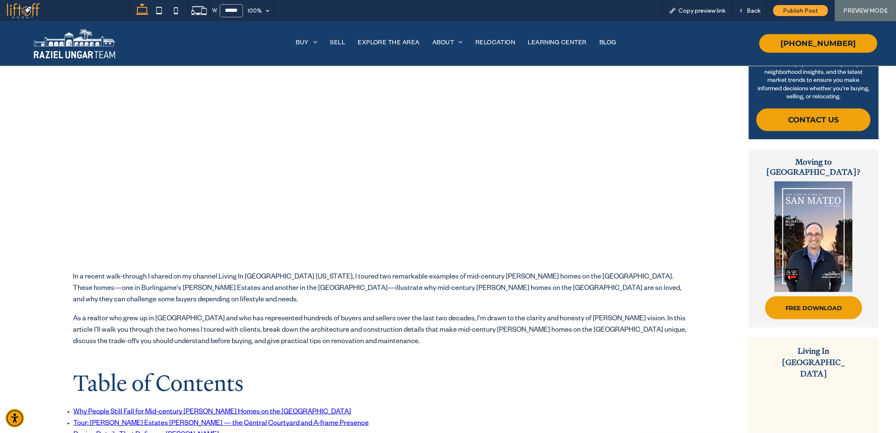
scroll to position [609, 0]
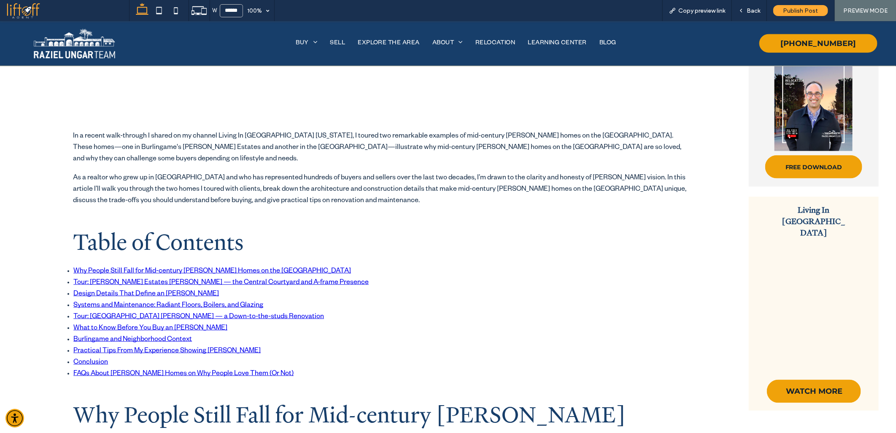
click at [90, 362] on link "Conclusion" at bounding box center [90, 363] width 35 height 8
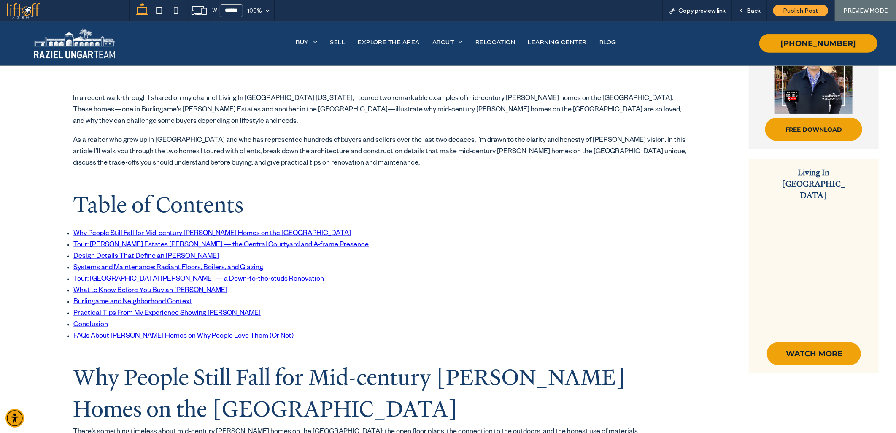
scroll to position [656, 0]
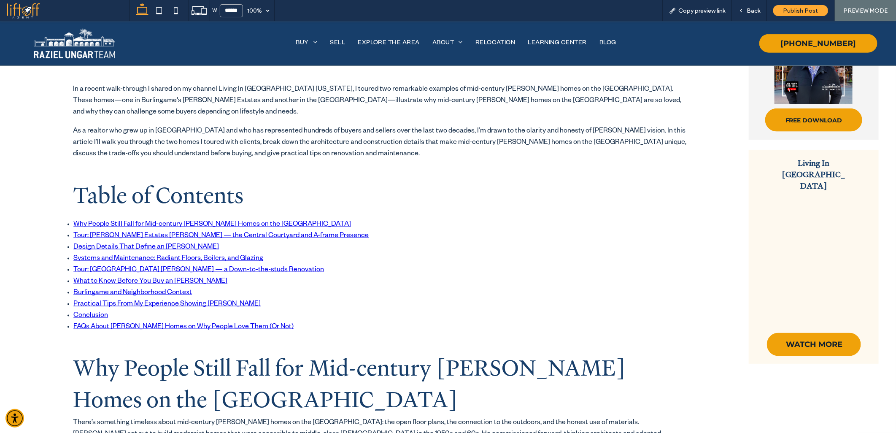
click at [97, 303] on link "Practical Tips From My Experience Showing Eichler's" at bounding box center [166, 305] width 187 height 8
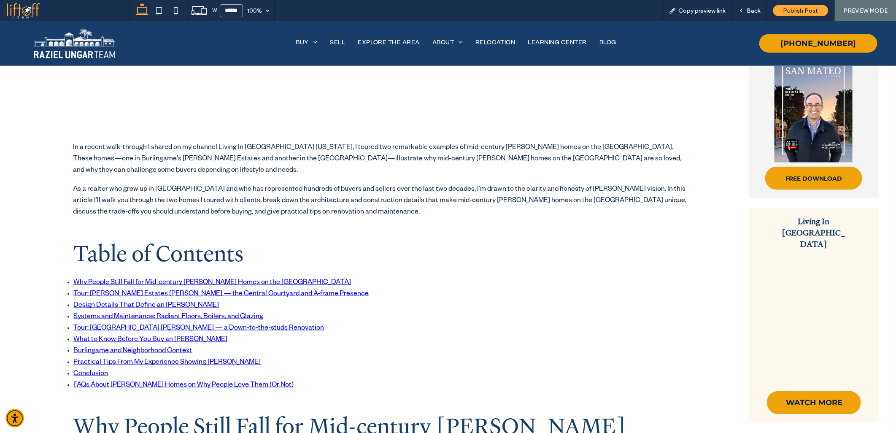
scroll to position [609, 0]
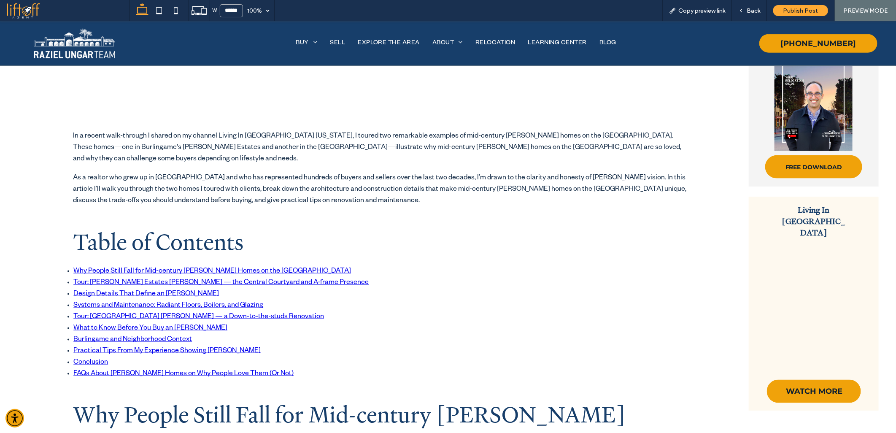
click at [89, 337] on link "Burlingame and Neighborhood Context" at bounding box center [132, 340] width 119 height 8
click at [100, 325] on link "What to Know Before You Buy an Eichler" at bounding box center [150, 329] width 154 height 8
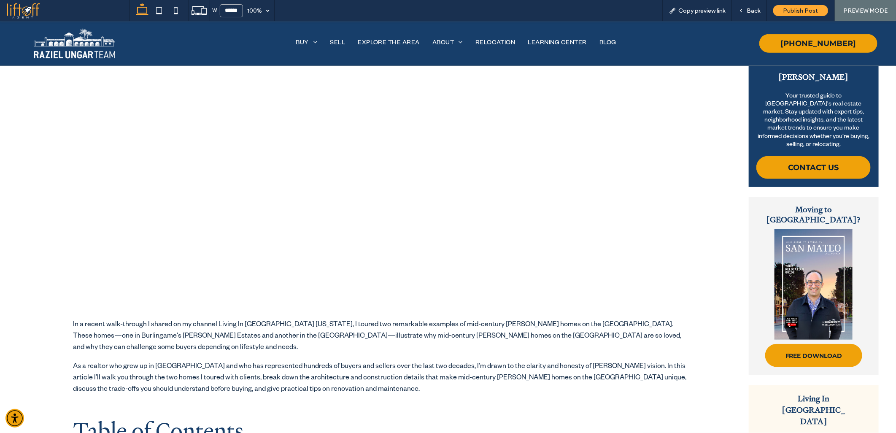
scroll to position [516, 0]
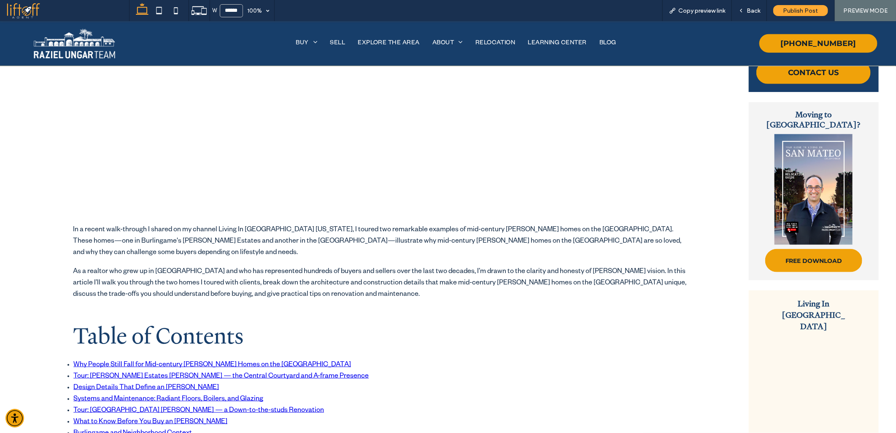
click at [95, 401] on link "Systems and Maintenance: Radiant Floors, Boilers, and Glazing" at bounding box center [168, 399] width 190 height 8
click at [95, 407] on link "Tour: San Mateo Highlands Eichler — a Down-to-the-studs Renovation" at bounding box center [198, 411] width 251 height 8
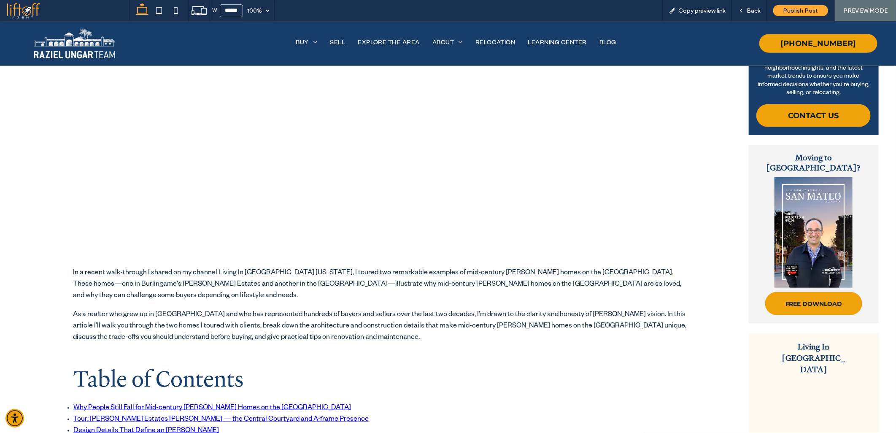
scroll to position [609, 0]
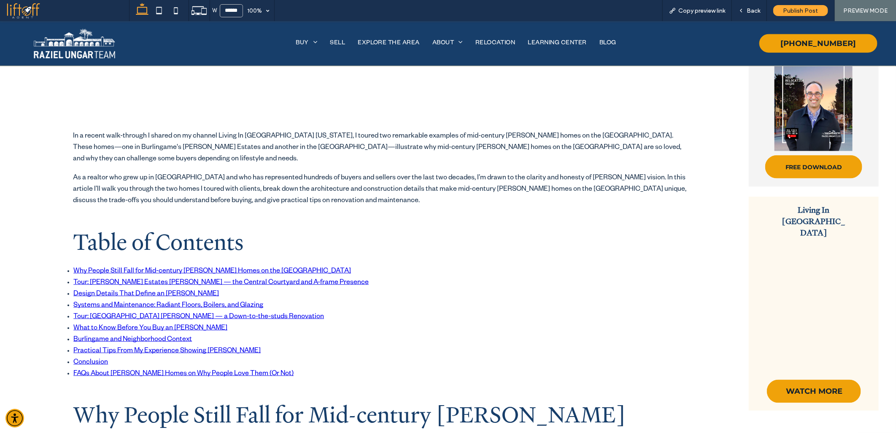
click at [111, 302] on link "Systems and Maintenance: Radiant Floors, Boilers, and Glazing" at bounding box center [168, 306] width 190 height 8
click at [115, 290] on link "Design Details That Define an Eichler" at bounding box center [146, 294] width 146 height 8
click at [107, 279] on link "Tour: Mills Estates Eichler — the Central Courtyard and A-frame Presence" at bounding box center [220, 283] width 295 height 8
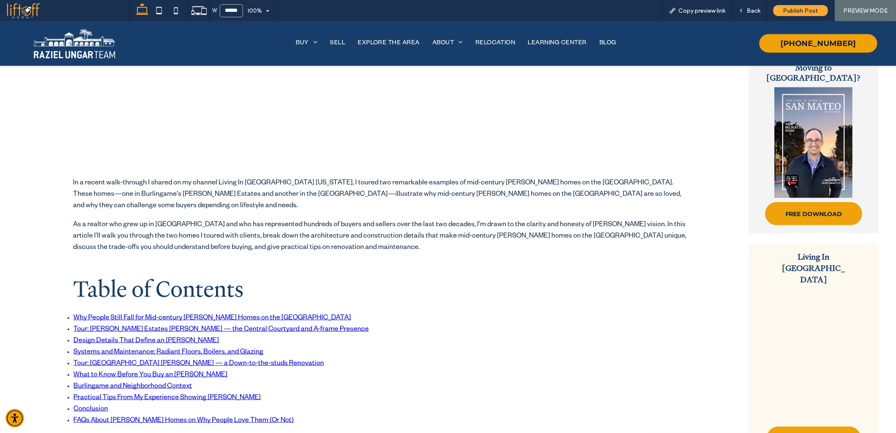
click at [109, 313] on li "Why People Still Fall for Mid-century Eichler Homes on the San Francisco Penins…" at bounding box center [382, 318] width 619 height 11
click at [91, 361] on link "Tour: San Mateo Highlands Eichler — a Down-to-the-studs Renovation" at bounding box center [198, 364] width 251 height 8
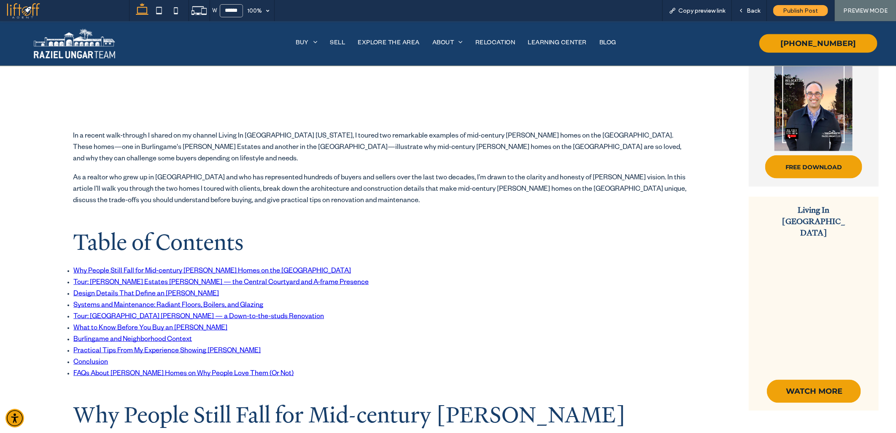
click at [95, 301] on li "Systems and Maintenance: Radiant Floors, Boilers, and Glazing" at bounding box center [382, 305] width 619 height 11
drag, startPoint x: 758, startPoint y: 10, endPoint x: 715, endPoint y: 3, distance: 43.9
click at [758, 10] on span "Back" at bounding box center [754, 10] width 14 height 7
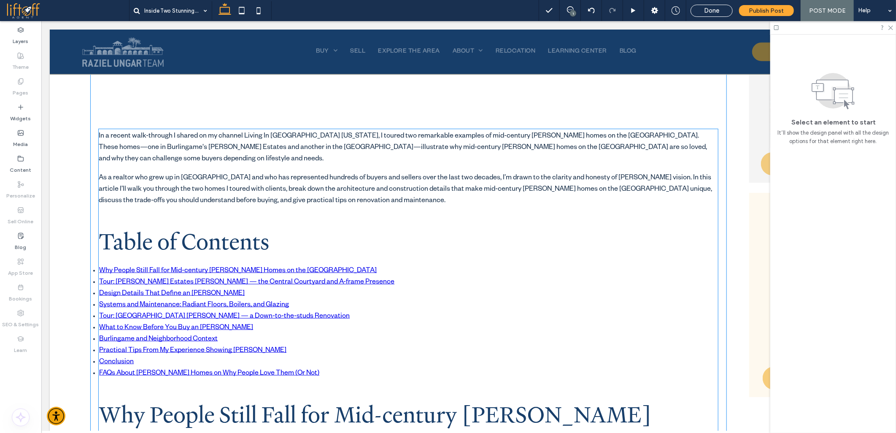
click at [146, 177] on p "As a realtor who grew up in Burlingame and who has represented hundreds of buye…" at bounding box center [408, 190] width 620 height 34
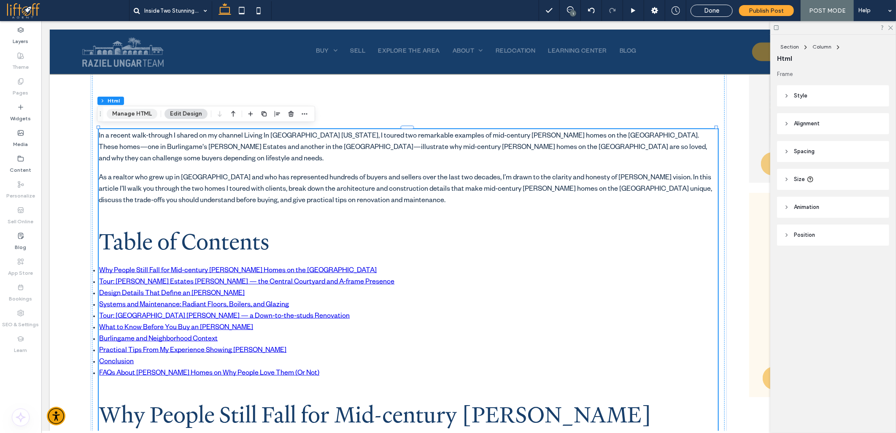
click at [125, 113] on button "Manage HTML" at bounding box center [132, 114] width 51 height 10
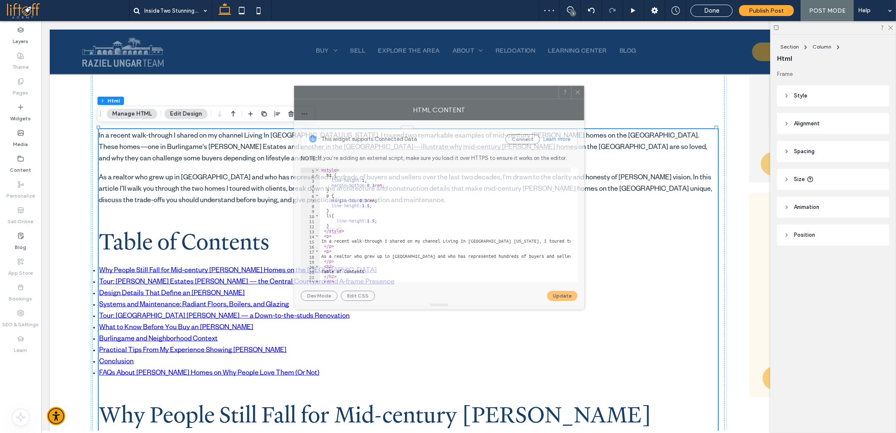
drag, startPoint x: 622, startPoint y: 115, endPoint x: 317, endPoint y: 97, distance: 304.8
click at [318, 96] on div at bounding box center [427, 92] width 264 height 13
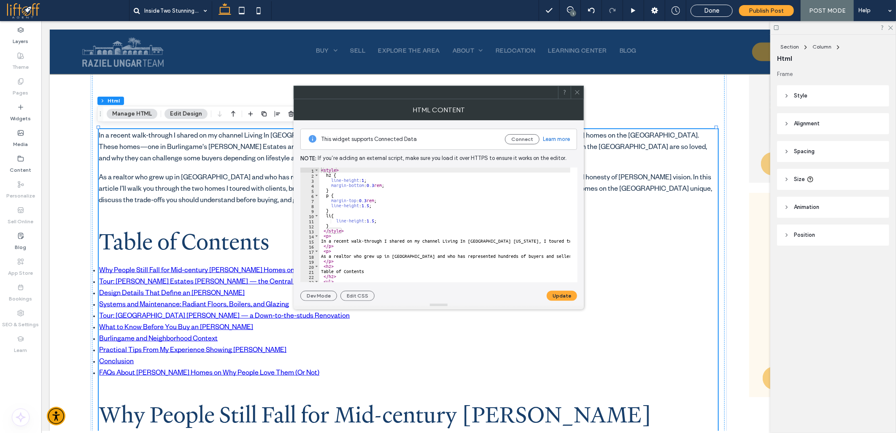
type textarea "**********"
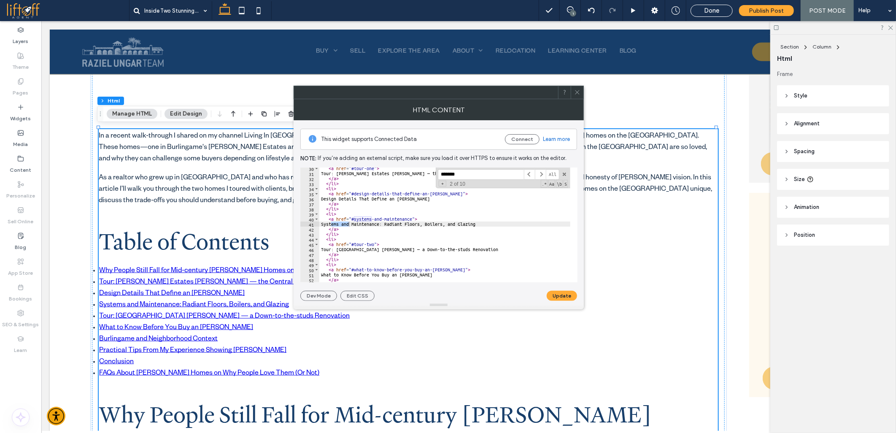
scroll to position [635, 0]
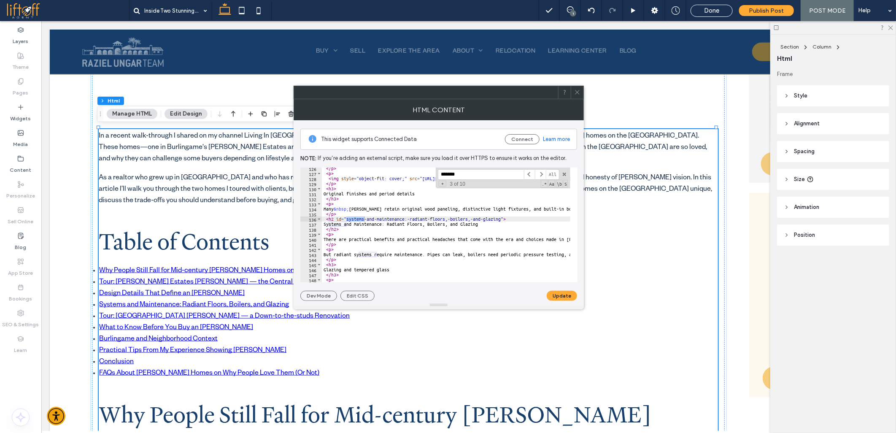
type input "*******"
drag, startPoint x: 405, startPoint y: 221, endPoint x: 501, endPoint y: 218, distance: 95.9
type textarea "**********"
click at [568, 298] on button "Update" at bounding box center [562, 296] width 30 height 10
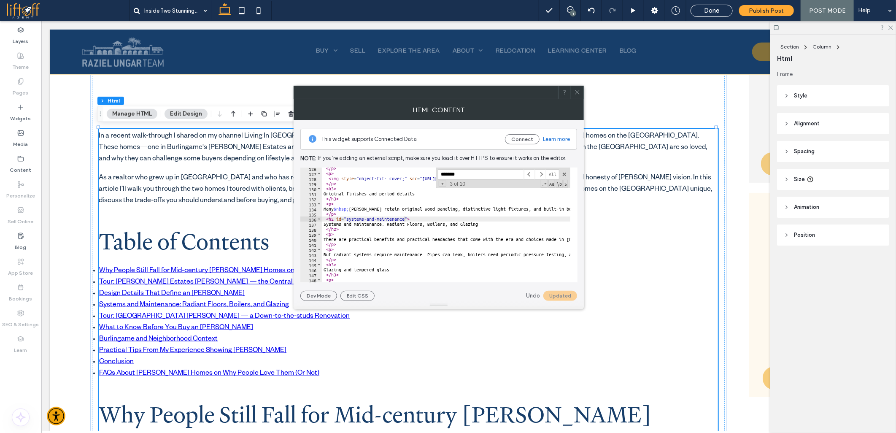
click at [579, 89] on icon at bounding box center [577, 92] width 6 height 6
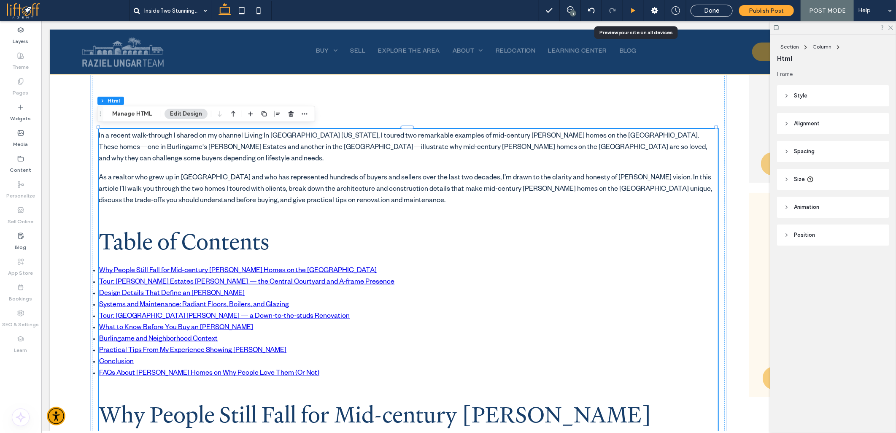
click at [637, 8] on icon at bounding box center [634, 11] width 6 height 6
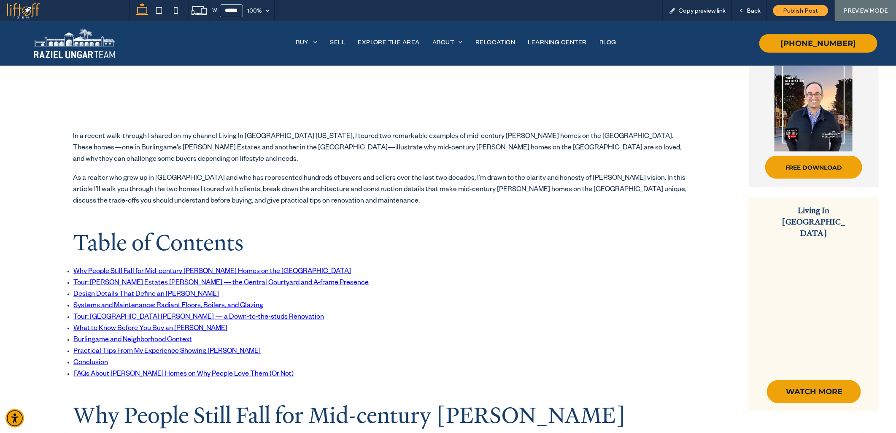
scroll to position [609, 0]
click at [112, 302] on link "Systems and Maintenance: Radiant Floors, Boilers, and Glazing" at bounding box center [168, 306] width 190 height 8
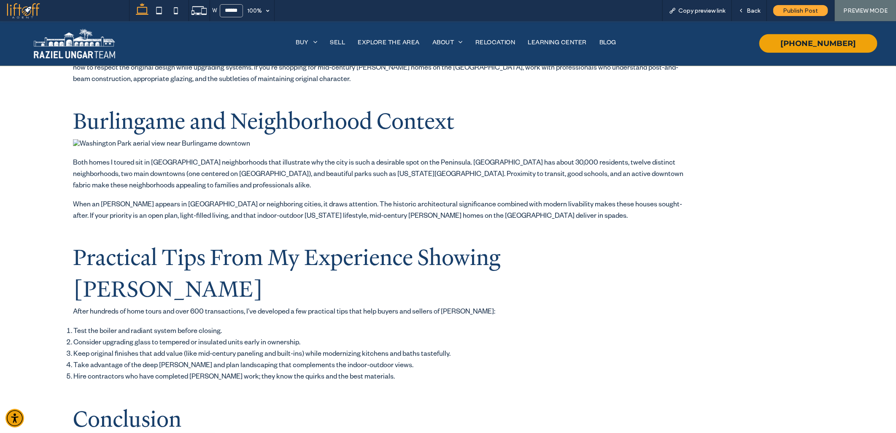
scroll to position [0, 0]
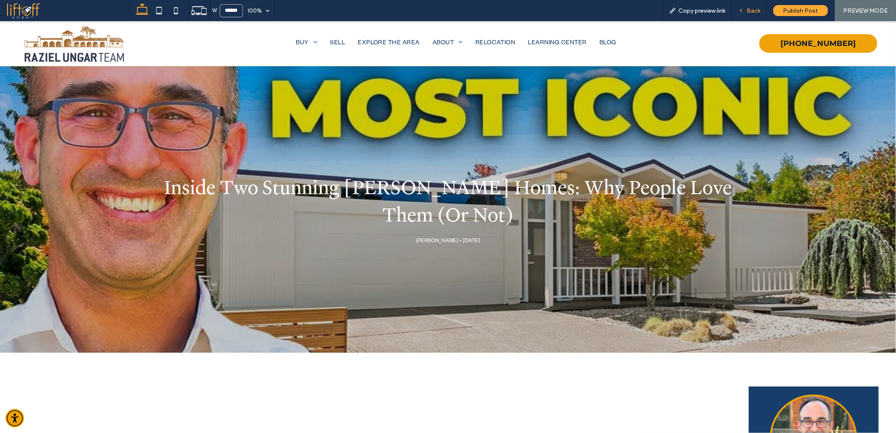
click at [754, 7] on span "Back" at bounding box center [754, 10] width 14 height 7
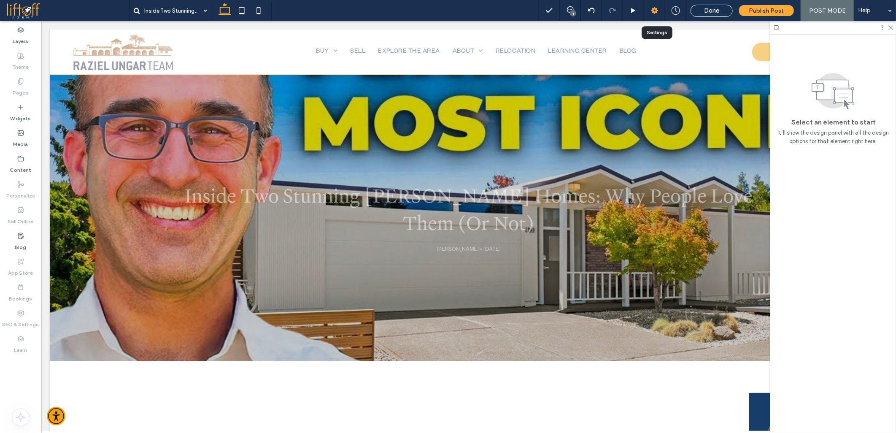
click at [656, 6] on icon at bounding box center [655, 10] width 8 height 8
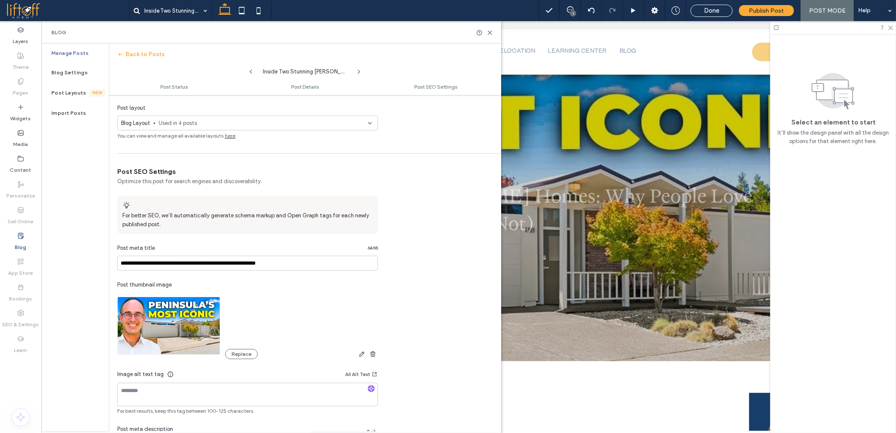
scroll to position [376, 0]
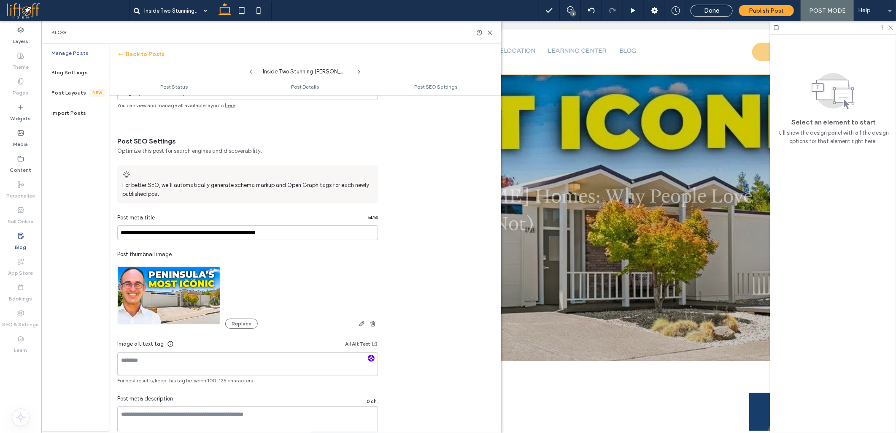
click at [372, 356] on icon "button" at bounding box center [371, 358] width 6 height 6
type textarea "**********"
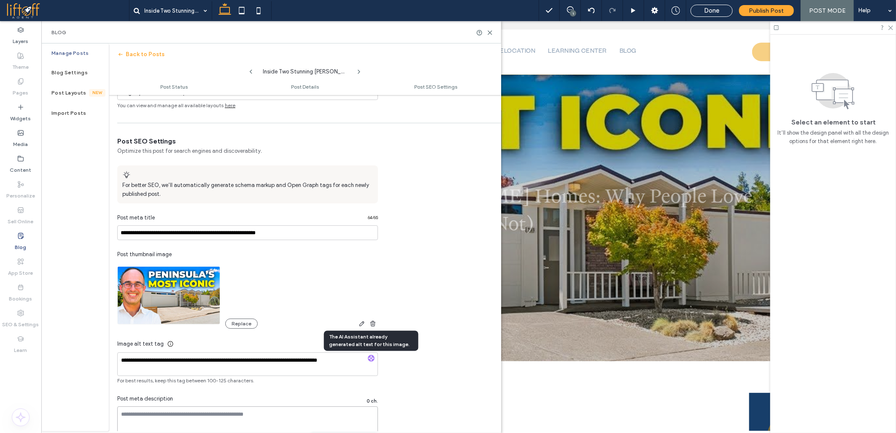
click at [214, 417] on textarea at bounding box center [247, 427] width 261 height 42
paste textarea "**********"
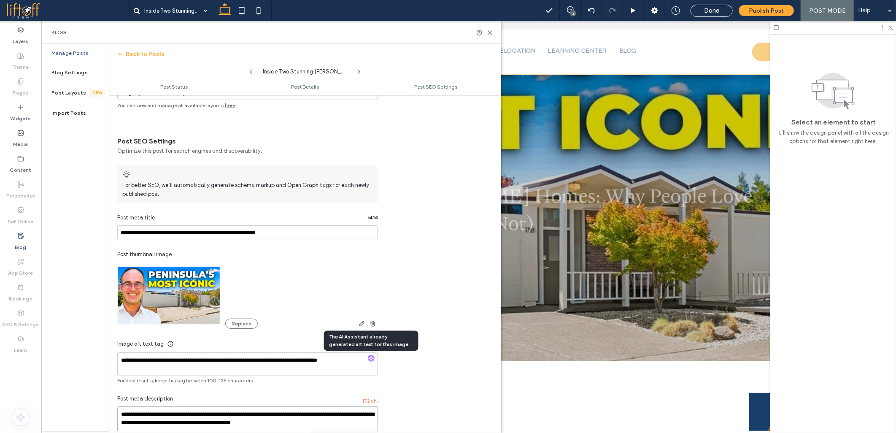
type textarea "**********"
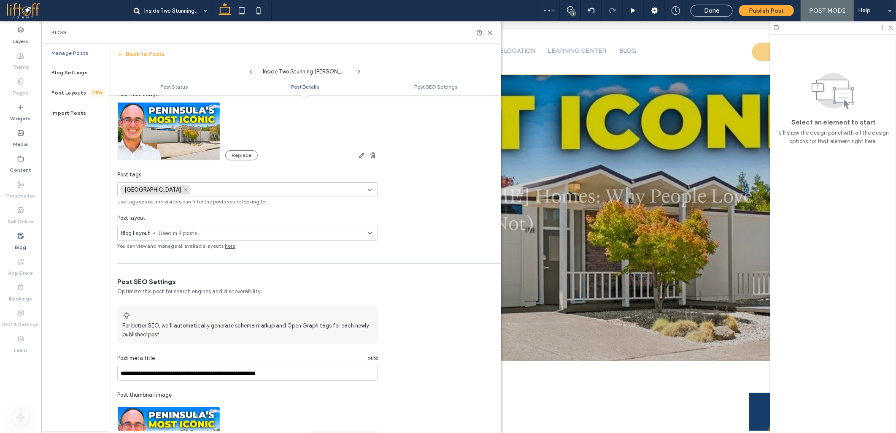
scroll to position [235, 0]
click at [184, 188] on icon at bounding box center [186, 190] width 4 height 4
type input "**********"
click at [246, 205] on button "Add new tag" at bounding box center [247, 205] width 49 height 10
click at [371, 191] on icon at bounding box center [370, 190] width 7 height 7
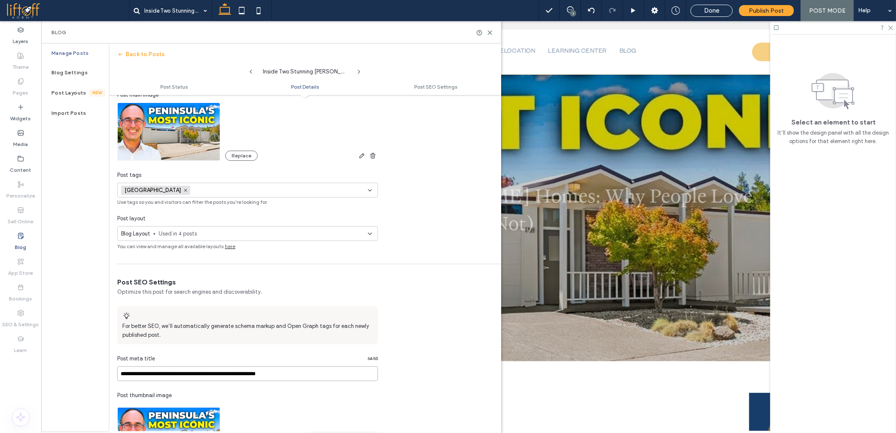
click at [139, 379] on input "**********" at bounding box center [247, 373] width 261 height 15
paste input "**********"
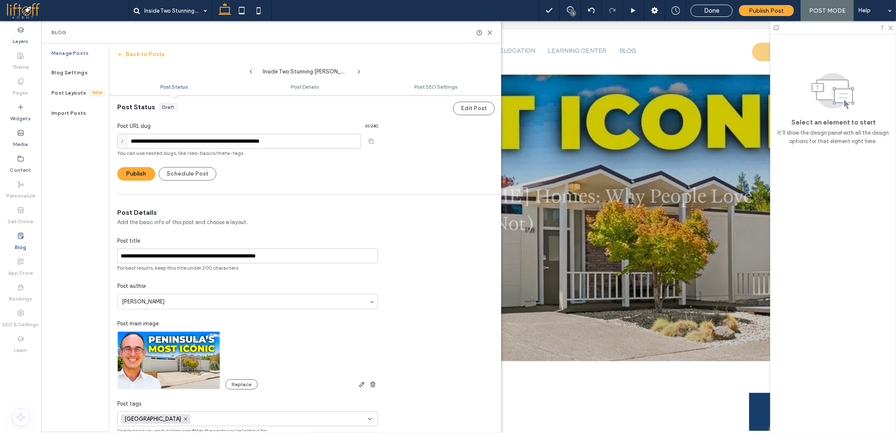
scroll to position [0, 0]
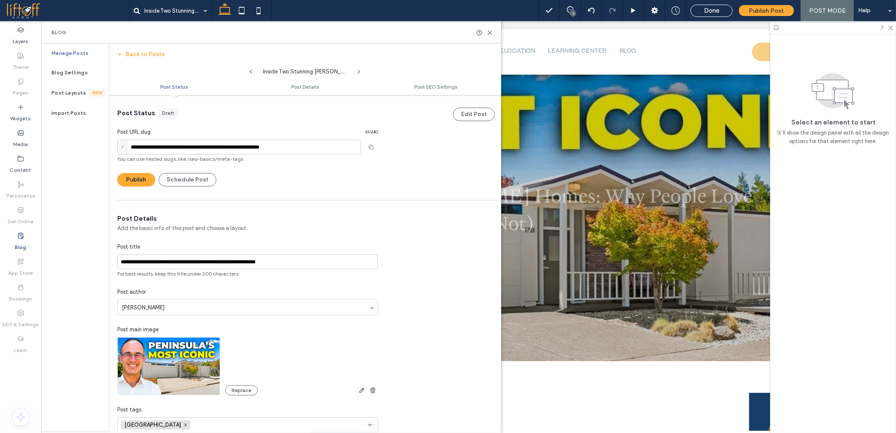
type input "**********"
click at [170, 148] on input "**********" at bounding box center [239, 147] width 244 height 15
paste input "**********"
type input "**********"
click at [374, 146] on div "**********" at bounding box center [247, 147] width 261 height 15
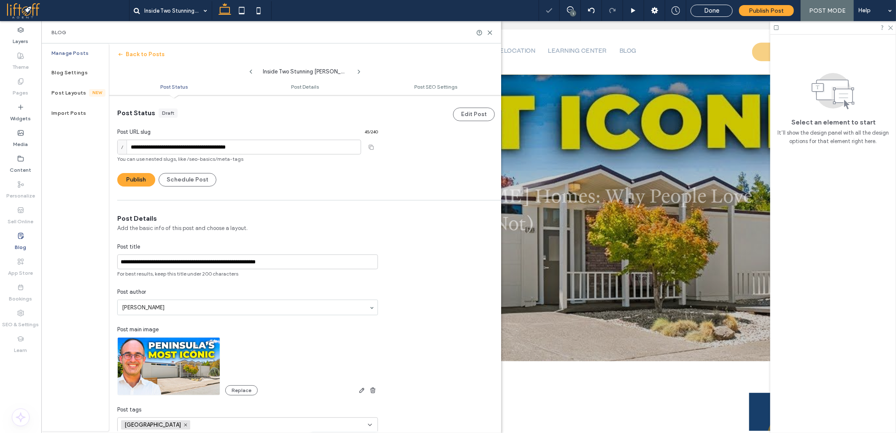
click at [369, 149] on div "**********" at bounding box center [448, 216] width 896 height 433
click at [369, 149] on div at bounding box center [448, 216] width 896 height 433
click at [271, 138] on div at bounding box center [448, 216] width 896 height 433
click at [271, 141] on div at bounding box center [448, 216] width 896 height 433
click at [272, 142] on div at bounding box center [448, 216] width 896 height 433
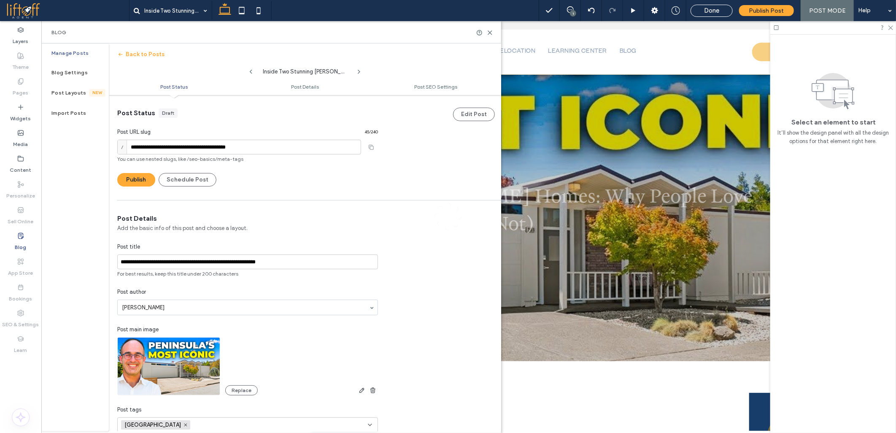
click at [262, 146] on div at bounding box center [448, 216] width 896 height 433
click at [254, 151] on div at bounding box center [448, 216] width 896 height 433
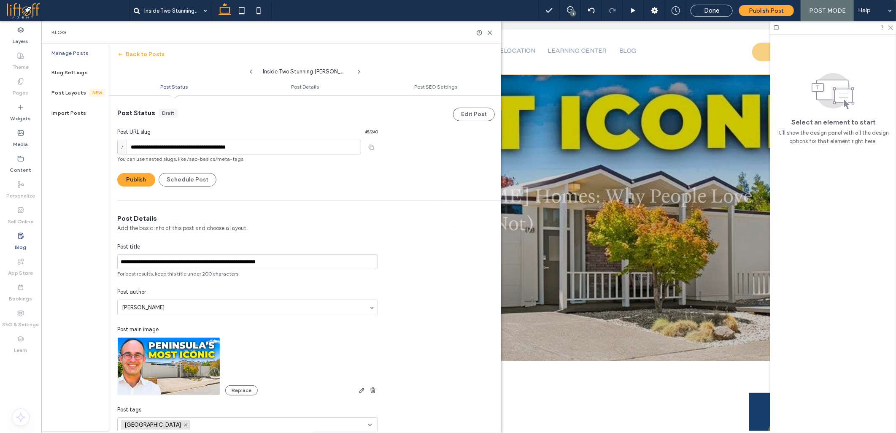
click at [254, 151] on div at bounding box center [448, 216] width 896 height 433
click at [312, 152] on div at bounding box center [448, 216] width 896 height 433
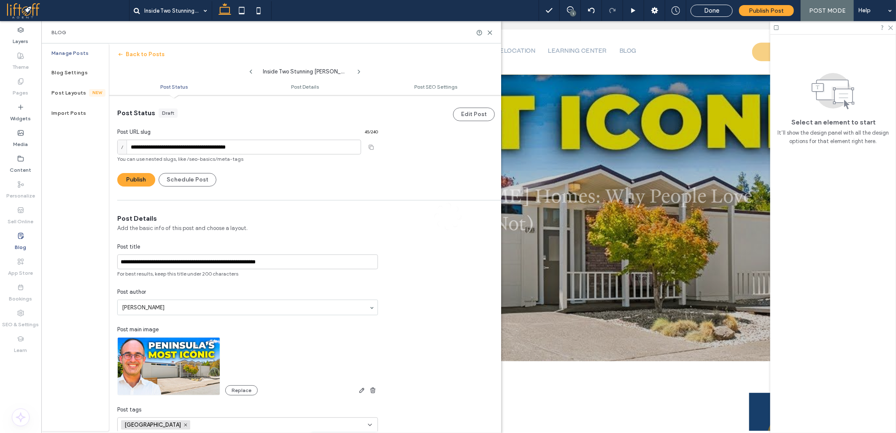
click at [312, 152] on div at bounding box center [448, 216] width 896 height 433
click at [311, 152] on div at bounding box center [448, 216] width 896 height 433
click at [309, 153] on div at bounding box center [448, 216] width 896 height 433
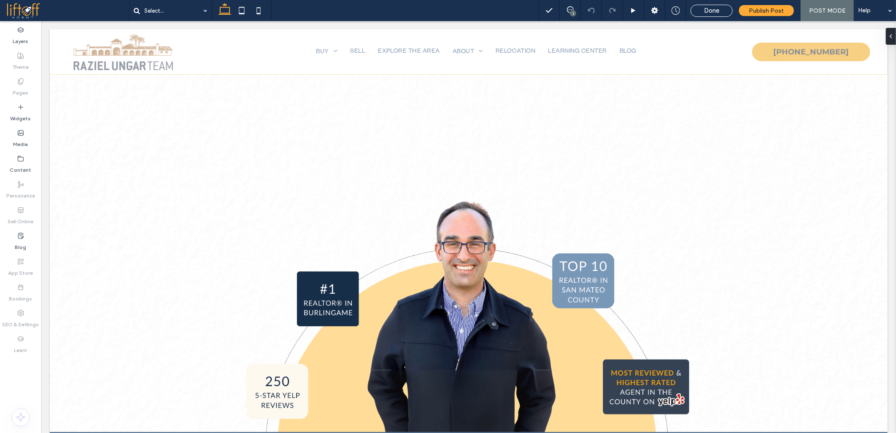
drag, startPoint x: 165, startPoint y: 292, endPoint x: 136, endPoint y: 267, distance: 38.9
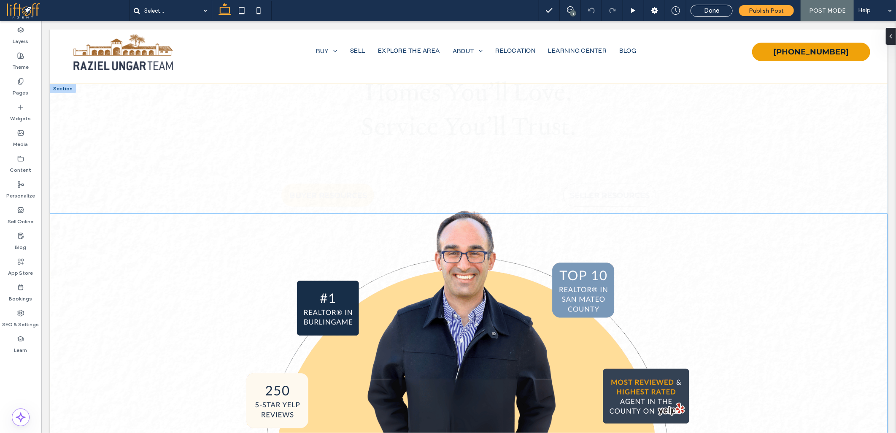
drag, startPoint x: 208, startPoint y: 213, endPoint x: 221, endPoint y: 212, distance: 13.1
click at [210, 213] on div at bounding box center [468, 327] width 838 height 228
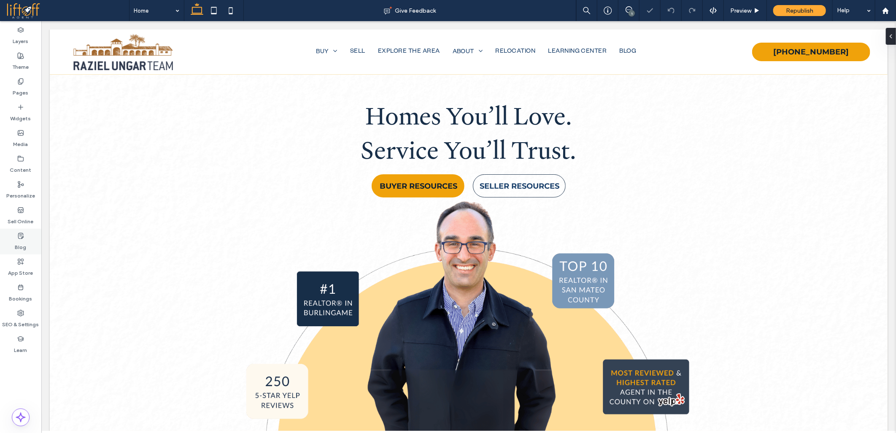
click at [19, 244] on label "Blog" at bounding box center [20, 245] width 11 height 12
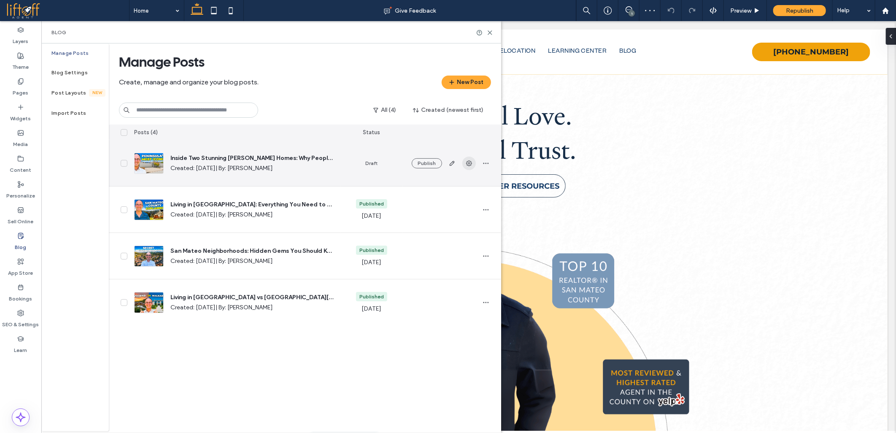
click at [466, 163] on icon "button" at bounding box center [469, 163] width 7 height 7
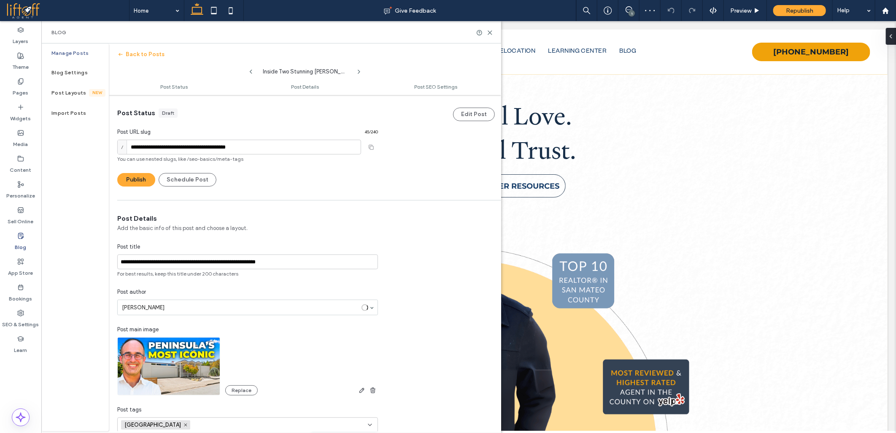
scroll to position [0, 0]
click at [369, 146] on div "**********" at bounding box center [247, 146] width 261 height 15
click at [151, 175] on button "Publish" at bounding box center [136, 180] width 38 height 14
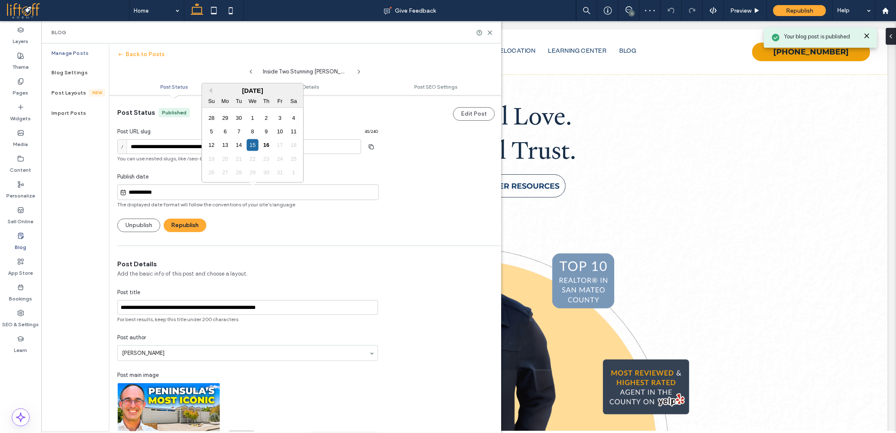
click at [191, 191] on input "**********" at bounding box center [253, 192] width 252 height 10
click at [238, 141] on div "14" at bounding box center [238, 144] width 11 height 11
type input "**********"
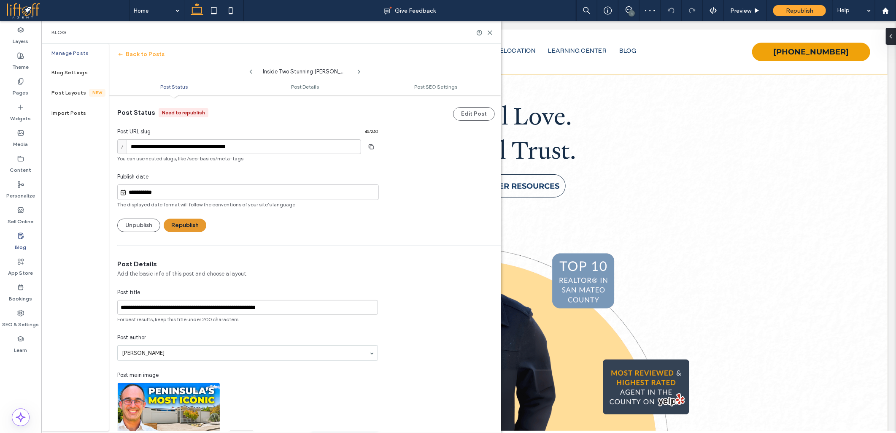
click at [187, 226] on button "Republish" at bounding box center [185, 226] width 43 height 14
click at [371, 144] on icon "button" at bounding box center [372, 147] width 14 height 7
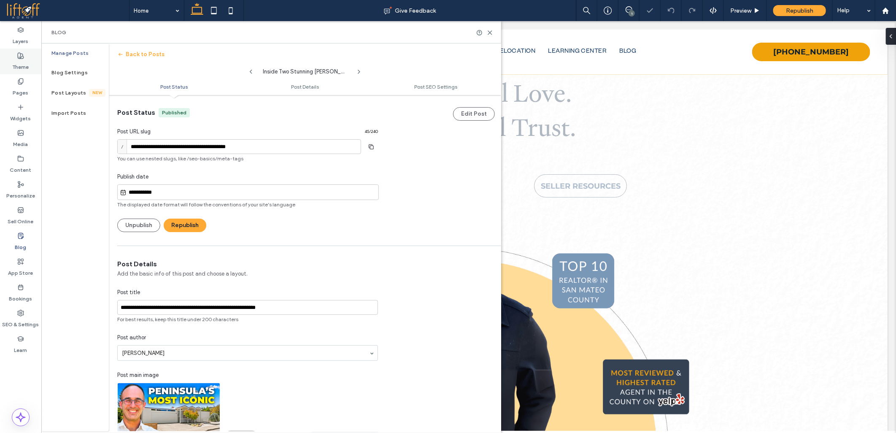
scroll to position [0, 0]
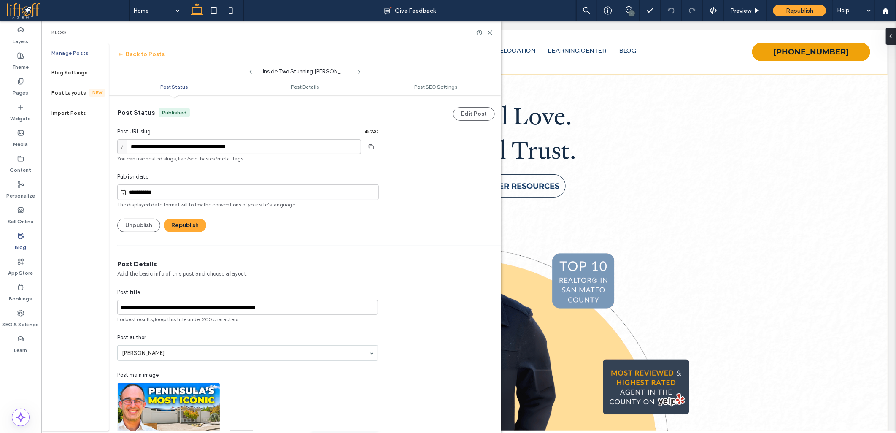
click at [24, 13] on span at bounding box center [67, 10] width 123 height 17
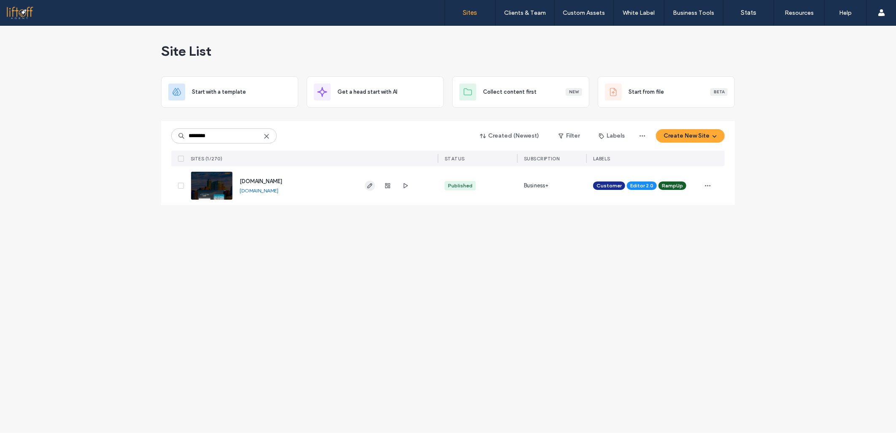
type input "********"
click at [371, 184] on use "button" at bounding box center [370, 185] width 5 height 5
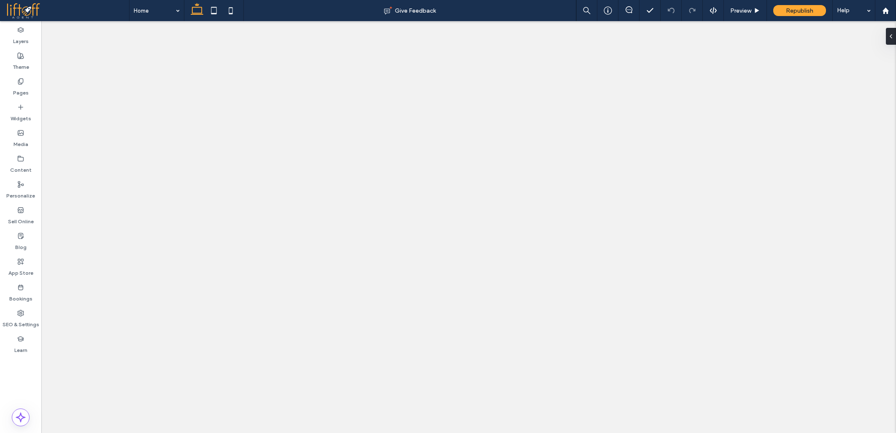
click at [14, 374] on div at bounding box center [448, 216] width 896 height 433
click at [13, 374] on div at bounding box center [448, 216] width 896 height 433
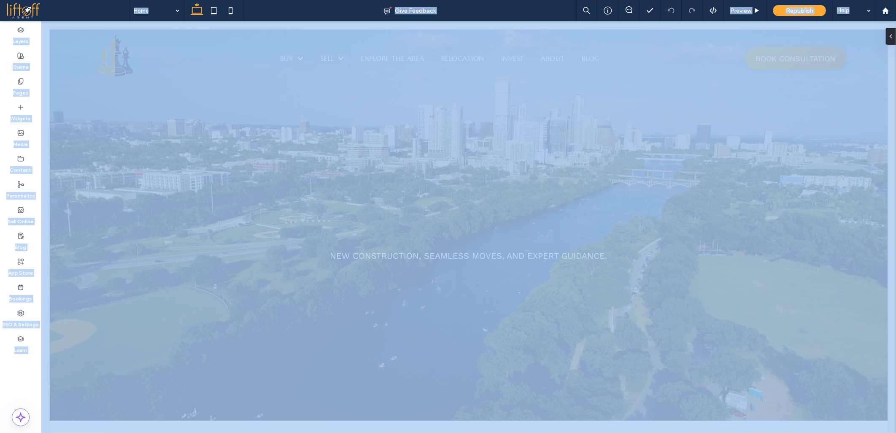
click at [10, 374] on div at bounding box center [448, 216] width 896 height 433
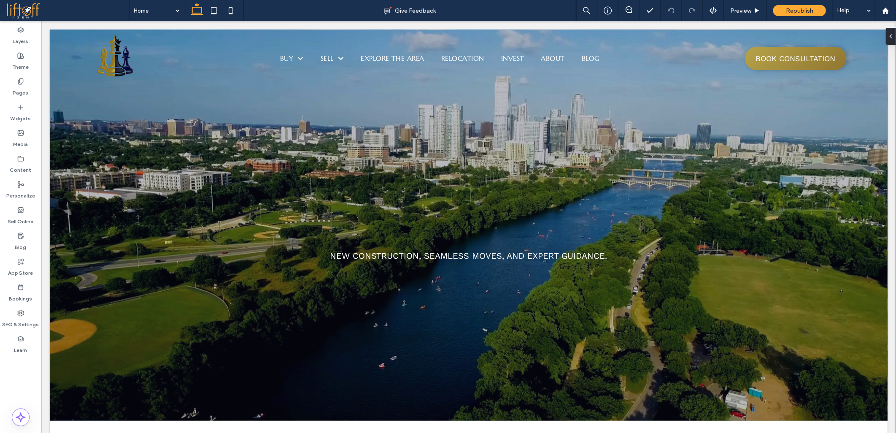
click at [14, 374] on div at bounding box center [448, 216] width 896 height 433
click at [15, 374] on div at bounding box center [448, 216] width 896 height 433
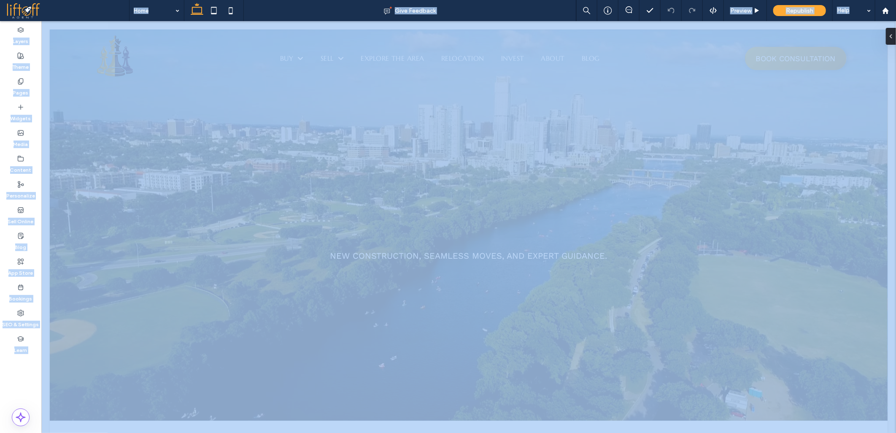
click at [15, 374] on div at bounding box center [448, 216] width 896 height 433
click at [24, 242] on div at bounding box center [448, 216] width 896 height 433
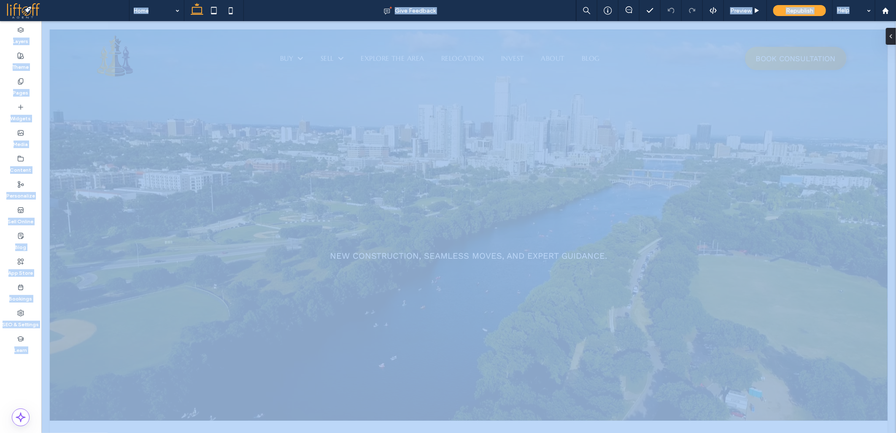
click at [24, 242] on div at bounding box center [448, 216] width 896 height 433
drag, startPoint x: 85, startPoint y: 271, endPoint x: 83, endPoint y: 263, distance: 7.9
click at [86, 271] on div at bounding box center [448, 216] width 896 height 433
click at [79, 239] on div at bounding box center [448, 216] width 896 height 433
click at [81, 237] on div at bounding box center [448, 216] width 896 height 433
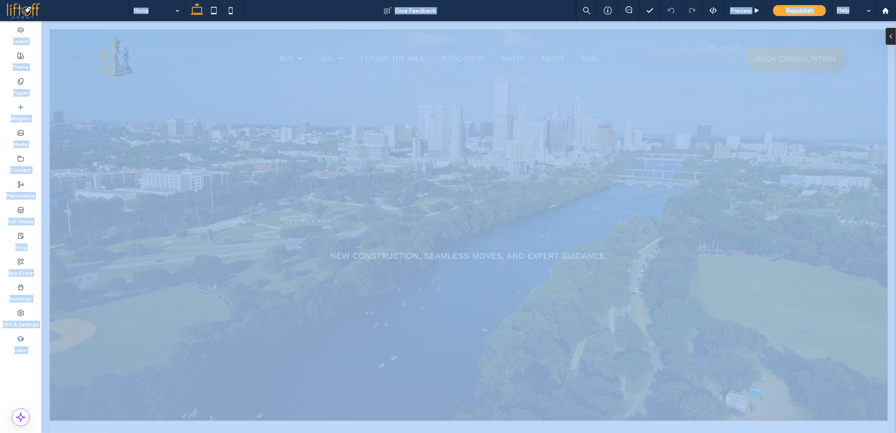
click at [81, 238] on div at bounding box center [448, 216] width 896 height 433
click at [29, 238] on div at bounding box center [448, 216] width 896 height 433
drag, startPoint x: 29, startPoint y: 238, endPoint x: 22, endPoint y: 247, distance: 11.2
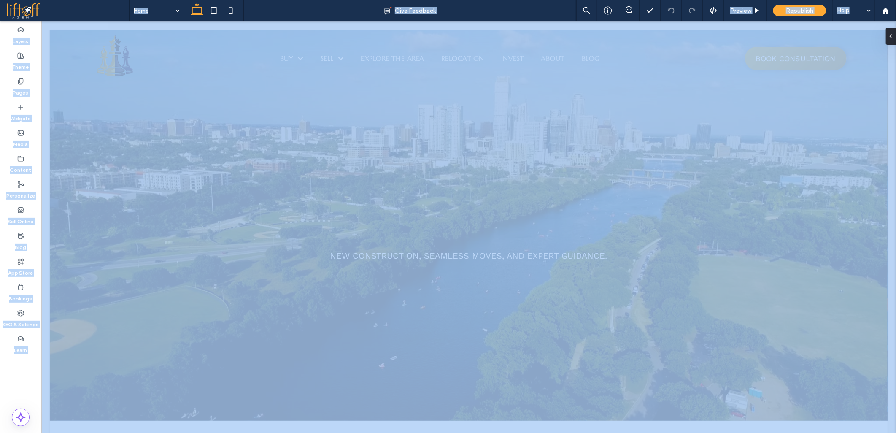
click at [27, 241] on div at bounding box center [448, 216] width 896 height 433
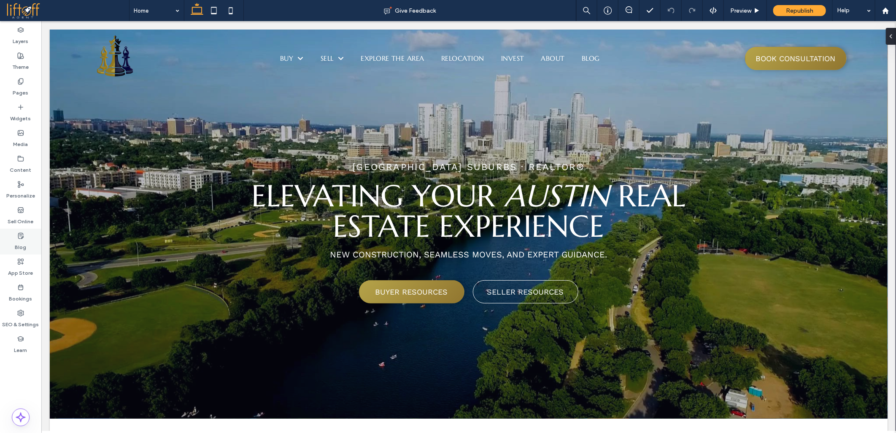
drag, startPoint x: 26, startPoint y: 241, endPoint x: 0, endPoint y: 241, distance: 26.2
click at [26, 241] on div "Blog" at bounding box center [20, 242] width 41 height 26
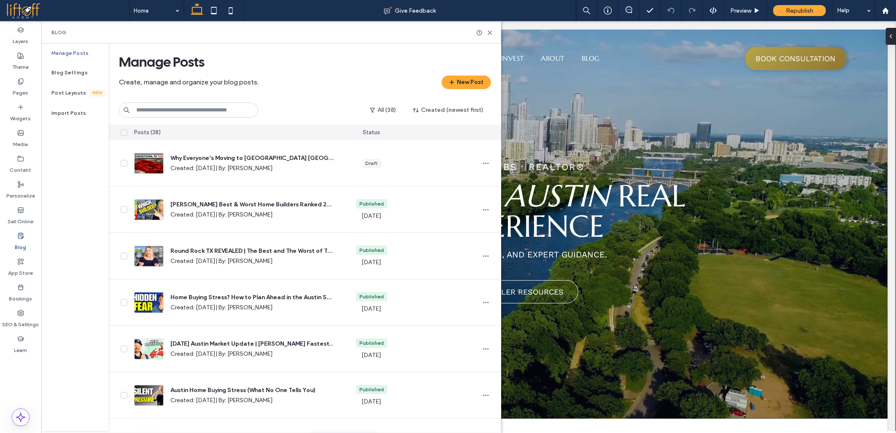
drag, startPoint x: 82, startPoint y: 195, endPoint x: 81, endPoint y: 180, distance: 15.2
click at [82, 190] on div "Manage Posts Blog Settings Post Layouts New Import Posts" at bounding box center [75, 237] width 68 height 388
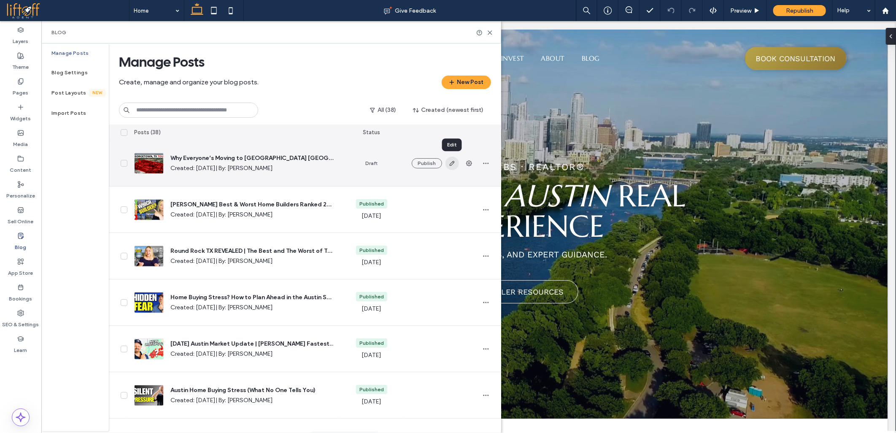
click at [453, 165] on icon "button" at bounding box center [452, 163] width 7 height 7
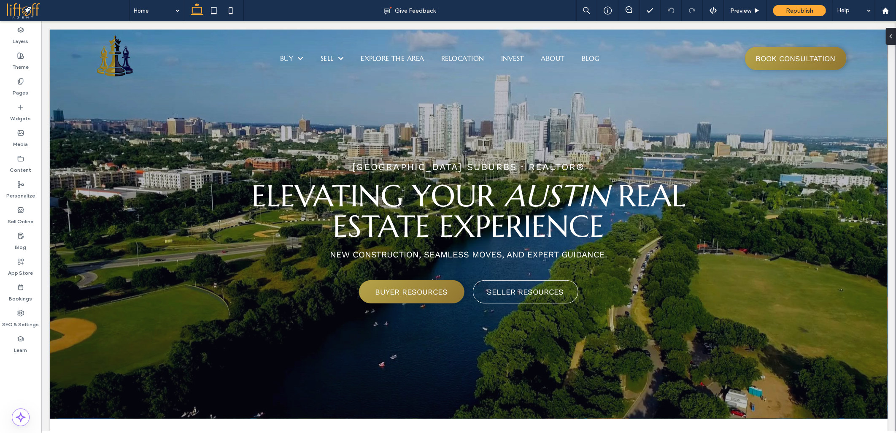
drag, startPoint x: 808, startPoint y: 372, endPoint x: 809, endPoint y: 360, distance: 12.7
click at [809, 372] on div at bounding box center [448, 216] width 896 height 433
click at [809, 360] on div at bounding box center [448, 216] width 896 height 433
click at [808, 355] on div at bounding box center [448, 216] width 896 height 433
click at [805, 347] on div at bounding box center [448, 216] width 896 height 433
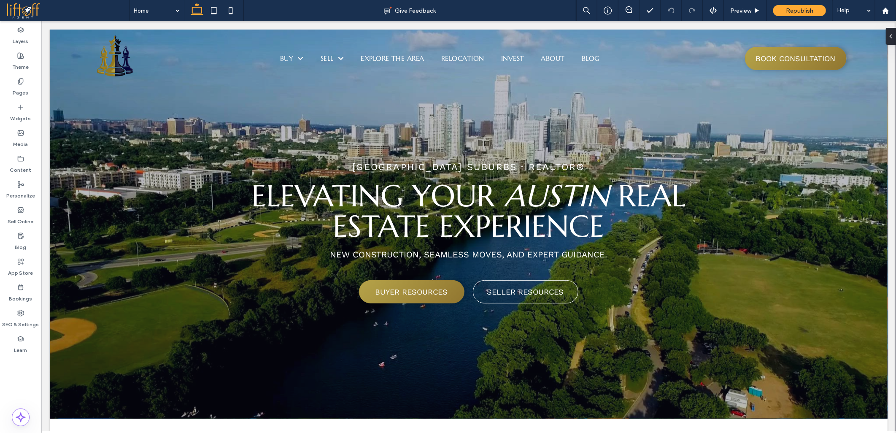
click at [804, 345] on div at bounding box center [448, 216] width 896 height 433
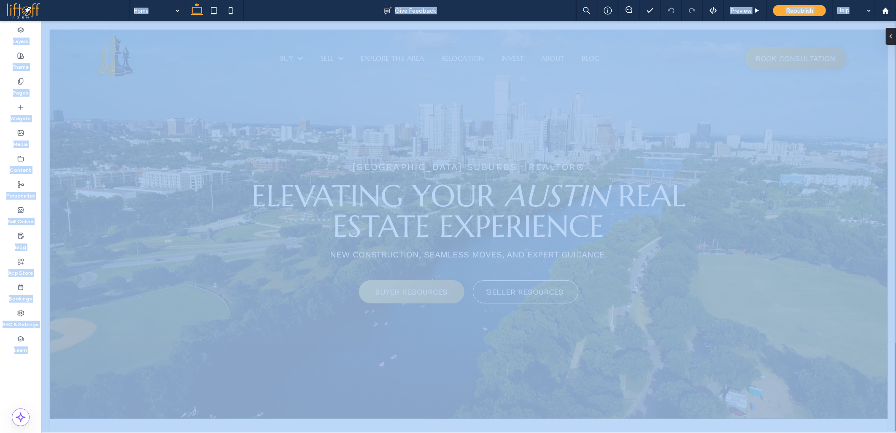
click at [804, 345] on div at bounding box center [448, 216] width 896 height 433
click at [804, 351] on div at bounding box center [448, 216] width 896 height 433
click at [801, 350] on div at bounding box center [448, 216] width 896 height 433
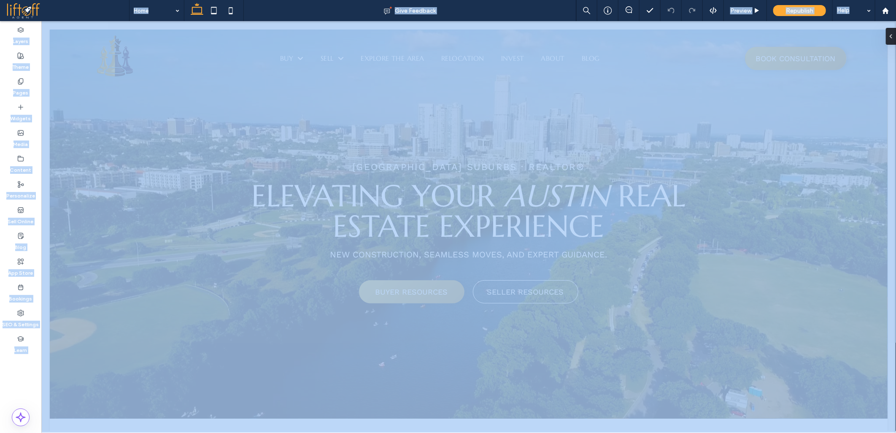
click at [797, 360] on div at bounding box center [448, 216] width 896 height 433
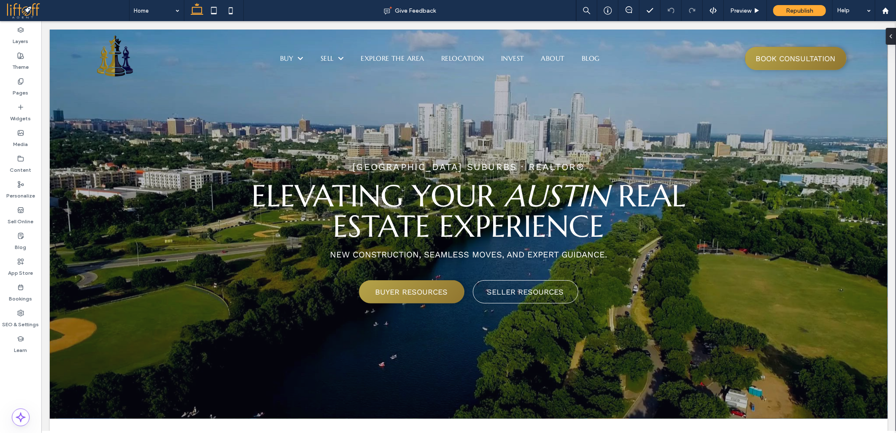
click at [794, 345] on div at bounding box center [448, 216] width 896 height 433
click at [788, 344] on div at bounding box center [448, 216] width 896 height 433
drag, startPoint x: 788, startPoint y: 343, endPoint x: 794, endPoint y: 373, distance: 30.2
click at [788, 344] on div at bounding box center [448, 216] width 896 height 433
click at [794, 373] on div at bounding box center [448, 216] width 896 height 433
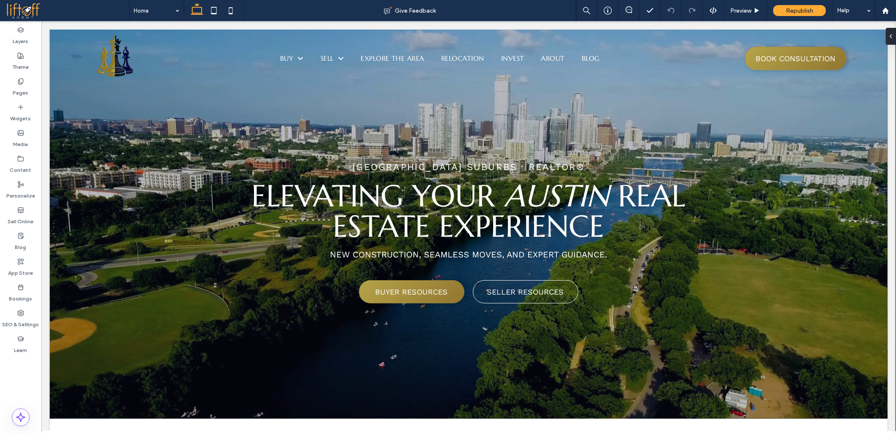
click at [799, 374] on div at bounding box center [448, 216] width 896 height 433
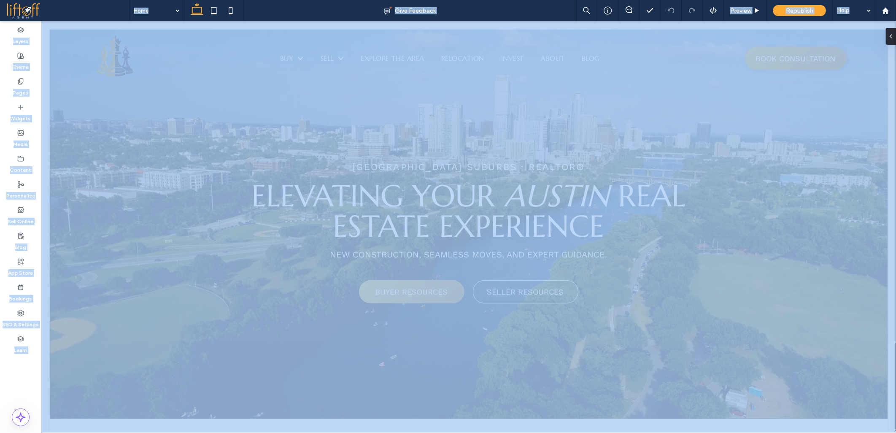
click at [799, 374] on div at bounding box center [448, 216] width 896 height 433
drag, startPoint x: 796, startPoint y: 367, endPoint x: 793, endPoint y: 379, distance: 12.0
click at [795, 367] on div at bounding box center [448, 216] width 896 height 433
drag, startPoint x: 791, startPoint y: 380, endPoint x: 788, endPoint y: 365, distance: 15.2
click at [791, 379] on div at bounding box center [448, 216] width 896 height 433
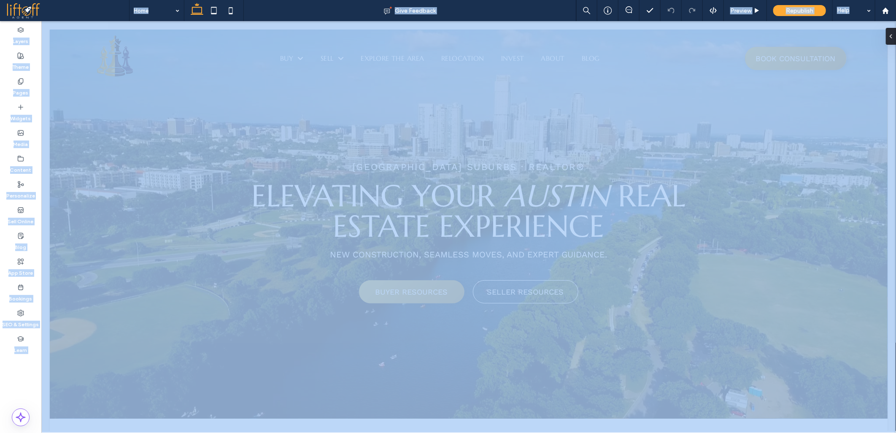
click at [788, 365] on div at bounding box center [448, 216] width 896 height 433
click at [786, 375] on div at bounding box center [448, 216] width 896 height 433
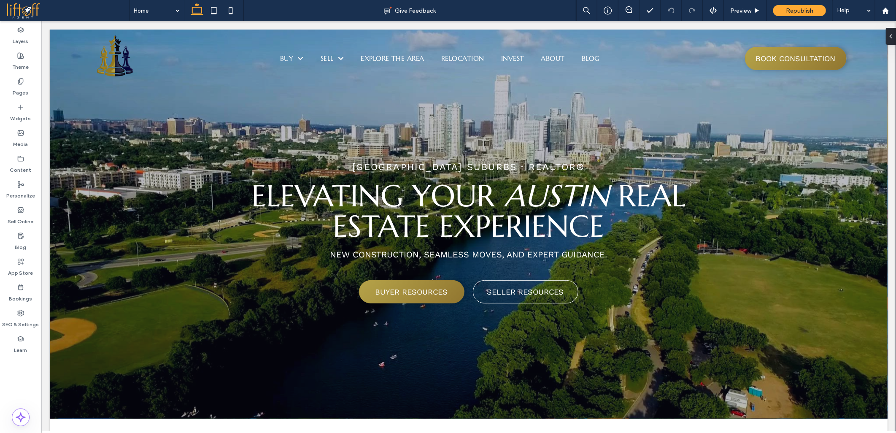
click at [786, 342] on div at bounding box center [448, 216] width 896 height 433
click at [786, 355] on div at bounding box center [448, 216] width 896 height 433
click at [785, 336] on div at bounding box center [448, 216] width 896 height 433
drag, startPoint x: 397, startPoint y: 327, endPoint x: 428, endPoint y: 324, distance: 30.5
click at [397, 325] on div at bounding box center [448, 216] width 896 height 433
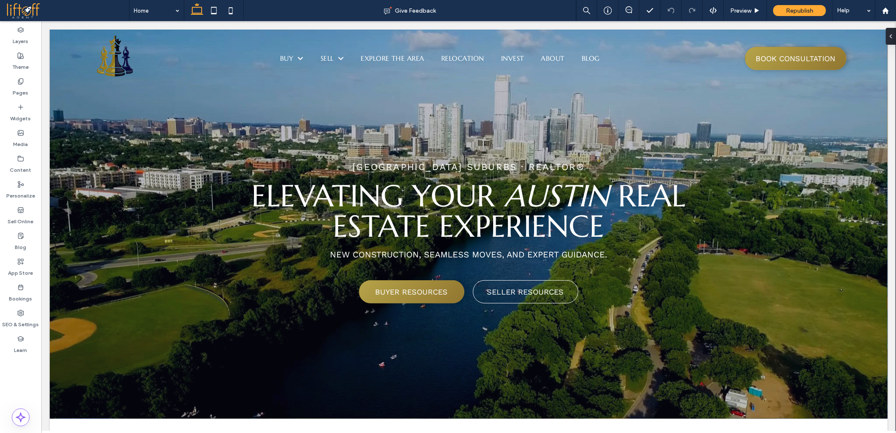
click at [750, 322] on div at bounding box center [448, 216] width 896 height 433
click at [728, 314] on div at bounding box center [448, 216] width 896 height 433
drag, startPoint x: 753, startPoint y: 306, endPoint x: 773, endPoint y: 306, distance: 19.8
click at [757, 306] on div at bounding box center [448, 216] width 896 height 433
drag, startPoint x: 777, startPoint y: 308, endPoint x: 786, endPoint y: 314, distance: 11.0
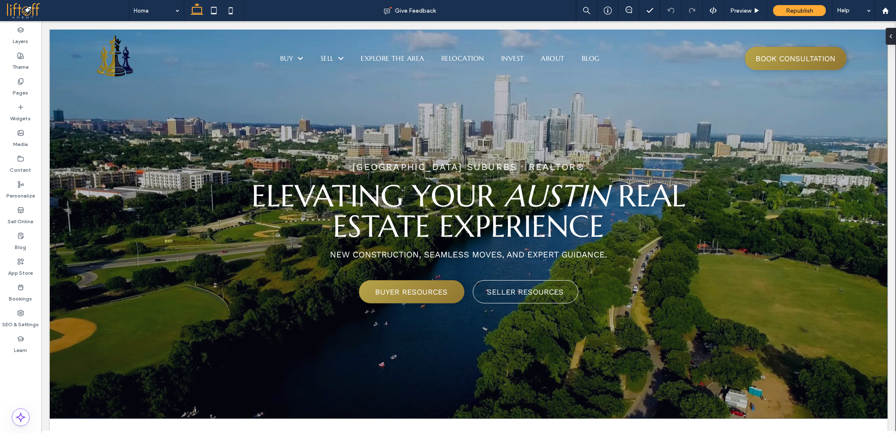
click at [780, 310] on div at bounding box center [448, 216] width 896 height 433
click at [786, 314] on div at bounding box center [448, 216] width 896 height 433
click at [744, 309] on div at bounding box center [448, 216] width 896 height 433
drag, startPoint x: 772, startPoint y: 297, endPoint x: 798, endPoint y: 296, distance: 26.6
click at [788, 296] on div at bounding box center [448, 216] width 896 height 433
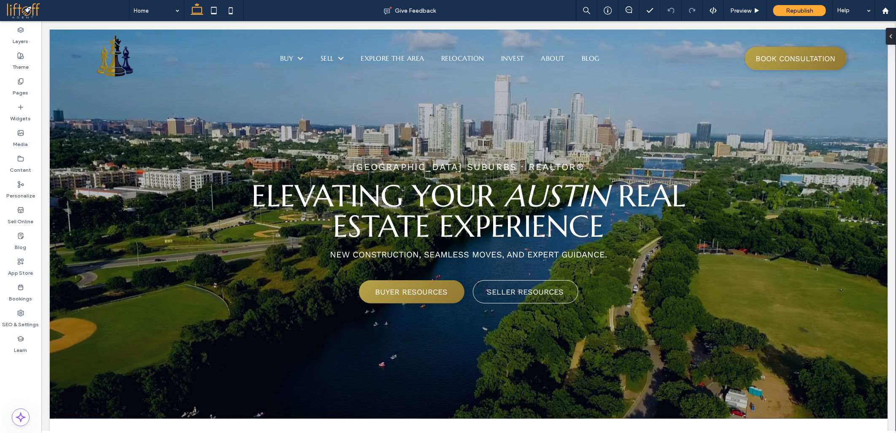
click at [816, 298] on div at bounding box center [448, 216] width 896 height 433
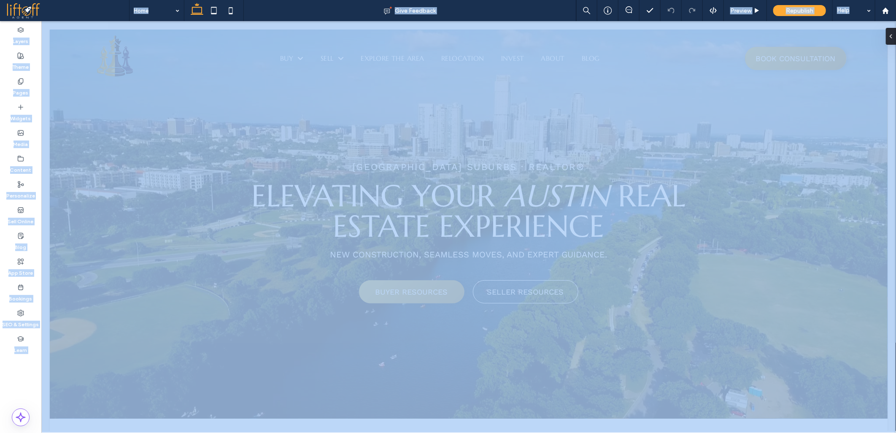
drag, startPoint x: 816, startPoint y: 298, endPoint x: 739, endPoint y: 317, distance: 78.9
click at [800, 306] on div at bounding box center [448, 216] width 896 height 433
click at [643, 340] on div at bounding box center [448, 216] width 896 height 433
drag, startPoint x: 643, startPoint y: 340, endPoint x: 703, endPoint y: 345, distance: 60.6
click at [703, 345] on div at bounding box center [448, 216] width 896 height 433
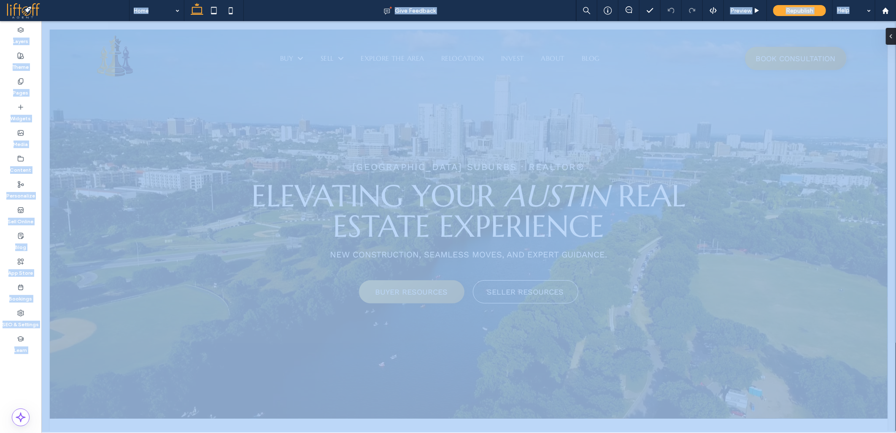
click at [703, 345] on div at bounding box center [448, 216] width 896 height 433
drag, startPoint x: 703, startPoint y: 345, endPoint x: 628, endPoint y: 354, distance: 75.6
click at [628, 354] on div at bounding box center [448, 216] width 896 height 433
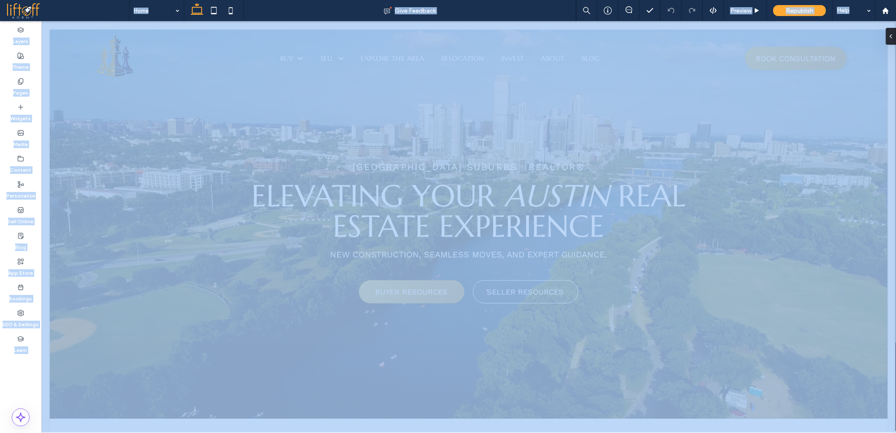
drag, startPoint x: 628, startPoint y: 354, endPoint x: 518, endPoint y: 354, distance: 110.2
click at [518, 354] on div at bounding box center [448, 216] width 896 height 433
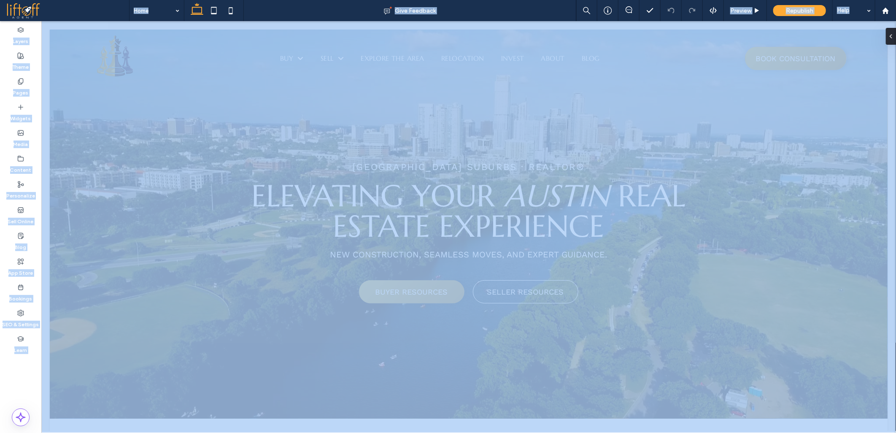
click at [753, 313] on div at bounding box center [448, 216] width 896 height 433
click at [755, 313] on div at bounding box center [448, 216] width 896 height 433
click at [746, 304] on div at bounding box center [448, 216] width 896 height 433
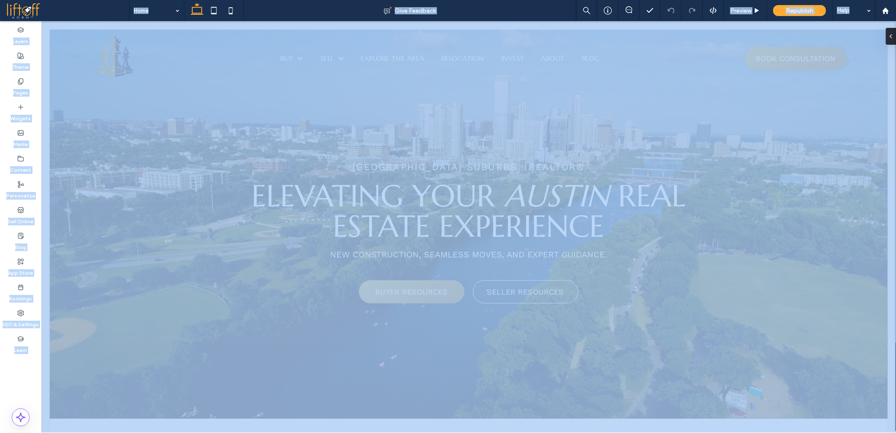
click at [756, 300] on div at bounding box center [448, 216] width 896 height 433
click at [815, 345] on div at bounding box center [448, 216] width 896 height 433
click at [811, 345] on div at bounding box center [448, 216] width 896 height 433
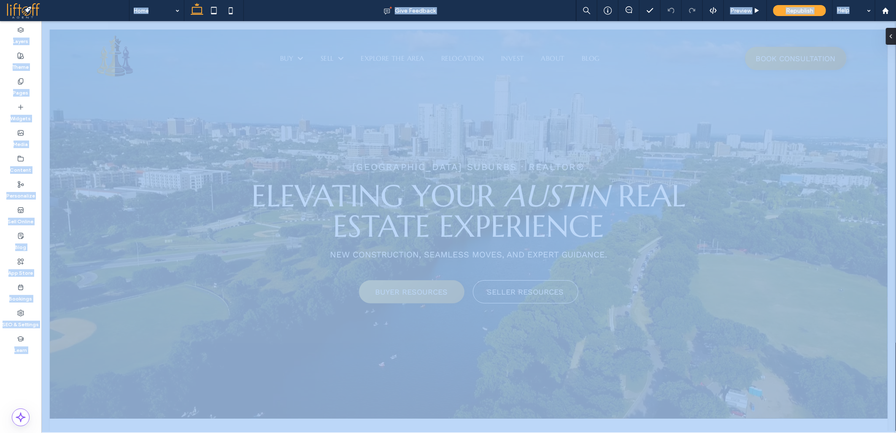
click at [811, 345] on div at bounding box center [448, 216] width 896 height 433
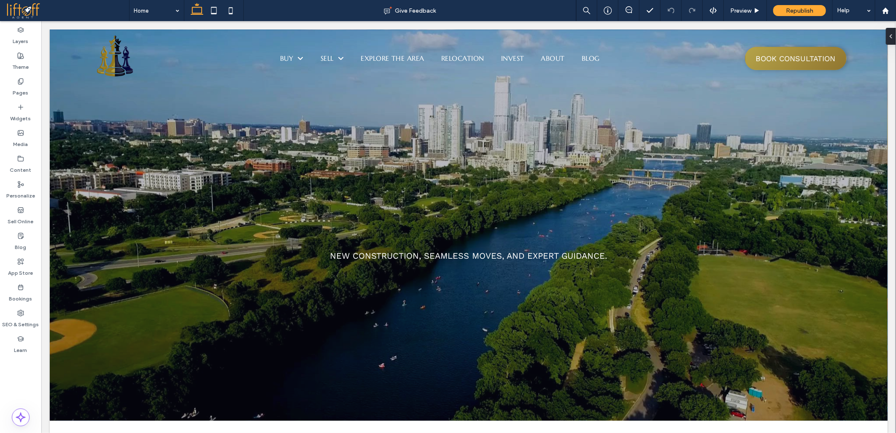
click at [14, 379] on div at bounding box center [448, 216] width 896 height 433
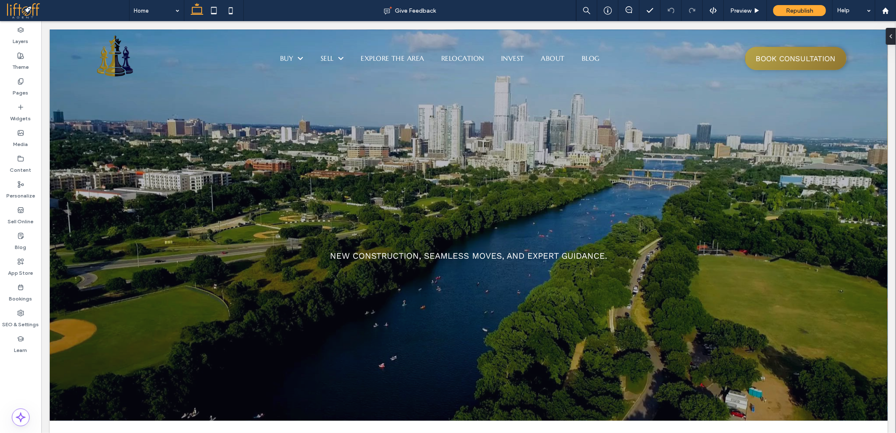
click at [14, 379] on div at bounding box center [448, 216] width 896 height 433
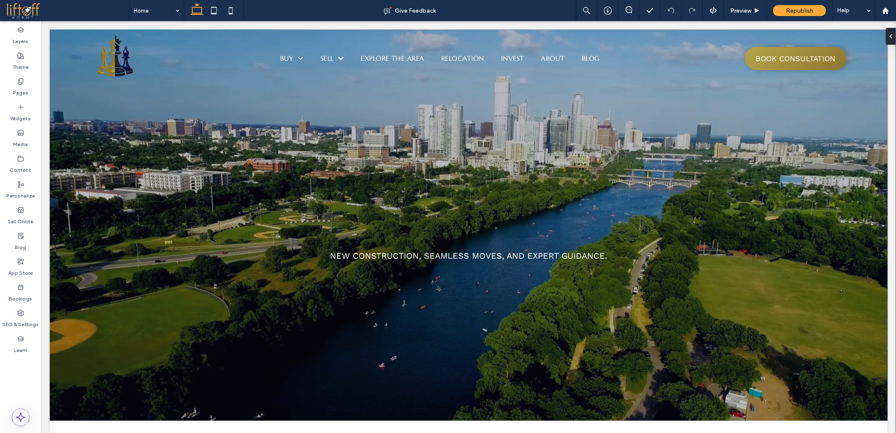
click at [14, 379] on div at bounding box center [448, 216] width 896 height 433
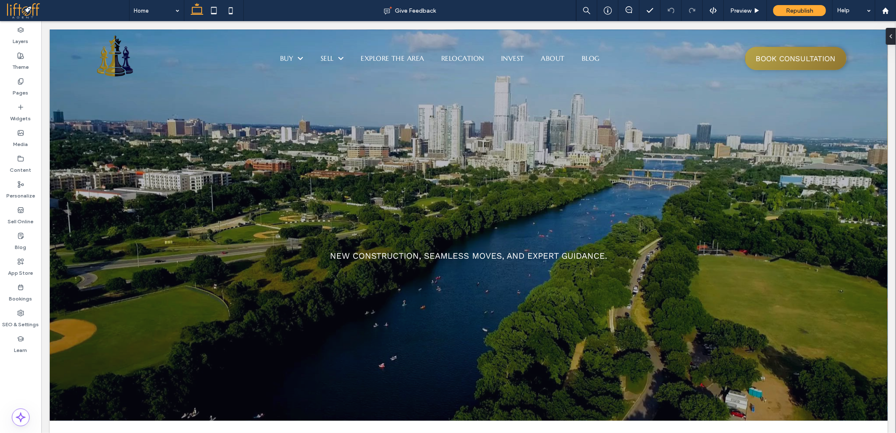
click at [14, 379] on div at bounding box center [448, 216] width 896 height 433
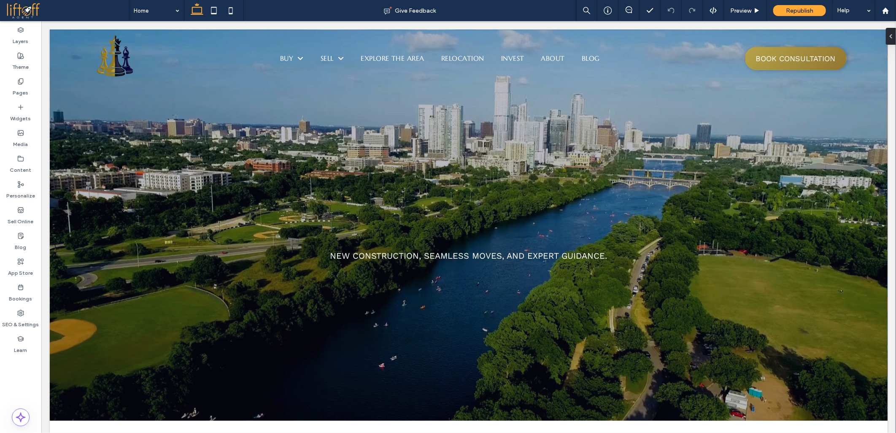
click at [14, 379] on div at bounding box center [448, 216] width 896 height 433
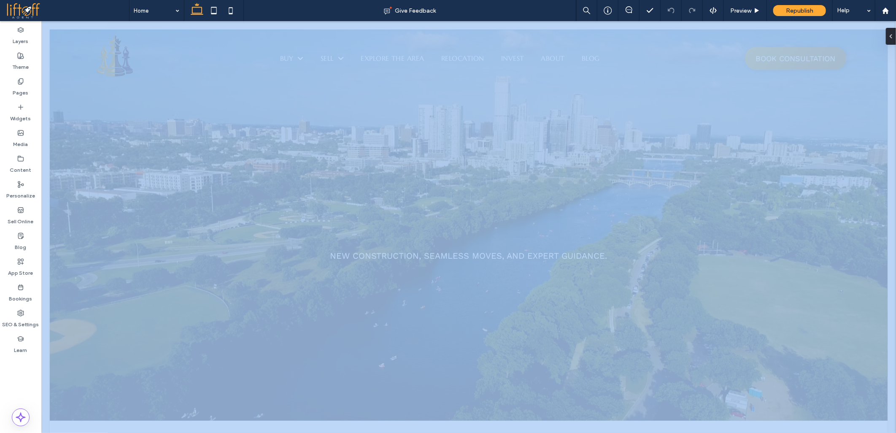
click at [14, 379] on div "Layers Theme Pages Widgets Media Content Personalize Sell Online Blog App Store…" at bounding box center [20, 227] width 41 height 412
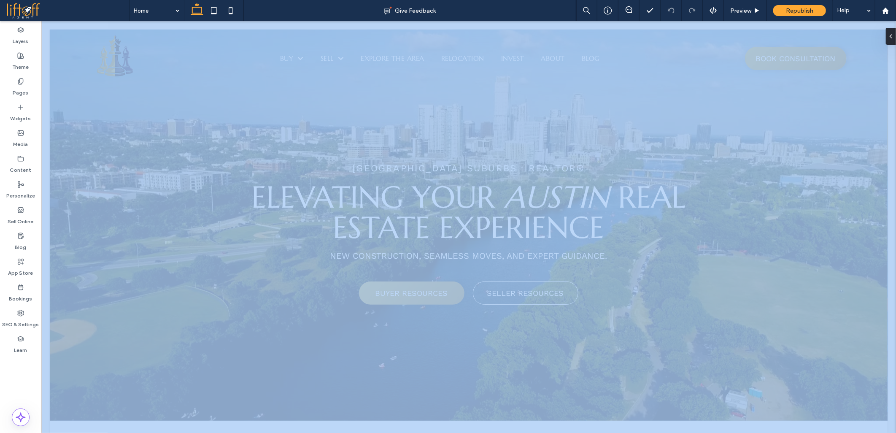
click at [14, 379] on div "Layers Theme Pages Widgets Media Content Personalize Sell Online Blog App Store…" at bounding box center [20, 227] width 41 height 412
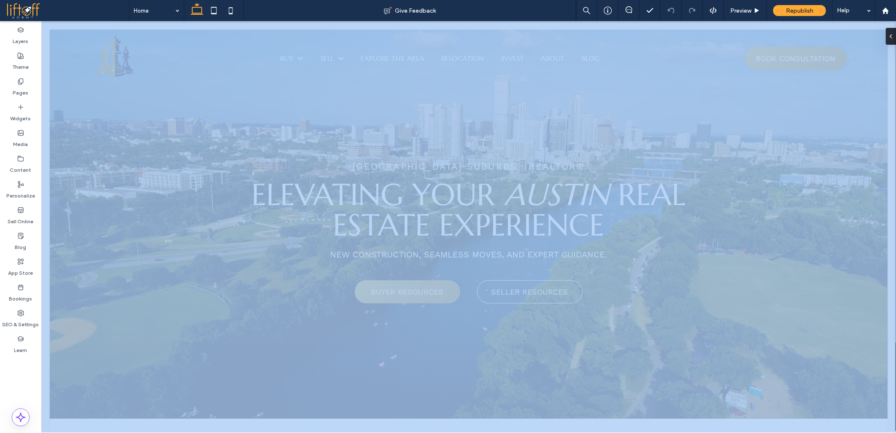
click at [14, 379] on div "Layers Theme Pages Widgets Media Content Personalize Sell Online Blog App Store…" at bounding box center [20, 227] width 41 height 412
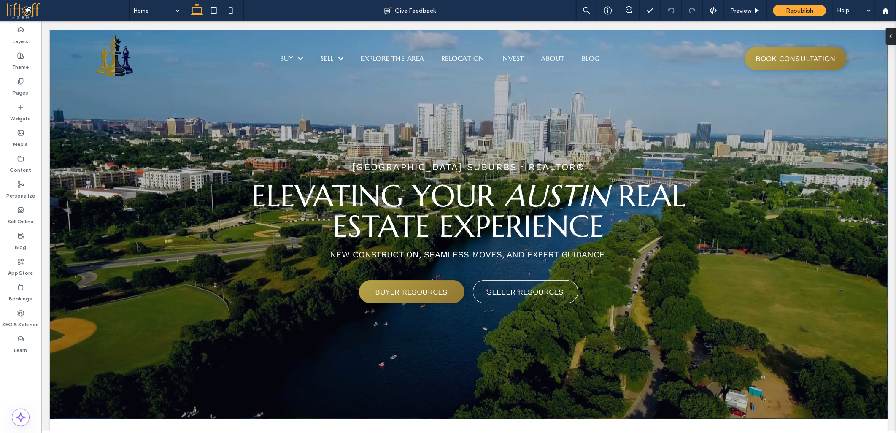
click at [14, 379] on div "Layers Theme Pages Widgets Media Content Personalize Sell Online Blog App Store…" at bounding box center [20, 227] width 41 height 412
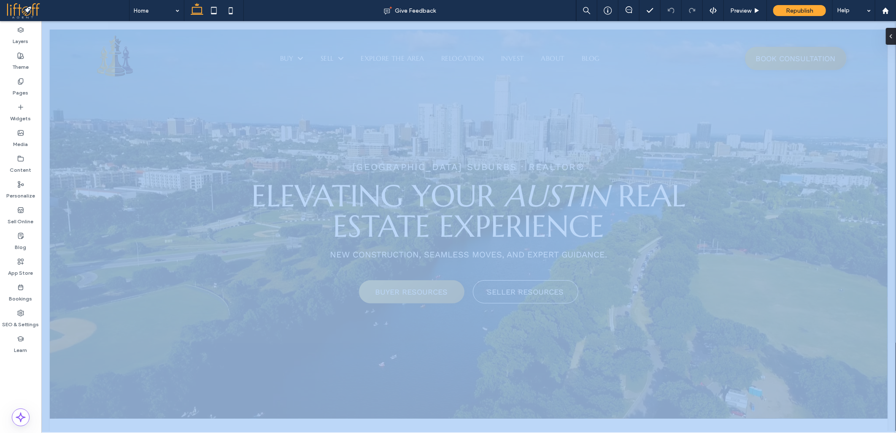
click at [14, 379] on div "Layers Theme Pages Widgets Media Content Personalize Sell Online Blog App Store…" at bounding box center [20, 227] width 41 height 412
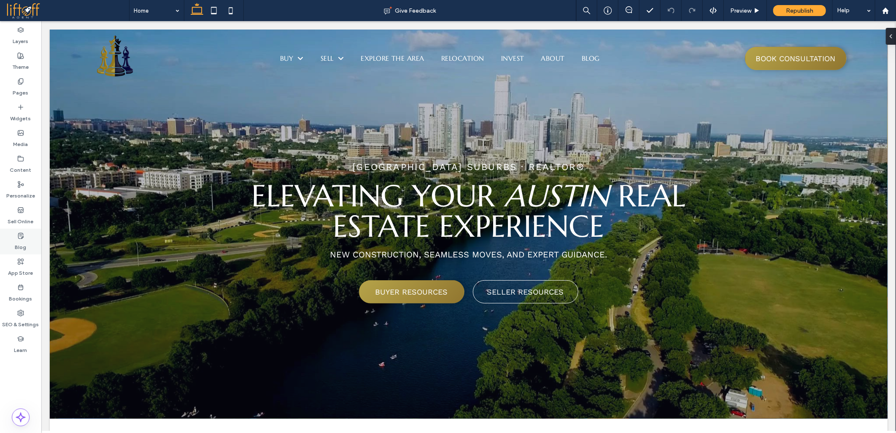
click at [26, 244] on label "Blog" at bounding box center [20, 245] width 11 height 12
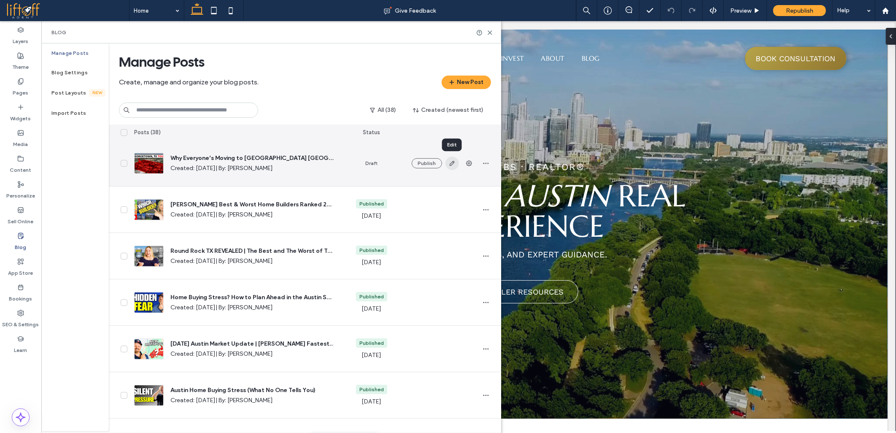
click at [449, 165] on icon "button" at bounding box center [452, 163] width 7 height 7
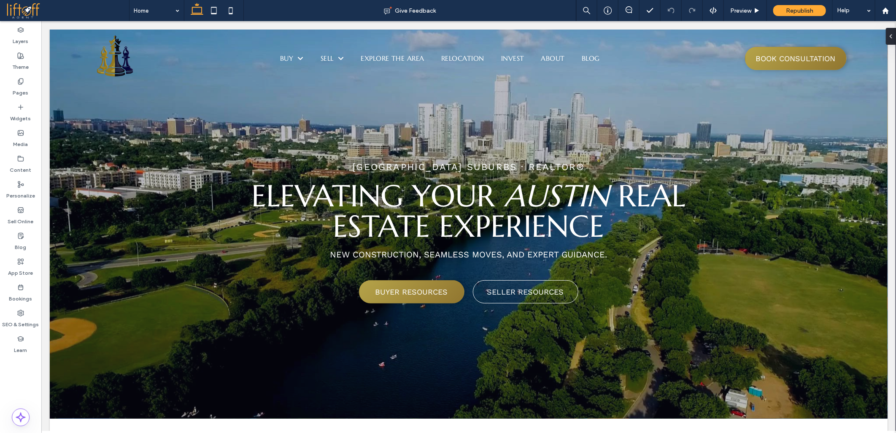
click at [60, 299] on div at bounding box center [448, 216] width 896 height 433
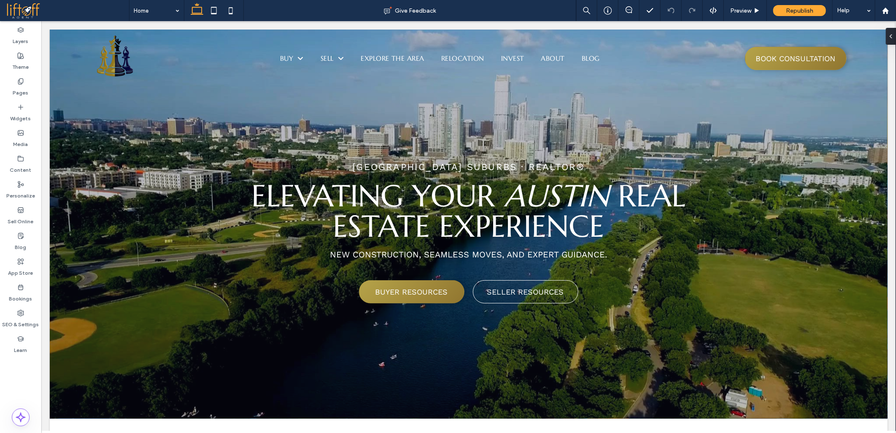
click at [60, 299] on div at bounding box center [448, 216] width 896 height 433
click at [62, 298] on div at bounding box center [448, 216] width 896 height 433
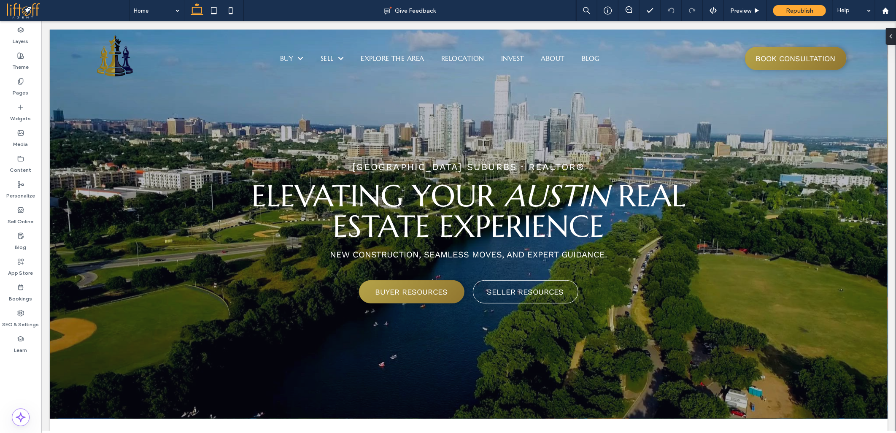
click at [78, 318] on div at bounding box center [448, 216] width 896 height 433
click at [74, 305] on div at bounding box center [448, 216] width 896 height 433
drag, startPoint x: 73, startPoint y: 345, endPoint x: 71, endPoint y: 310, distance: 35.5
click at [73, 341] on div at bounding box center [448, 216] width 896 height 433
click at [71, 309] on div at bounding box center [448, 216] width 896 height 433
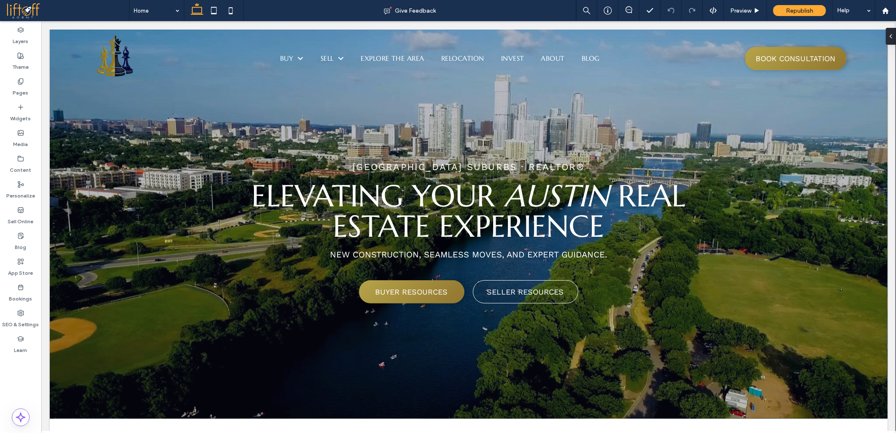
click at [71, 307] on div at bounding box center [448, 216] width 896 height 433
click at [75, 322] on div at bounding box center [448, 216] width 896 height 433
click at [76, 324] on div at bounding box center [448, 216] width 896 height 433
click at [78, 325] on div at bounding box center [448, 216] width 896 height 433
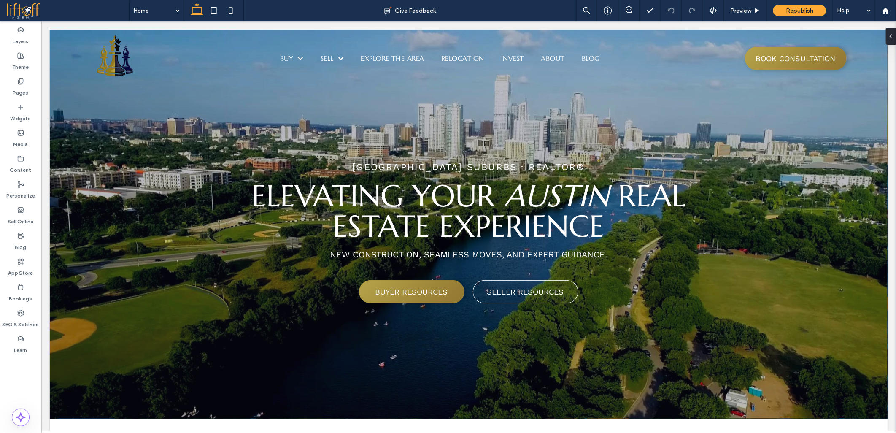
click at [78, 325] on div at bounding box center [448, 216] width 896 height 433
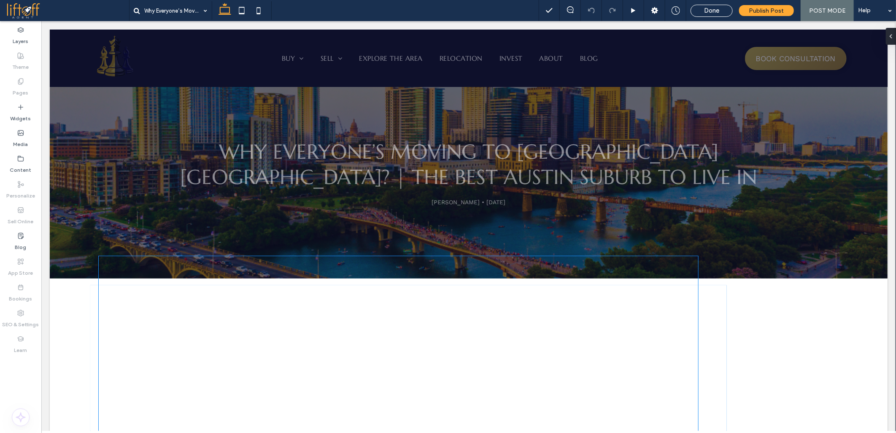
drag, startPoint x: 212, startPoint y: 323, endPoint x: 206, endPoint y: 315, distance: 10.2
click at [212, 323] on div at bounding box center [398, 424] width 600 height 337
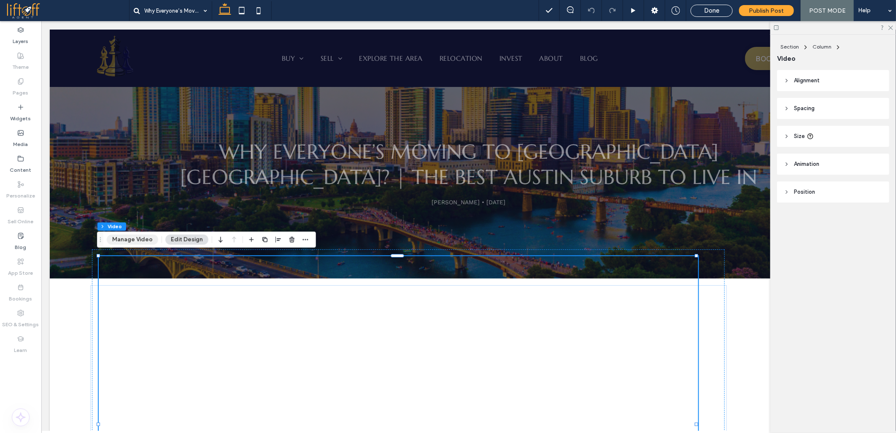
click at [125, 241] on button "Manage Video" at bounding box center [132, 240] width 51 height 10
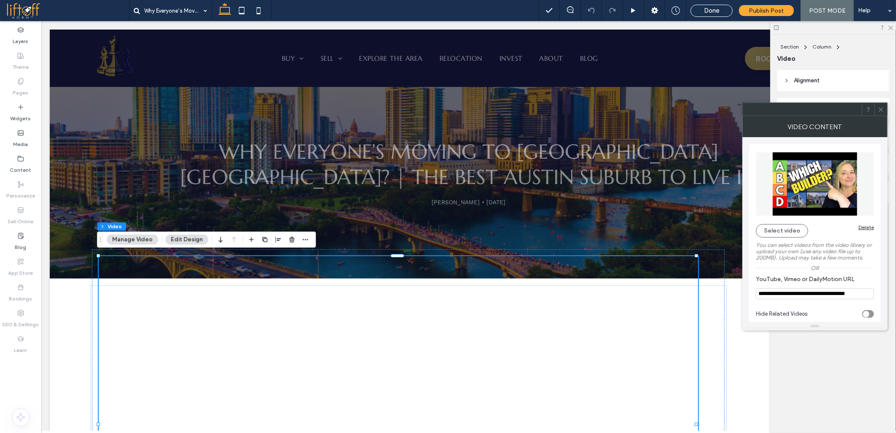
click at [780, 292] on input "**********" at bounding box center [815, 293] width 118 height 11
paste input "**"
type input "**********"
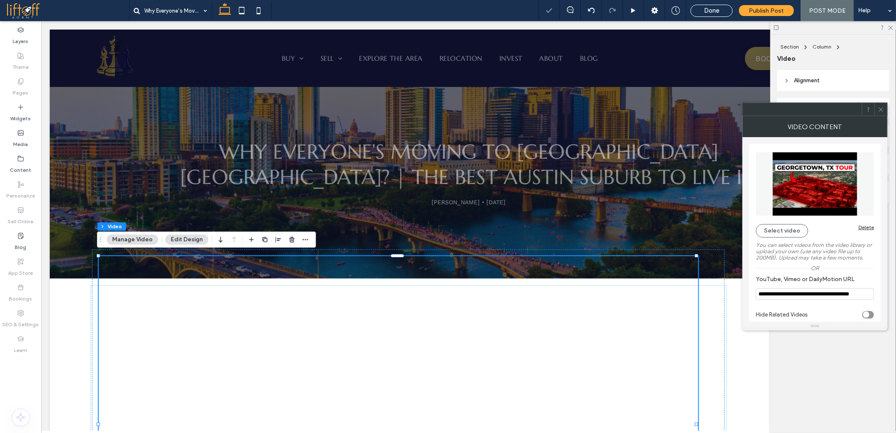
click at [880, 105] on span at bounding box center [881, 109] width 6 height 13
